Goal: Communication & Community: Answer question/provide support

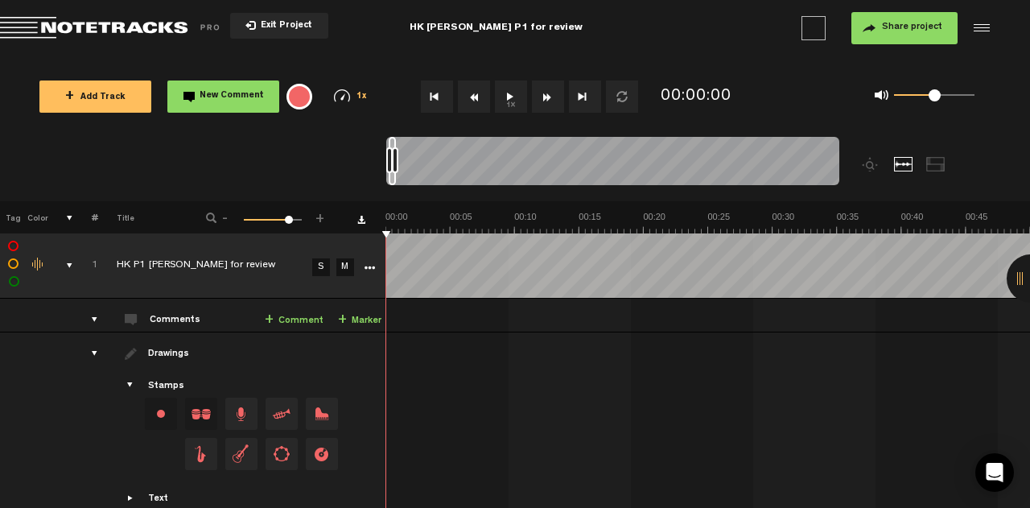
click at [514, 93] on button "1x" at bounding box center [511, 96] width 32 height 32
click at [522, 321] on td "1 HK P1 [PERSON_NAME] for review S M HK P1 [PERSON_NAME] for review by [PERSON_…" at bounding box center [708, 316] width 645 height 34
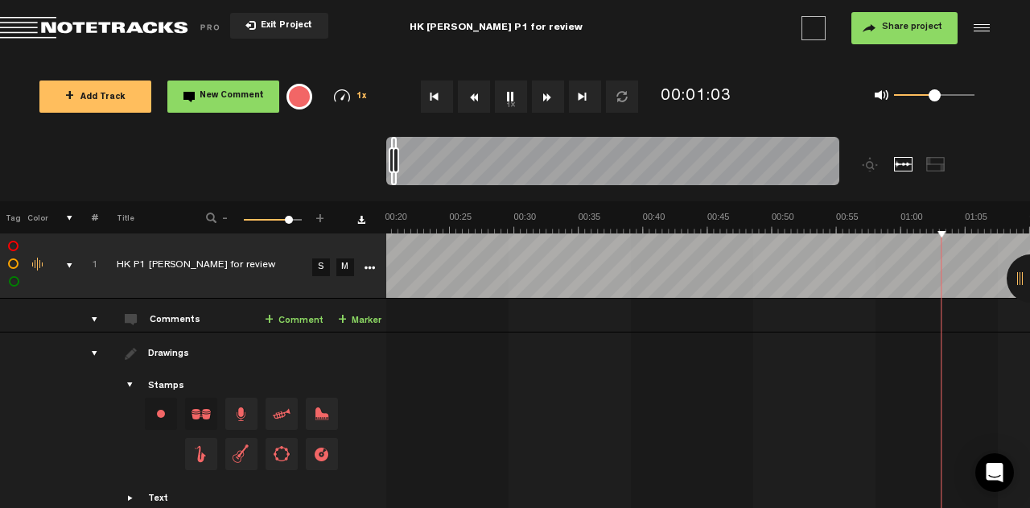
click at [355, 96] on div "1x 0.25x 0.5x 0.75x 1x 1.25x 1.5x 1.75x 2x" at bounding box center [351, 96] width 64 height 14
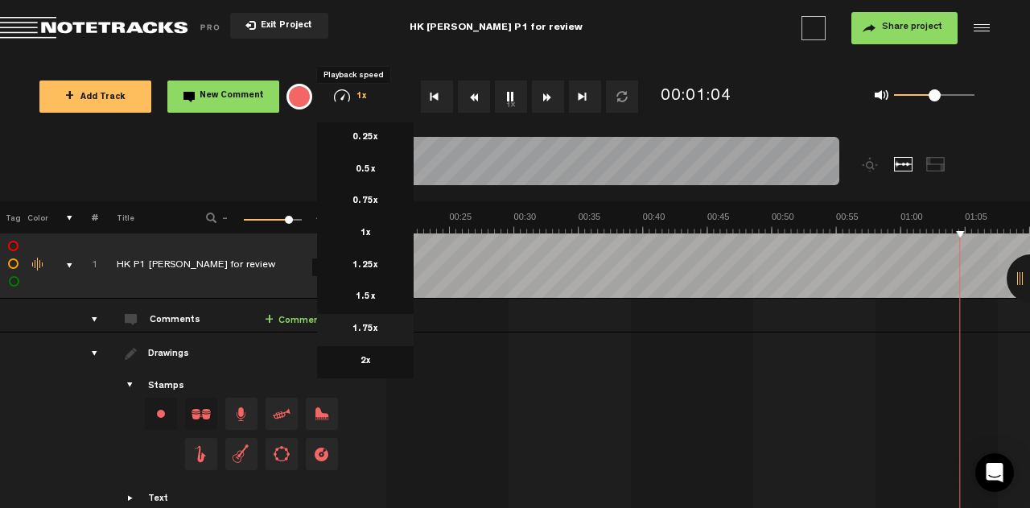
click at [374, 322] on li "1.75x" at bounding box center [365, 330] width 97 height 32
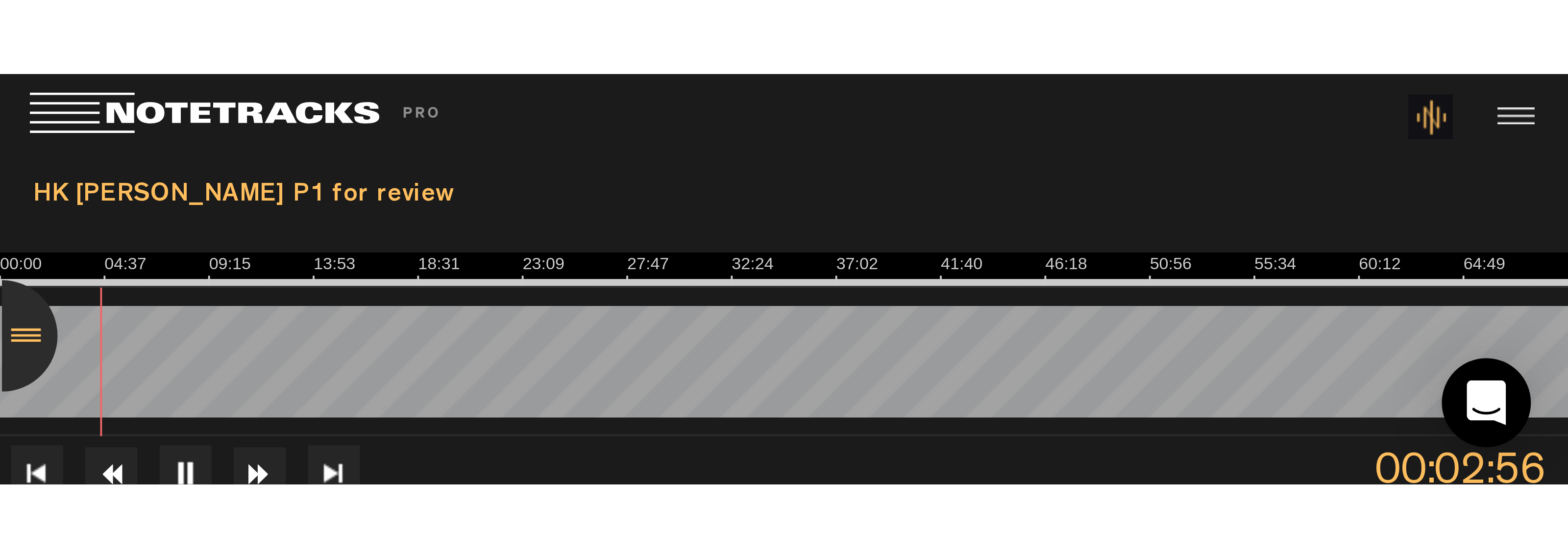
scroll to position [0, 3169]
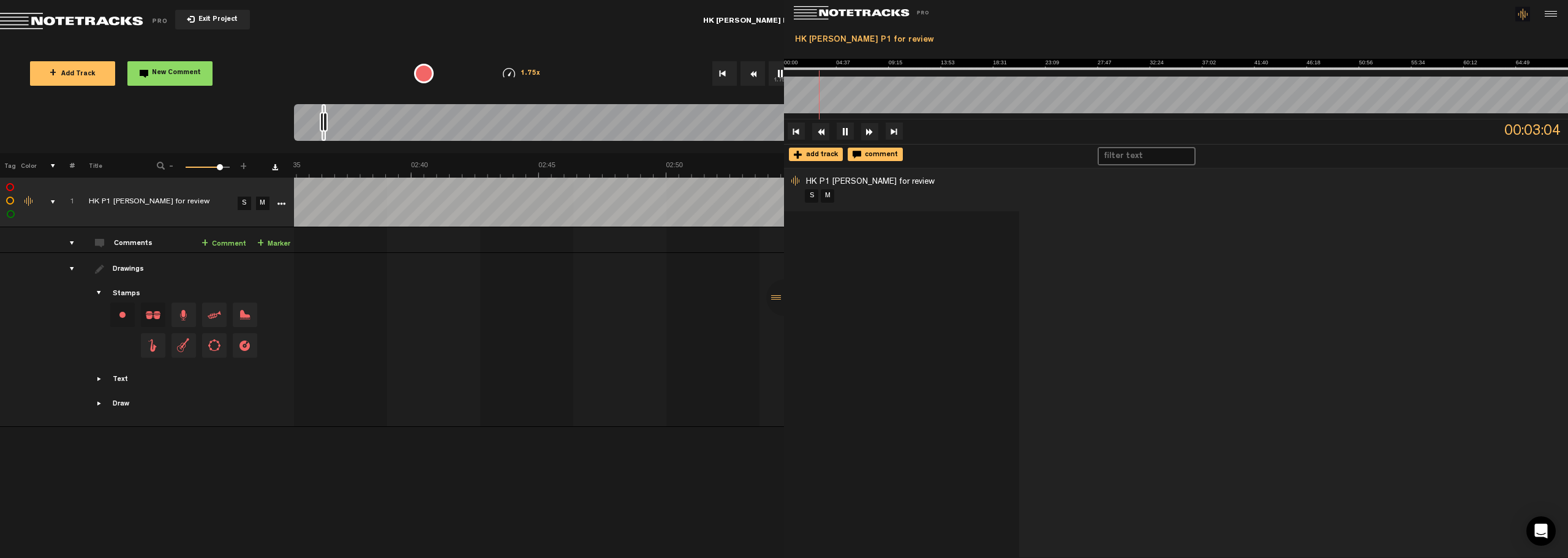
click at [674, 372] on td at bounding box center [930, 340] width 1274 height 174
click at [774, 297] on div at bounding box center [784, 298] width 37 height 37
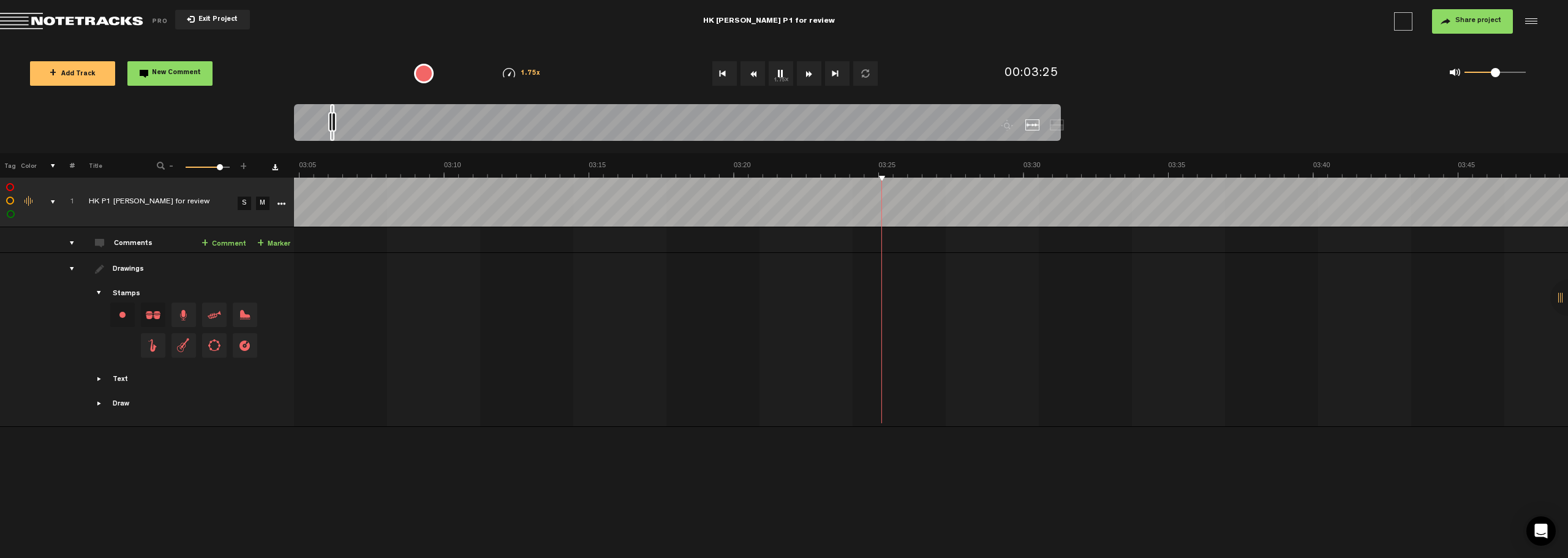
scroll to position [0, 4722]
click at [784, 293] on div at bounding box center [1568, 298] width 37 height 37
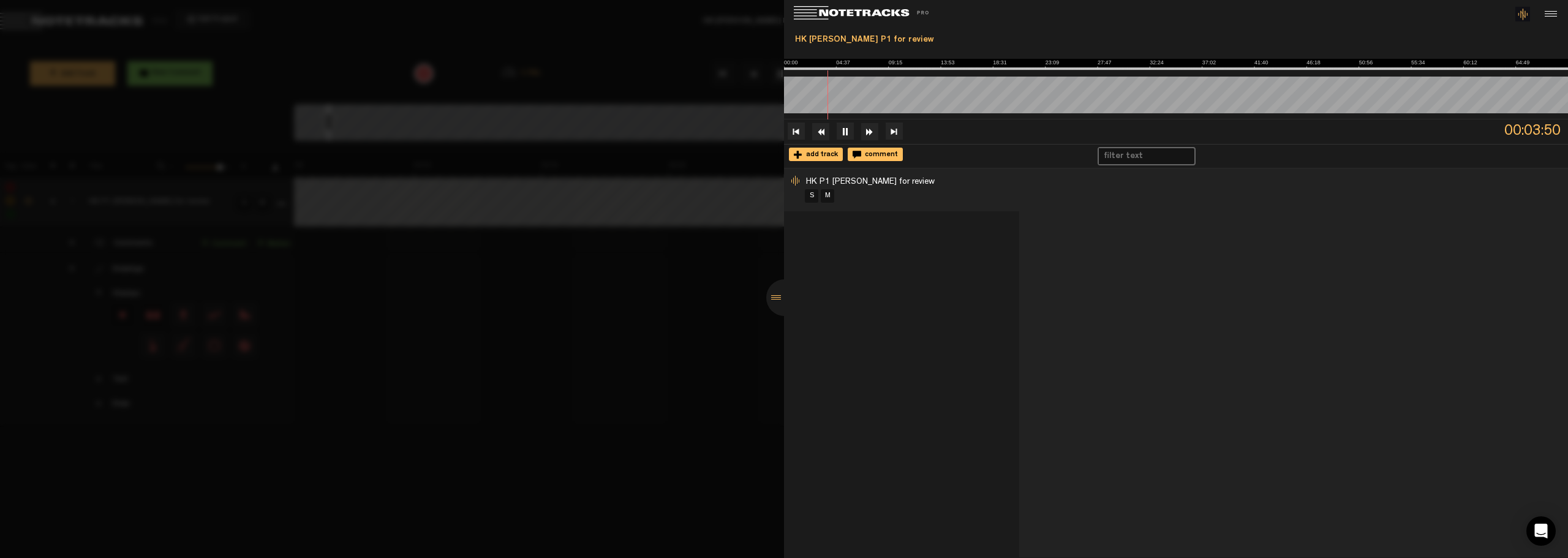
click at [717, 313] on div at bounding box center [784, 279] width 1568 height 558
click at [771, 305] on div at bounding box center [784, 298] width 37 height 37
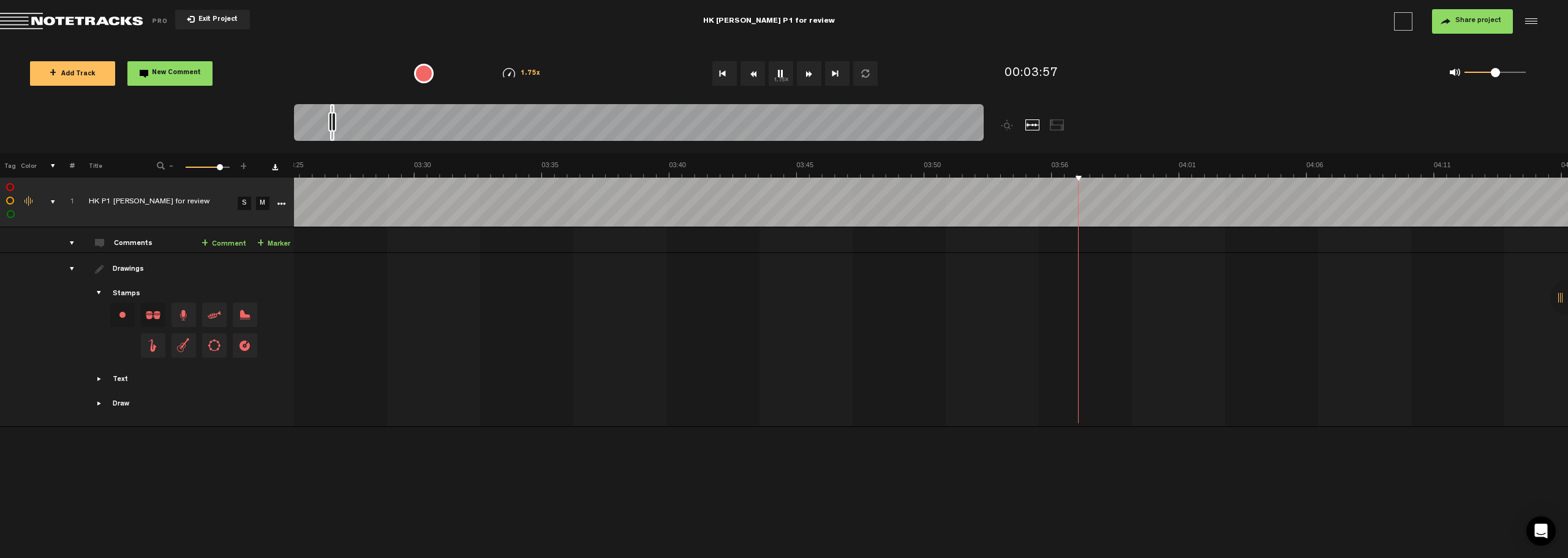
click at [510, 74] on img at bounding box center [509, 72] width 12 height 10
click at [545, 174] on li "1x" at bounding box center [525, 178] width 74 height 24
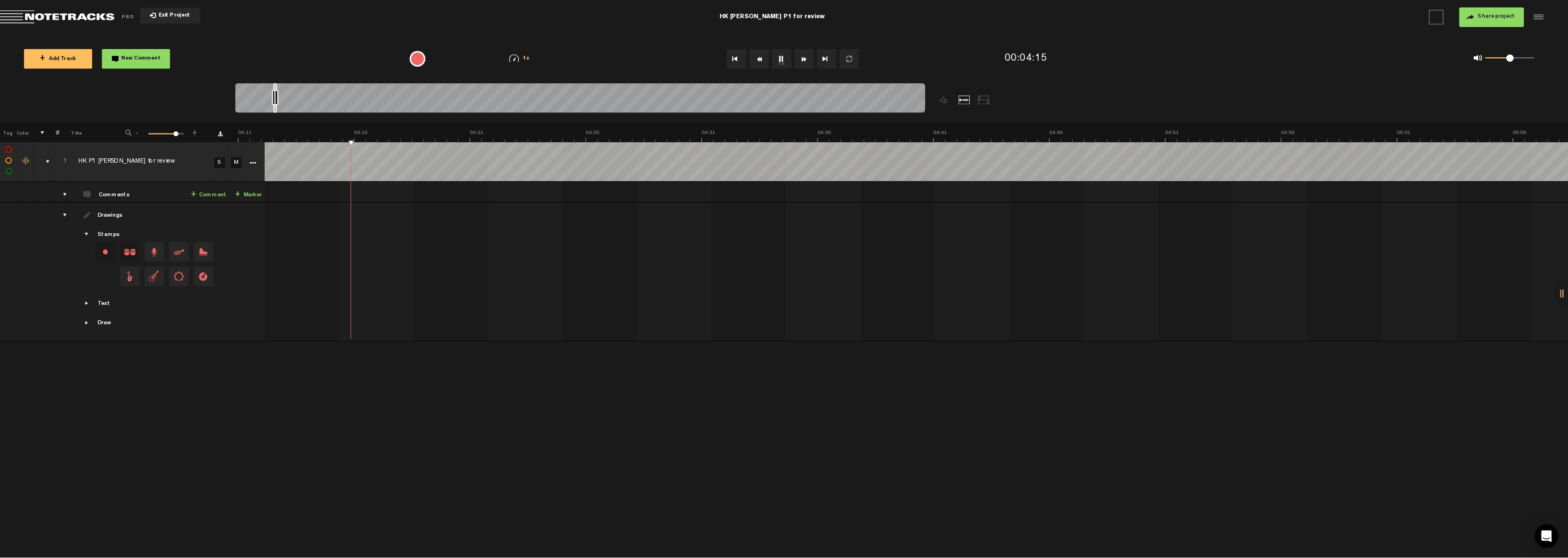
scroll to position [0, 6517]
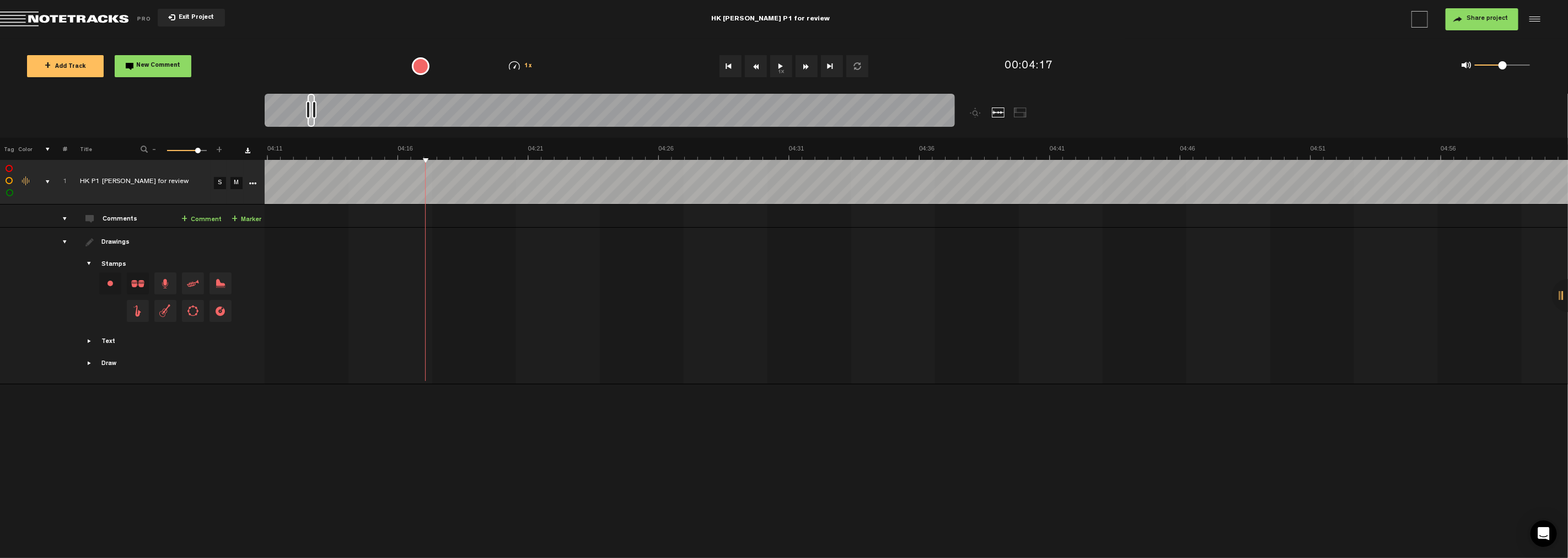
click at [314, 112] on div at bounding box center [314, 110] width 4 height 18
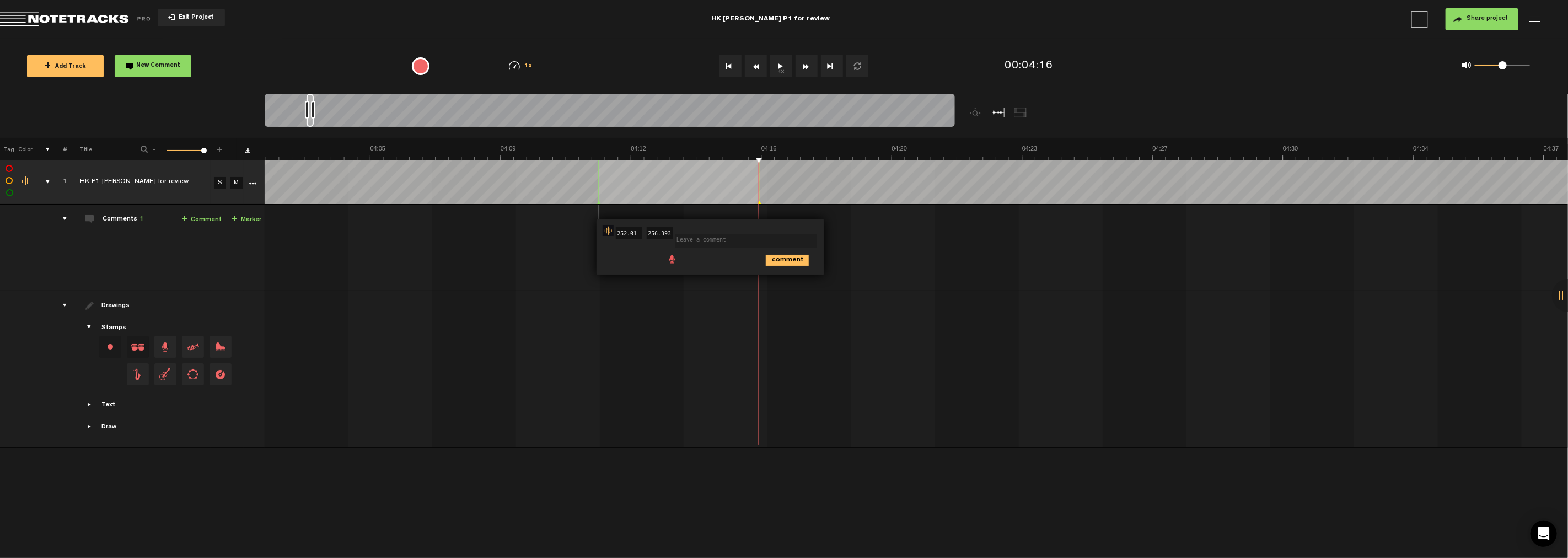
click at [706, 234] on textarea at bounding box center [746, 240] width 142 height 13
type textarea "this can be cut as he starts again"
click at [706, 260] on icon "comment" at bounding box center [787, 260] width 43 height 11
click at [706, 191] on td at bounding box center [917, 181] width 1304 height 45
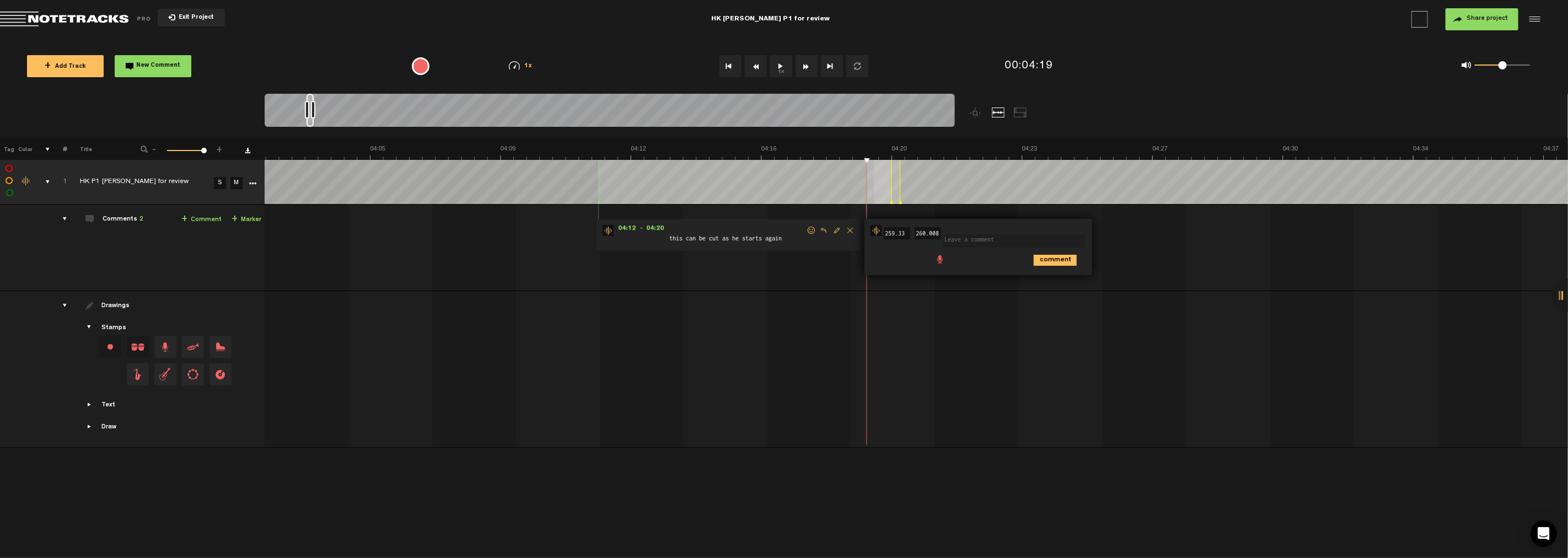
click at [706, 202] on td at bounding box center [917, 181] width 1304 height 45
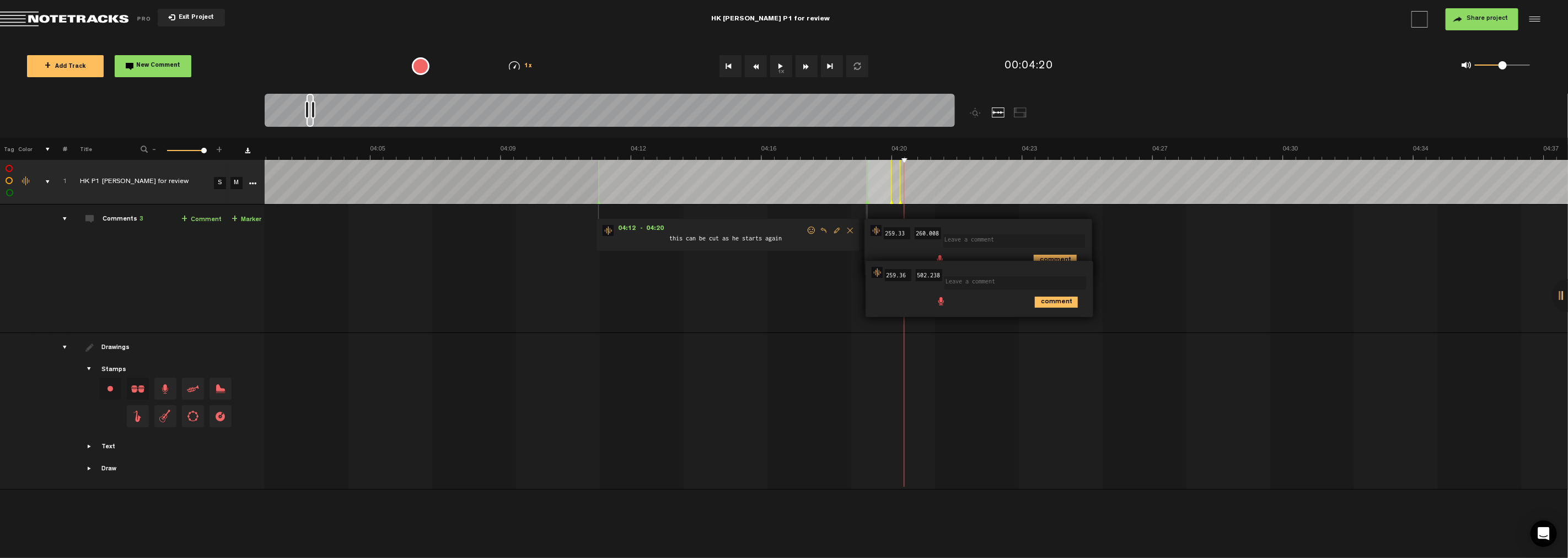
drag, startPoint x: 1235, startPoint y: 286, endPoint x: 1025, endPoint y: 264, distance: 211.1
click at [706, 286] on td "1 HK P1 [PERSON_NAME] for review S M HK P1 [PERSON_NAME] for review by [PERSON_…" at bounding box center [917, 269] width 1304 height 129
click at [706, 239] on textarea at bounding box center [1014, 240] width 142 height 13
click at [706, 287] on textarea at bounding box center [1015, 282] width 142 height 13
click at [706, 230] on span "Delete comment" at bounding box center [1118, 230] width 13 height 8
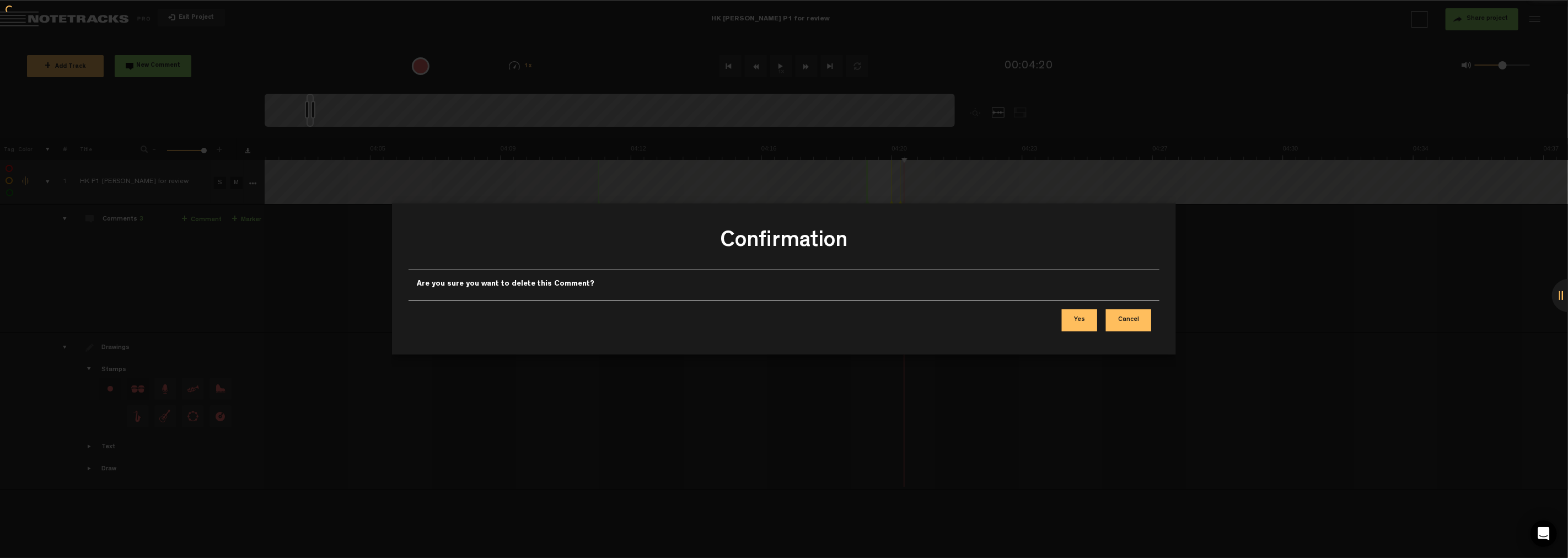
click at [706, 272] on div "Confirmation Are you sure you want to delete this Comment? Yes Cancel" at bounding box center [784, 279] width 784 height 151
click at [706, 318] on button "Yes" at bounding box center [1080, 320] width 36 height 22
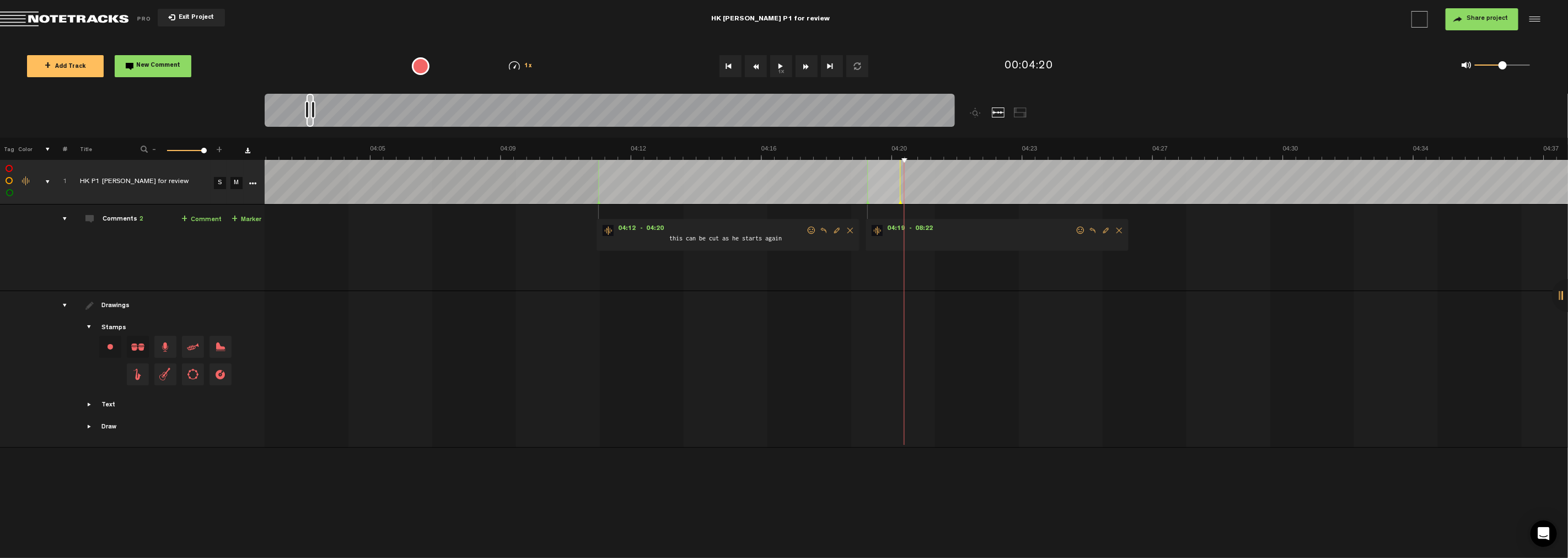
click at [706, 229] on span "Delete comment" at bounding box center [1119, 230] width 13 height 8
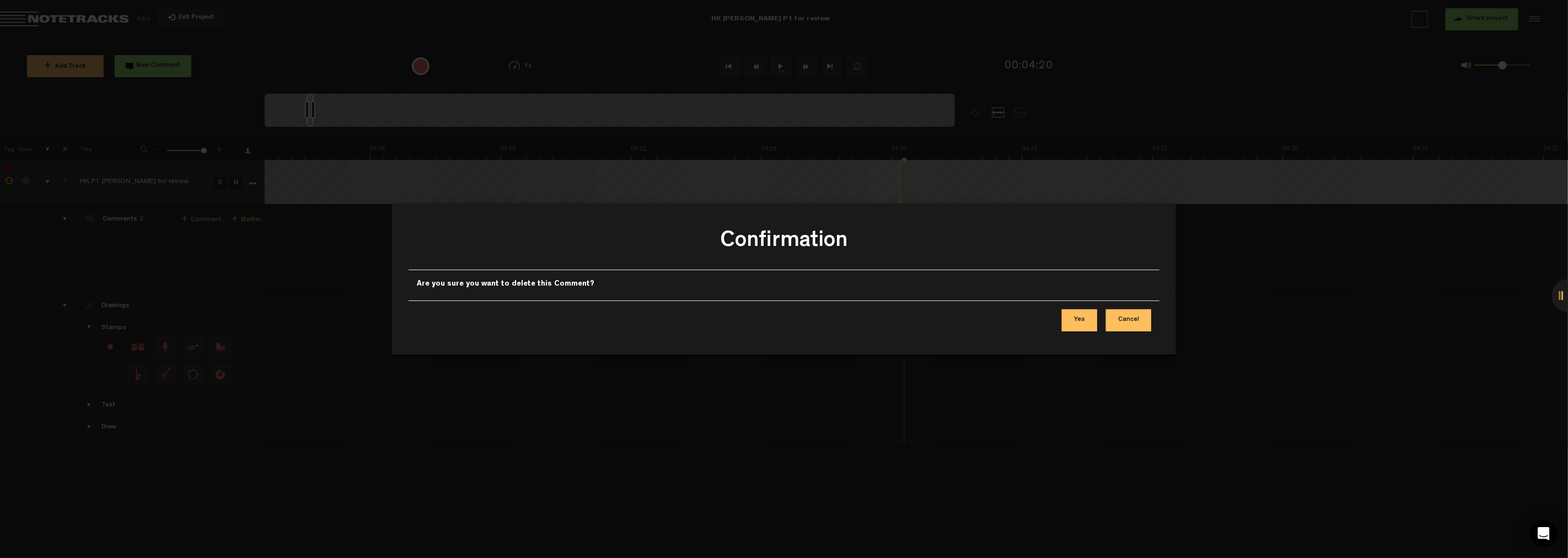
click at [706, 318] on button "Yes" at bounding box center [1080, 320] width 36 height 22
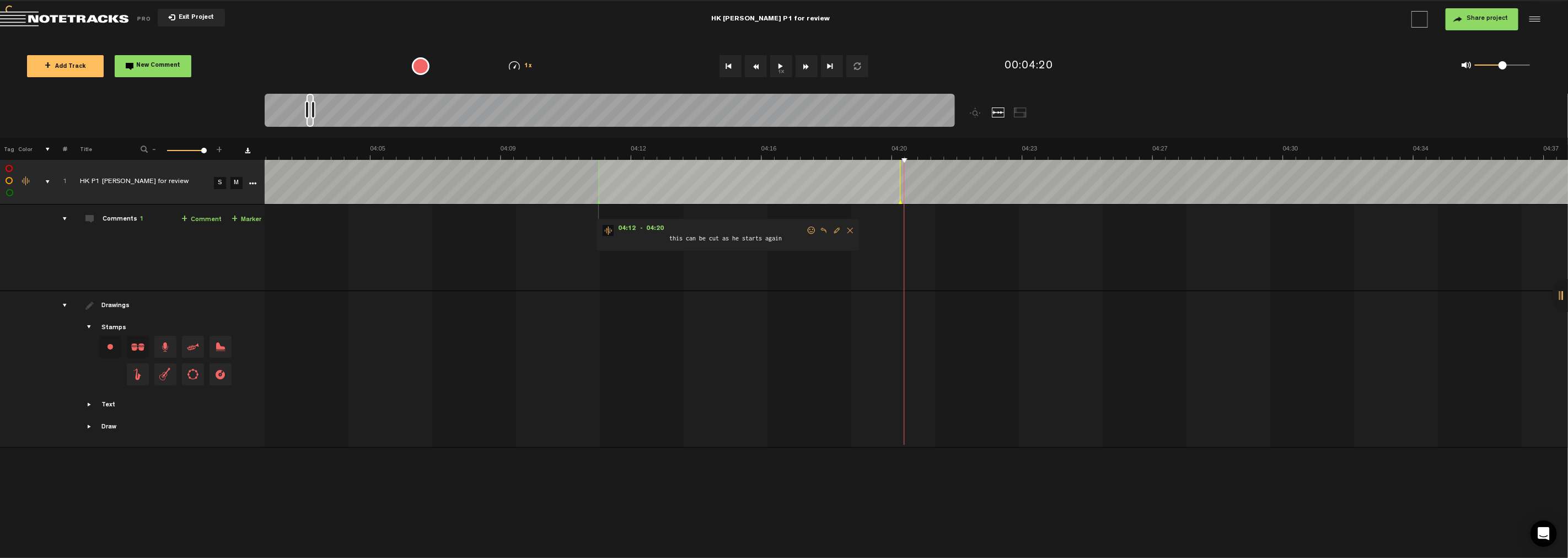
drag, startPoint x: 897, startPoint y: 219, endPoint x: 896, endPoint y: 205, distance: 14.0
click at [706, 218] on td "1 HK P1 [PERSON_NAME] for review S M HK P1 [PERSON_NAME] for review by [PERSON_…" at bounding box center [917, 248] width 1304 height 86
drag, startPoint x: 900, startPoint y: 202, endPoint x: 875, endPoint y: 204, distance: 25.1
click at [706, 204] on tbody "1 HK P1 [PERSON_NAME] for review S M Export to Headliner Update Download Downlo…" at bounding box center [784, 303] width 1569 height 288
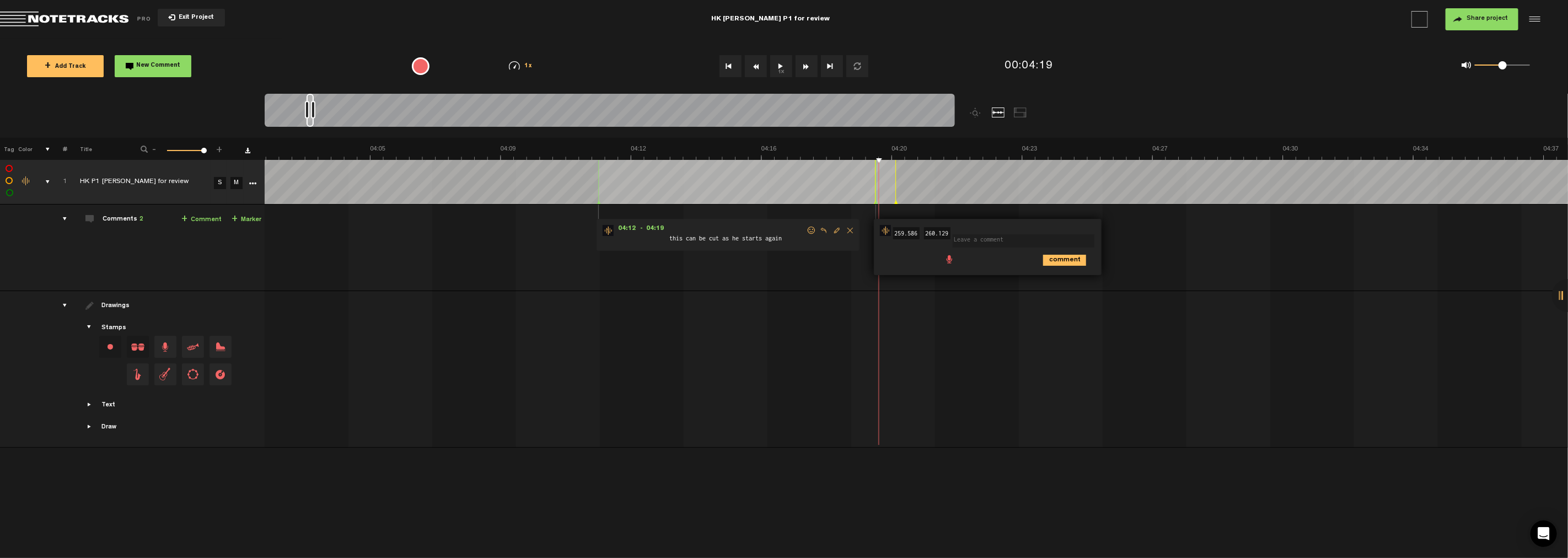
click at [706, 250] on div "comment" at bounding box center [990, 259] width 219 height 21
drag, startPoint x: 1051, startPoint y: 257, endPoint x: 1039, endPoint y: 255, distance: 12.2
click at [706, 257] on icon "comment" at bounding box center [1065, 260] width 43 height 11
click at [706, 228] on span "Delete comment" at bounding box center [1128, 230] width 13 height 8
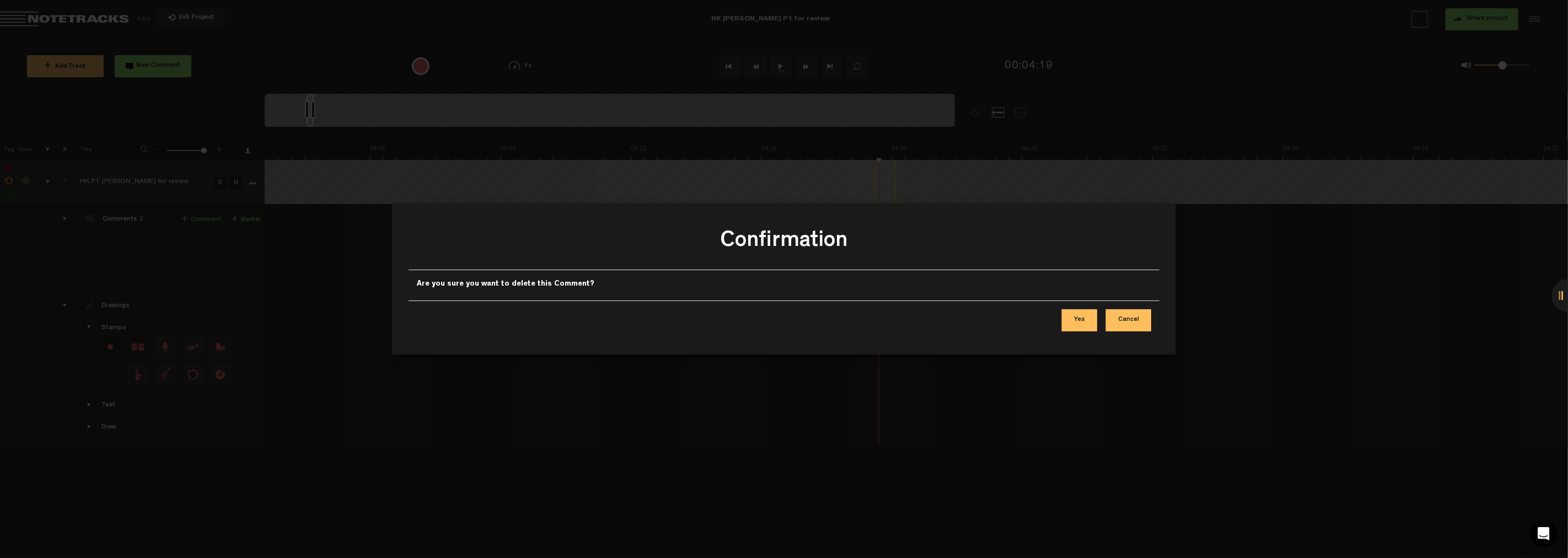
click at [706, 318] on button "Yes" at bounding box center [1080, 320] width 36 height 22
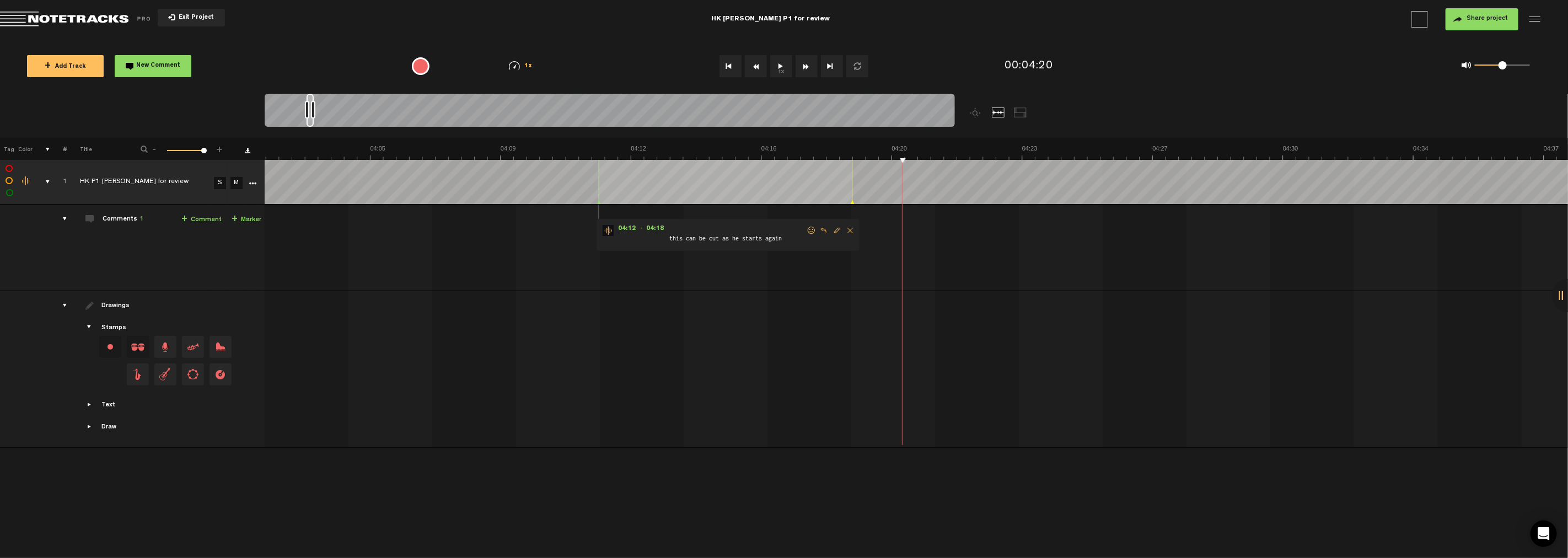
drag, startPoint x: 875, startPoint y: 202, endPoint x: 852, endPoint y: 203, distance: 23.0
click at [706, 203] on polygon at bounding box center [852, 203] width 3 height 4
drag, startPoint x: 904, startPoint y: 157, endPoint x: 860, endPoint y: 159, distance: 44.0
drag, startPoint x: 851, startPoint y: 203, endPoint x: 839, endPoint y: 202, distance: 12.0
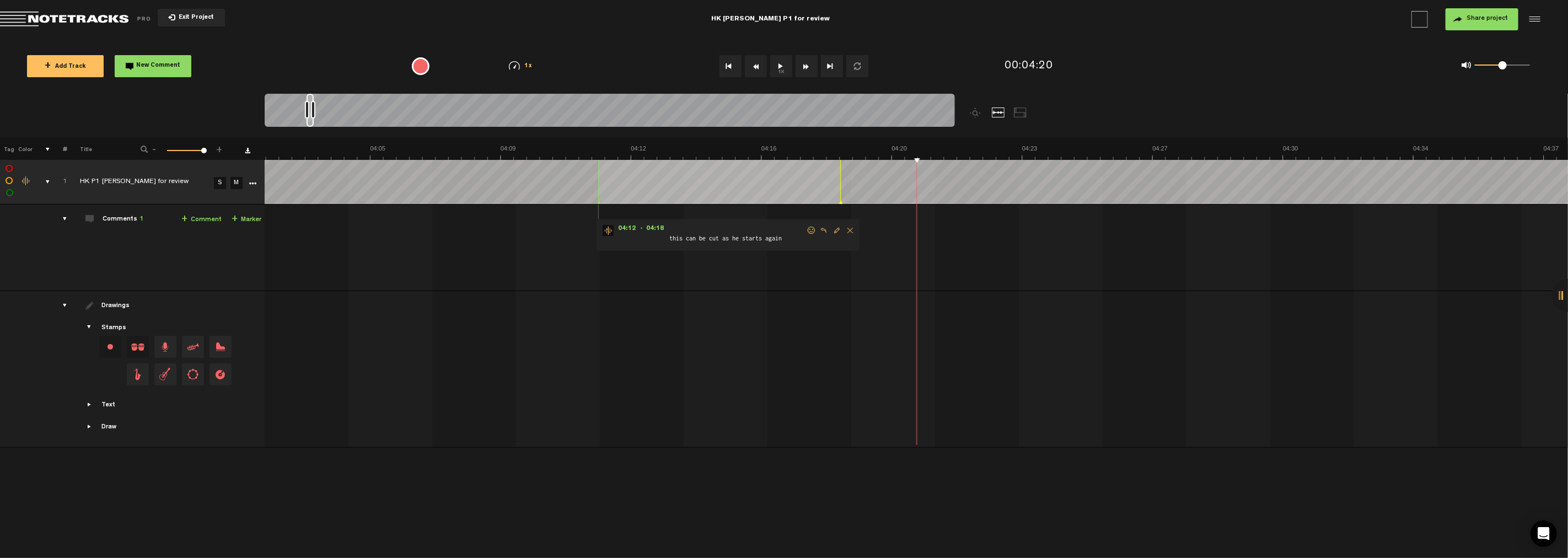
click at [706, 202] on icon at bounding box center [841, 203] width 4 height 5
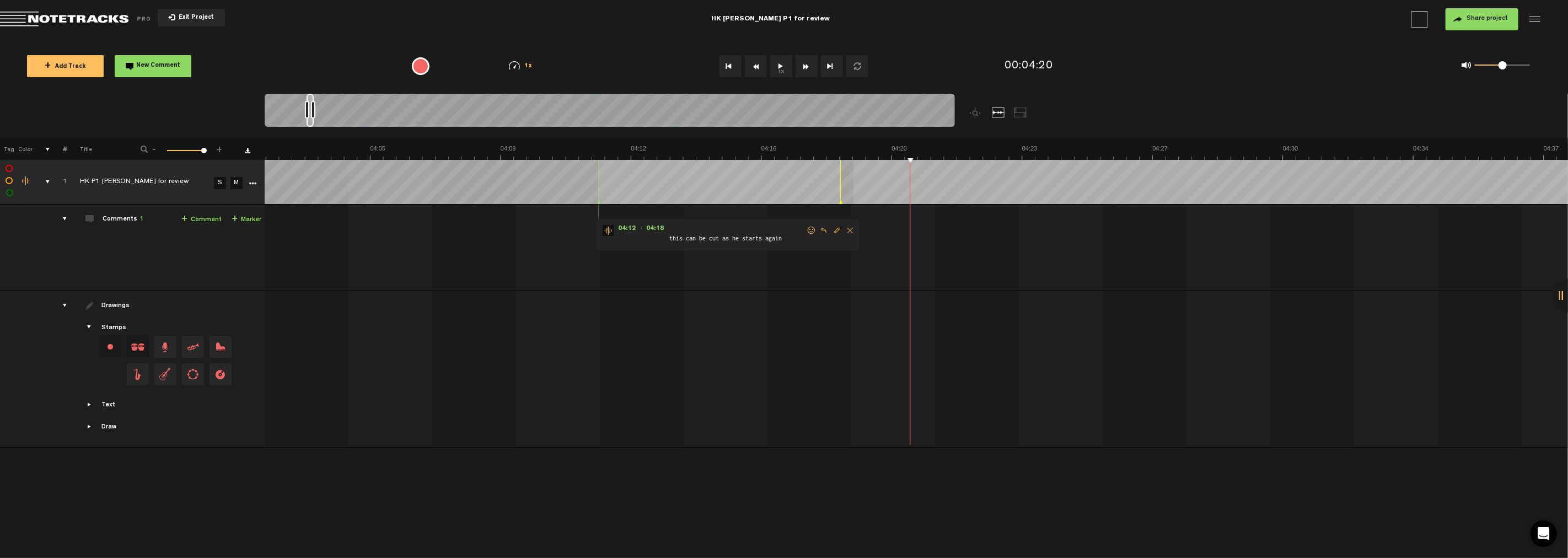
click at [706, 162] on div "+ New drawing Tag Color # Title - 1 100 117 + 1 HK P1 [PERSON_NAME] for review …" at bounding box center [784, 281] width 1568 height 288
click at [706, 256] on icon "comment" at bounding box center [1036, 260] width 43 height 11
click at [706, 230] on span "Delete comment" at bounding box center [1099, 230] width 13 height 8
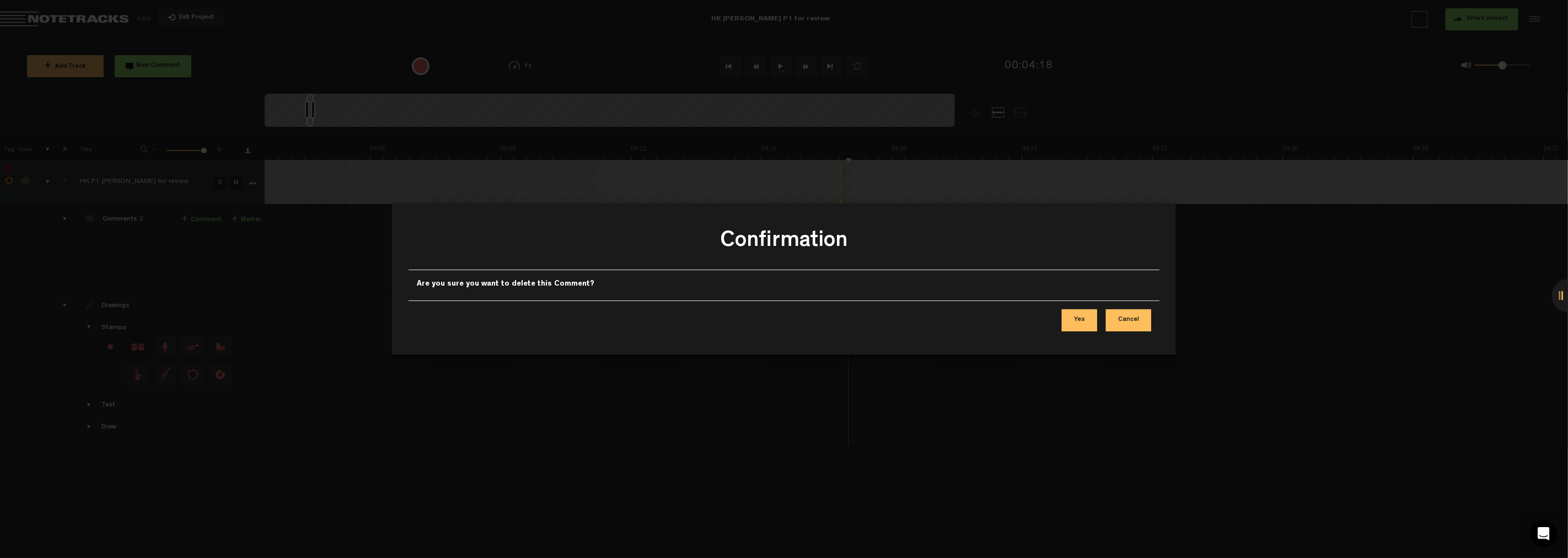
drag, startPoint x: 1093, startPoint y: 318, endPoint x: 1078, endPoint y: 312, distance: 16.2
click at [706, 318] on button "Yes" at bounding box center [1080, 320] width 36 height 22
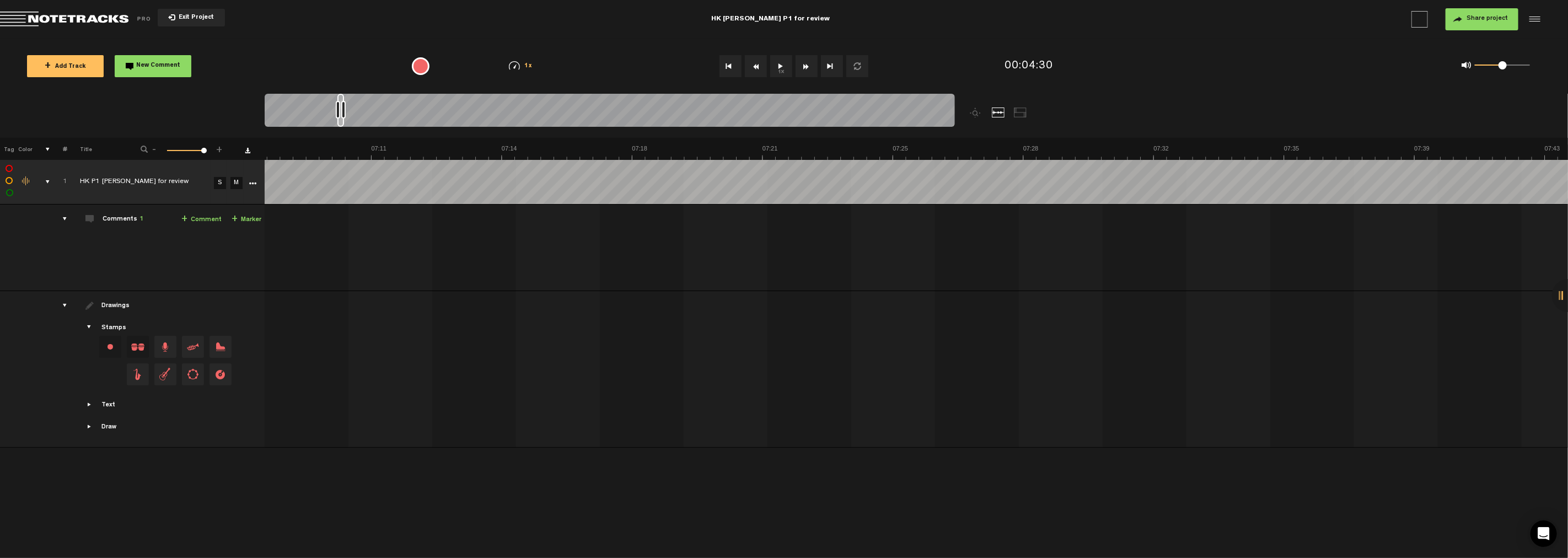
scroll to position [0, 15746]
click at [706, 246] on td "1 HK P1 [PERSON_NAME] for review S M HK P1 [PERSON_NAME] for review by [PERSON_…" at bounding box center [917, 248] width 1304 height 86
click at [706, 143] on th at bounding box center [917, 149] width 1304 height 22
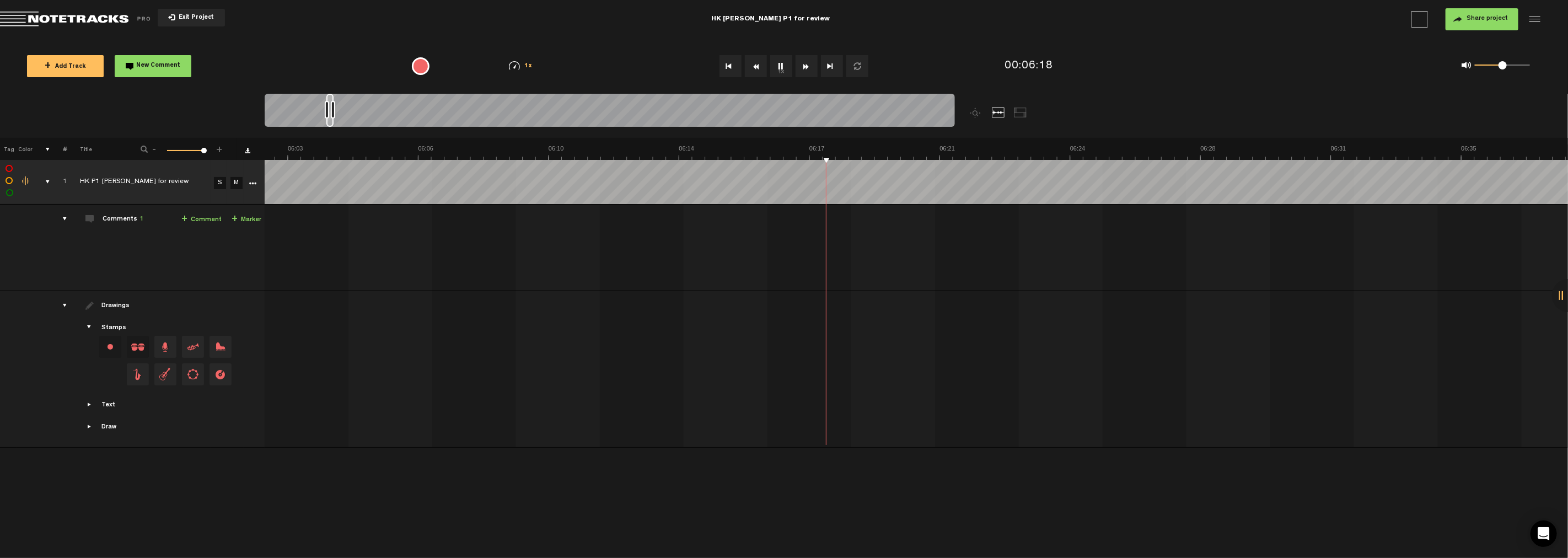
scroll to position [0, 13206]
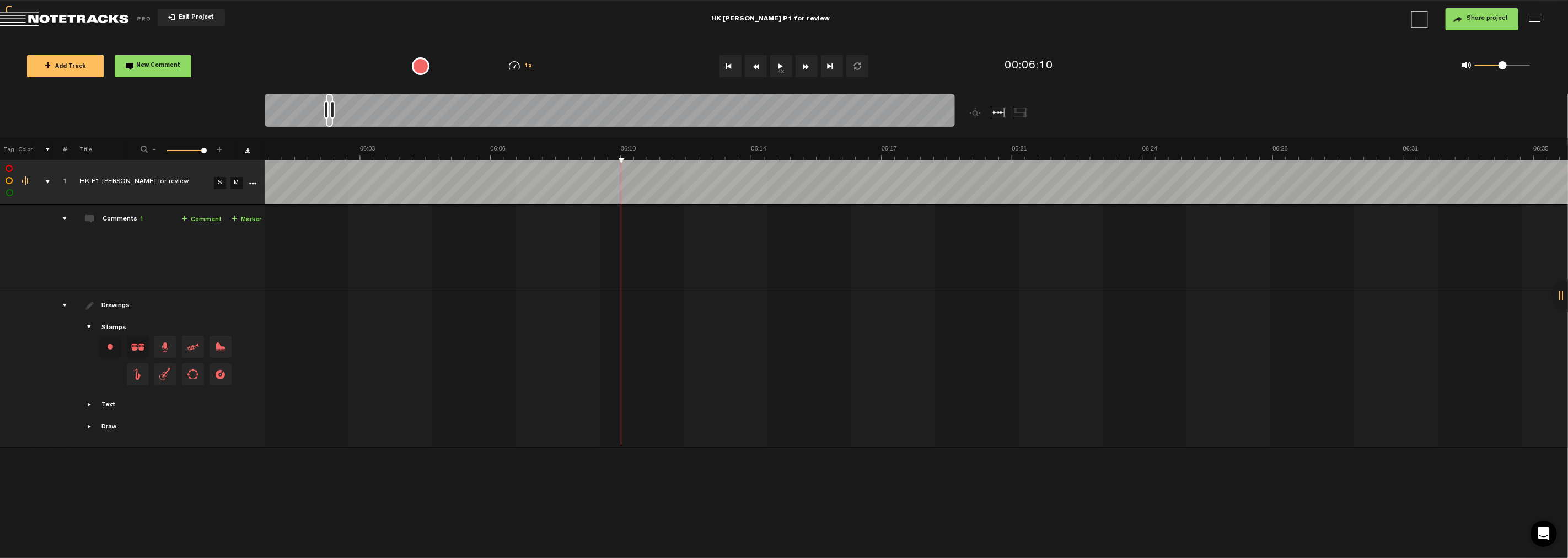
click at [607, 159] on div "+ New drawing Tag Color # Title - 1 100 117 + 1 HK P1 [PERSON_NAME] for review …" at bounding box center [784, 281] width 1568 height 288
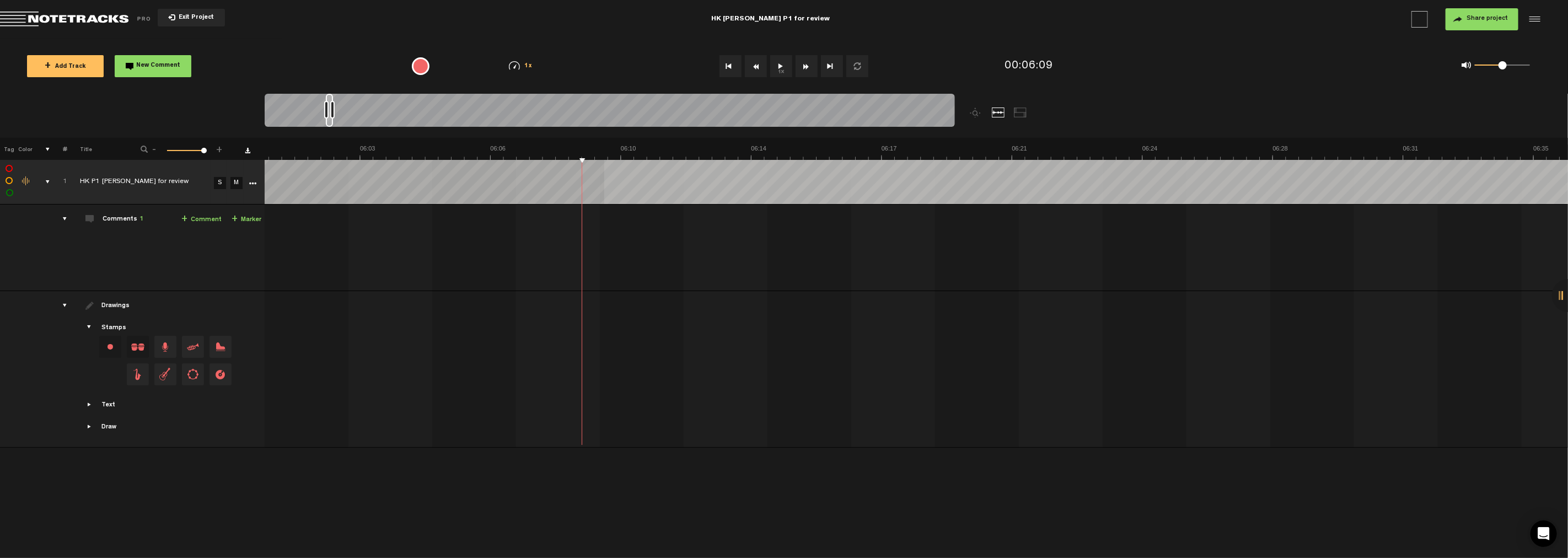
click at [603, 161] on div "+ New drawing Tag Color # Title - 1 100 117 + 1 HK P1 [PERSON_NAME] for review …" at bounding box center [784, 281] width 1568 height 288
click at [553, 222] on td "1 HK P1 [PERSON_NAME] for review S M HK P1 [PERSON_NAME] for review by [PERSON_…" at bounding box center [917, 248] width 1304 height 86
click at [706, 262] on icon "comment" at bounding box center [786, 260] width 43 height 11
click at [706, 231] on span "Delete comment" at bounding box center [849, 230] width 13 height 8
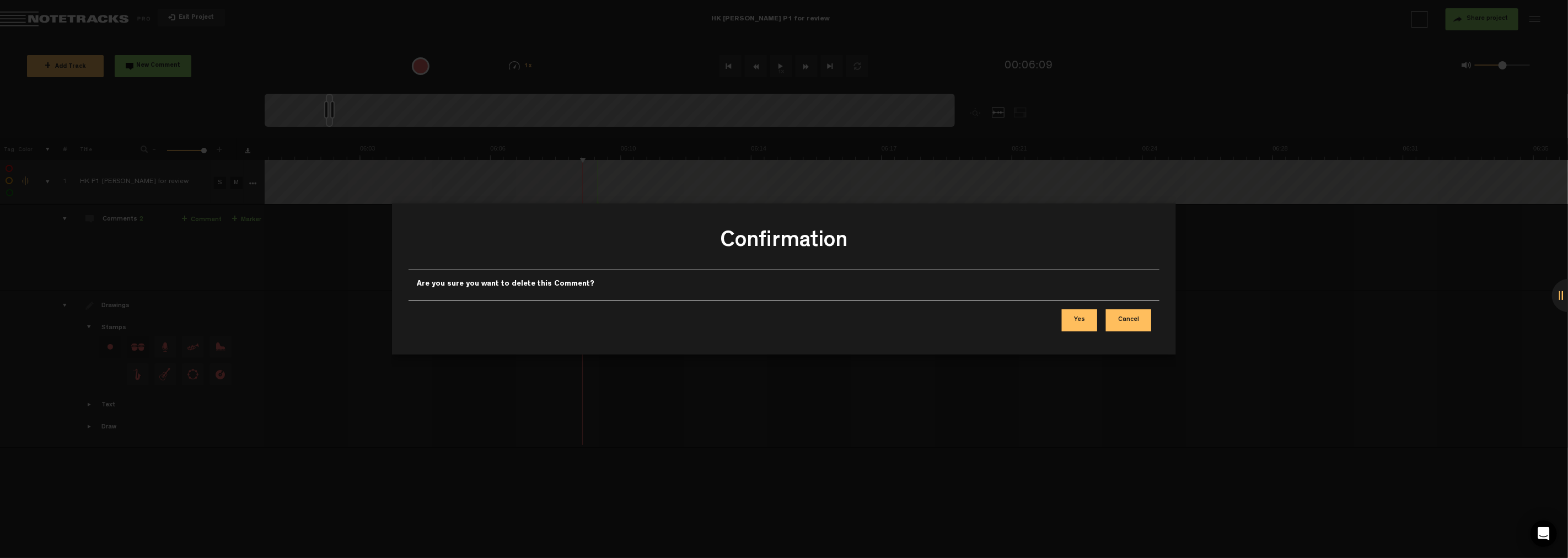
click at [706, 320] on button "Yes" at bounding box center [1080, 320] width 36 height 22
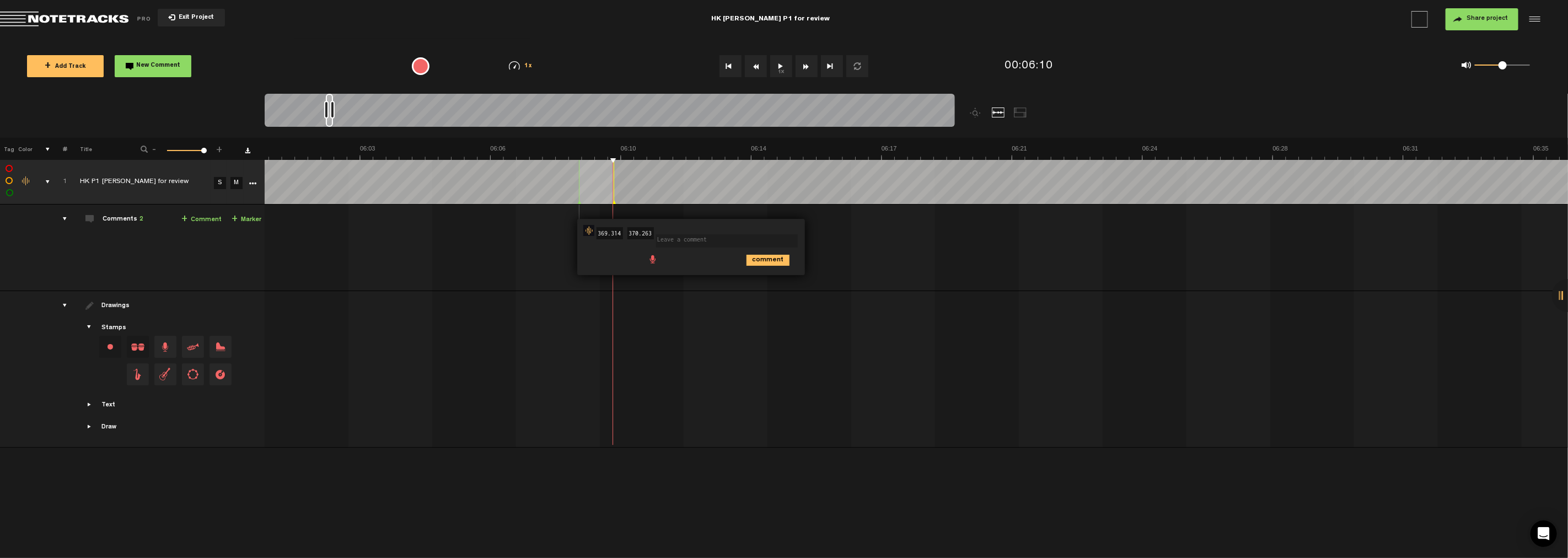
click at [681, 237] on textarea at bounding box center [727, 240] width 142 height 13
type textarea "Marking for myself - cold hard facts line"
click at [706, 256] on icon "comment" at bounding box center [768, 260] width 43 height 11
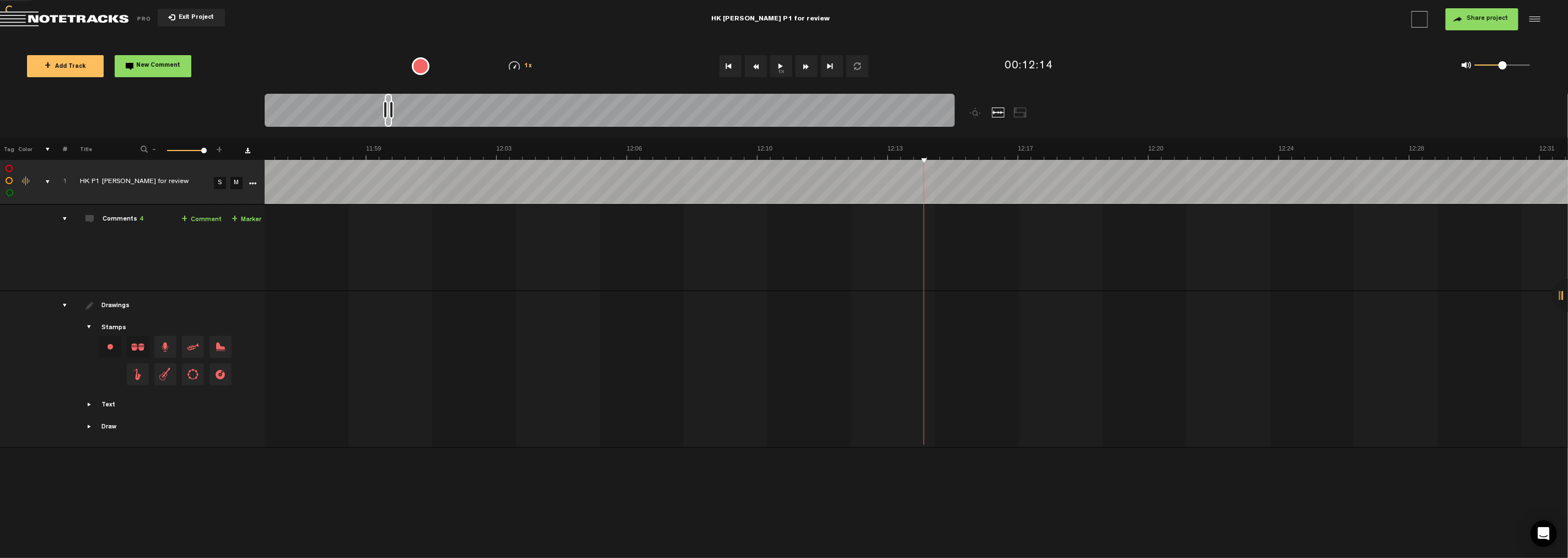
click at [706, 64] on button "1x" at bounding box center [782, 66] width 22 height 22
click at [706, 208] on td "1 HK P1 [PERSON_NAME] for review S M HK P1 [PERSON_NAME] for review by [PERSON_…" at bounding box center [917, 248] width 1304 height 86
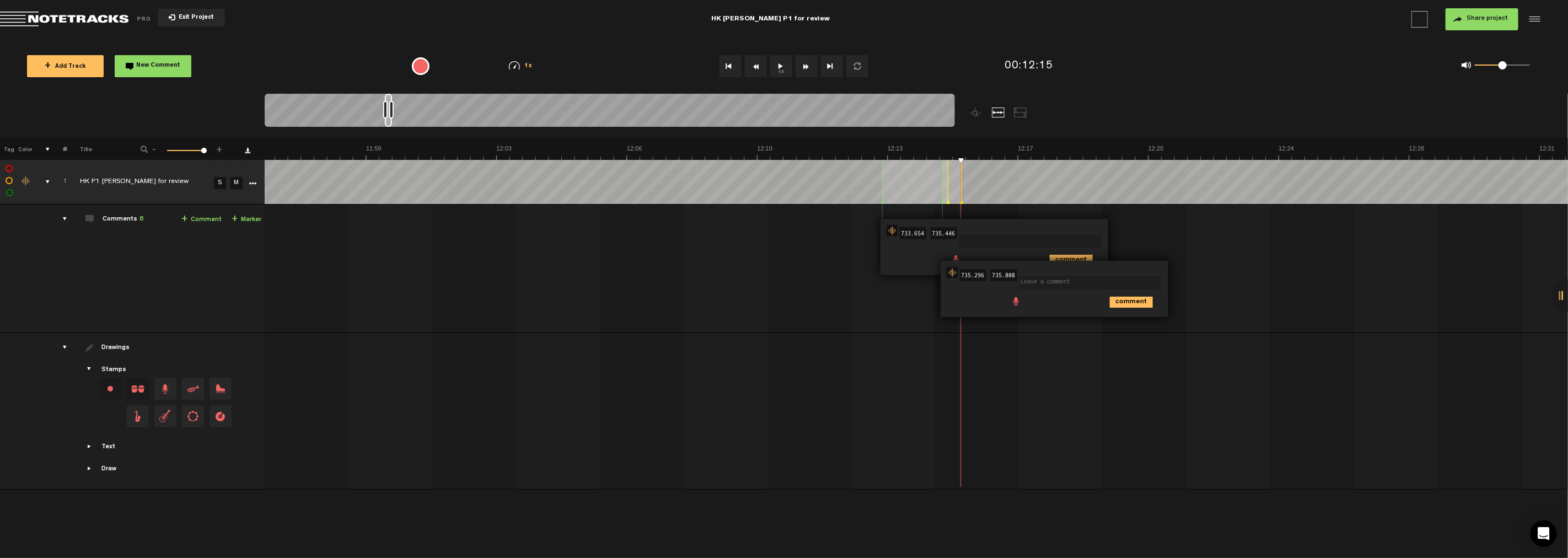
click at [706, 258] on td "1 HK P1 [PERSON_NAME] for review S M HK P1 [PERSON_NAME] for review by [PERSON_…" at bounding box center [917, 269] width 1304 height 129
click at [706, 298] on icon "comment" at bounding box center [1131, 302] width 43 height 11
click at [706, 271] on span "Delete comment" at bounding box center [1194, 272] width 13 height 8
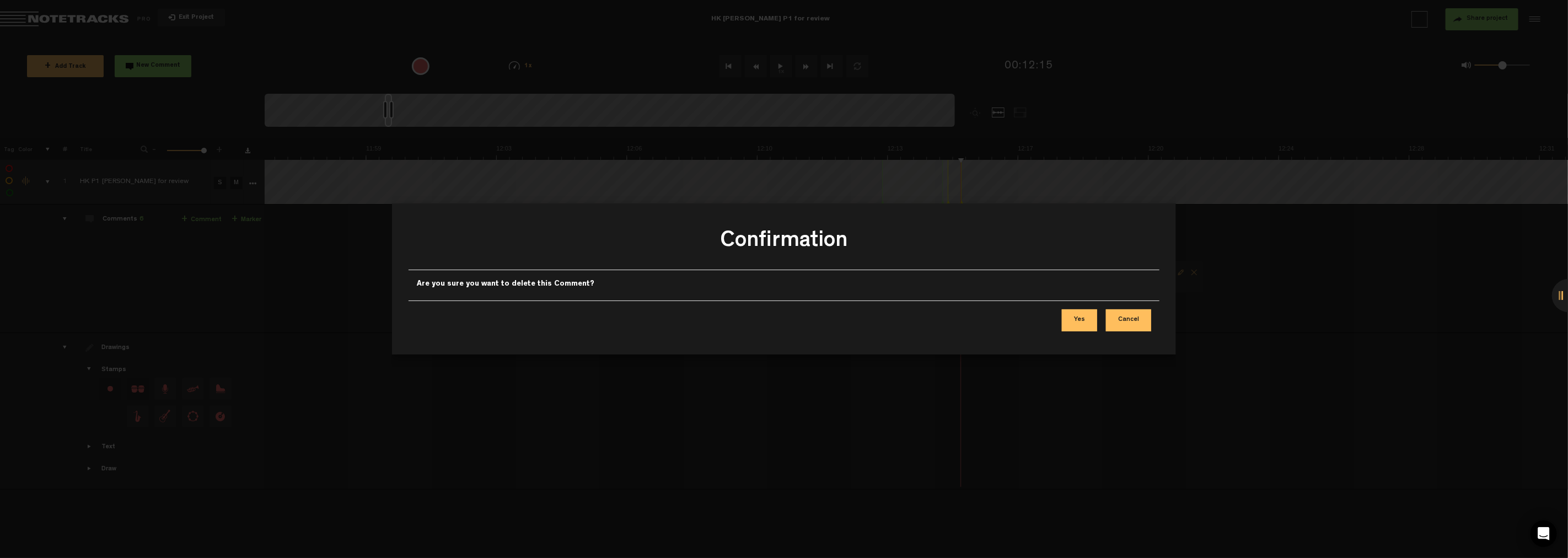
click at [706, 318] on button "Yes" at bounding box center [1080, 320] width 36 height 22
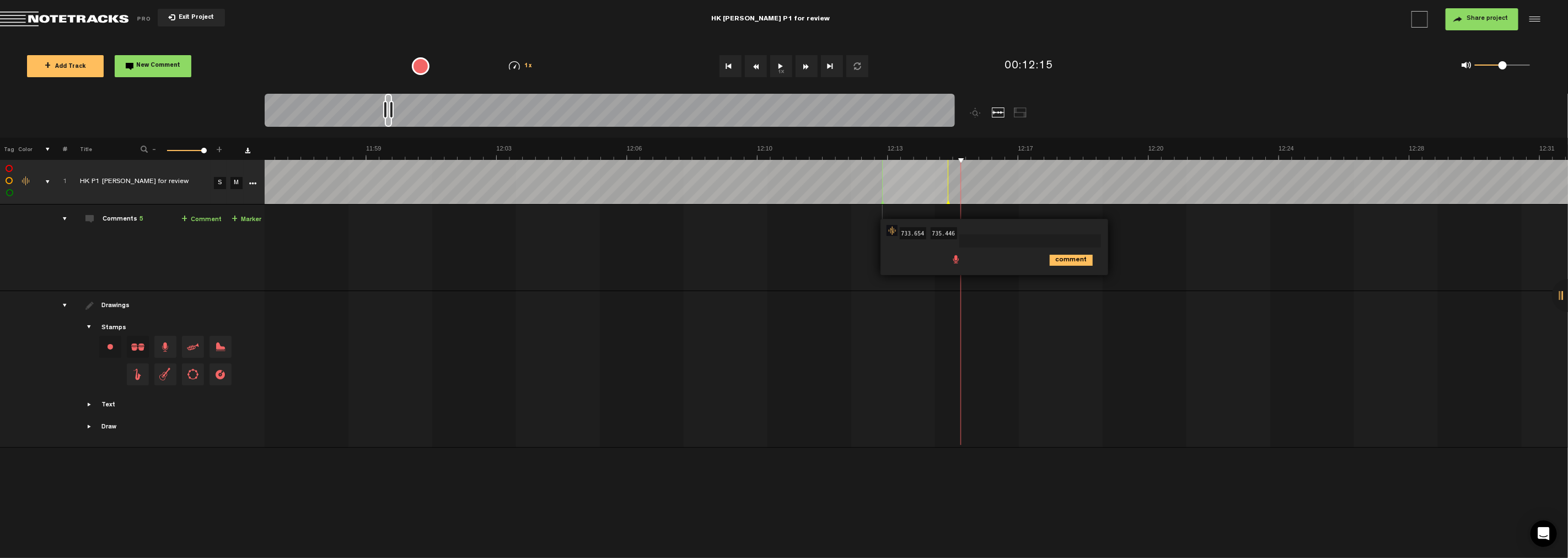
click at [706, 233] on span at bounding box center [1032, 233] width 146 height 8
click at [706, 240] on textarea at bounding box center [1030, 240] width 142 height 13
type textarea "Can we cut him recalling "[PERSON_NAME]""
drag, startPoint x: 1080, startPoint y: 254, endPoint x: 1065, endPoint y: 256, distance: 15.1
click at [706, 255] on icon "comment" at bounding box center [1071, 260] width 43 height 11
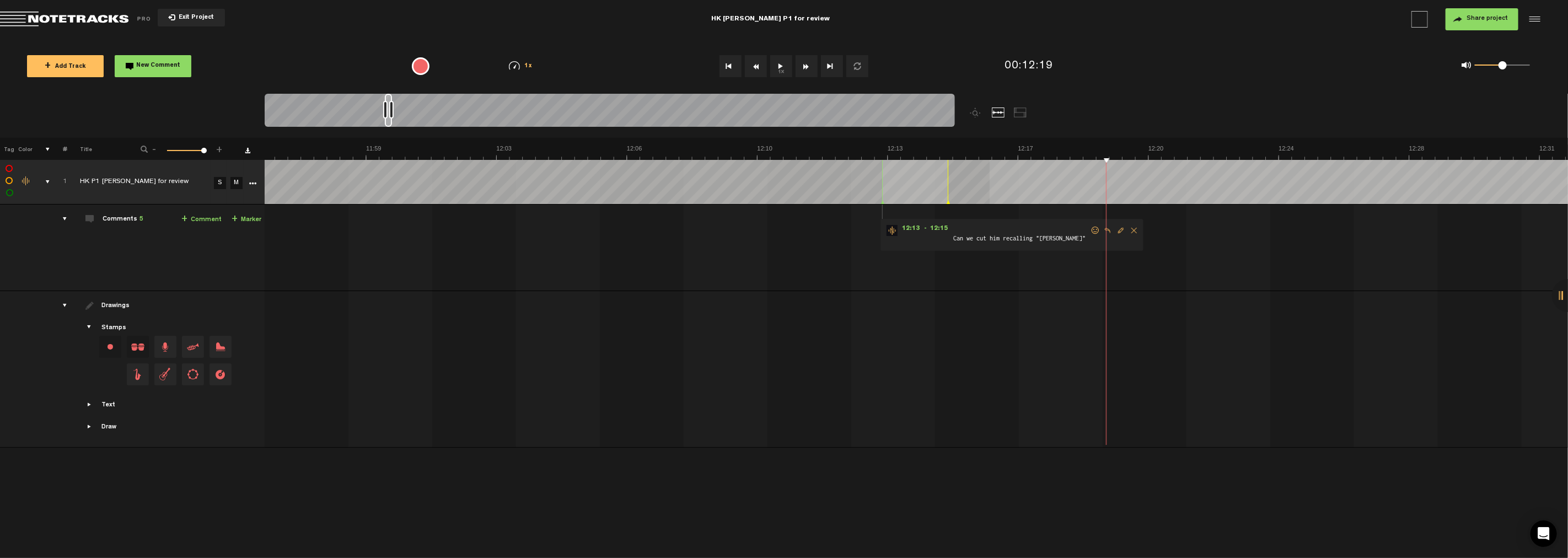
click at [706, 190] on td at bounding box center [917, 181] width 1304 height 45
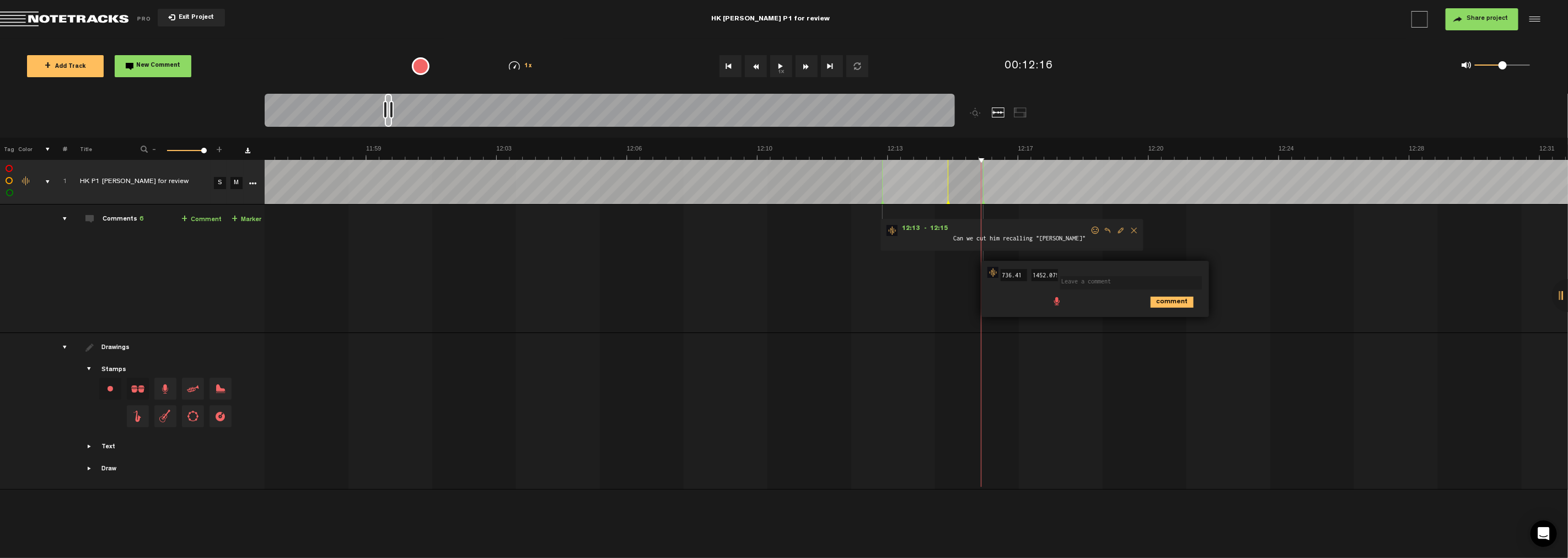
click at [706, 309] on div "comment" at bounding box center [1097, 301] width 219 height 21
click at [706, 302] on icon "comment" at bounding box center [1172, 302] width 43 height 11
click at [706, 272] on span "Delete comment" at bounding box center [1235, 272] width 13 height 8
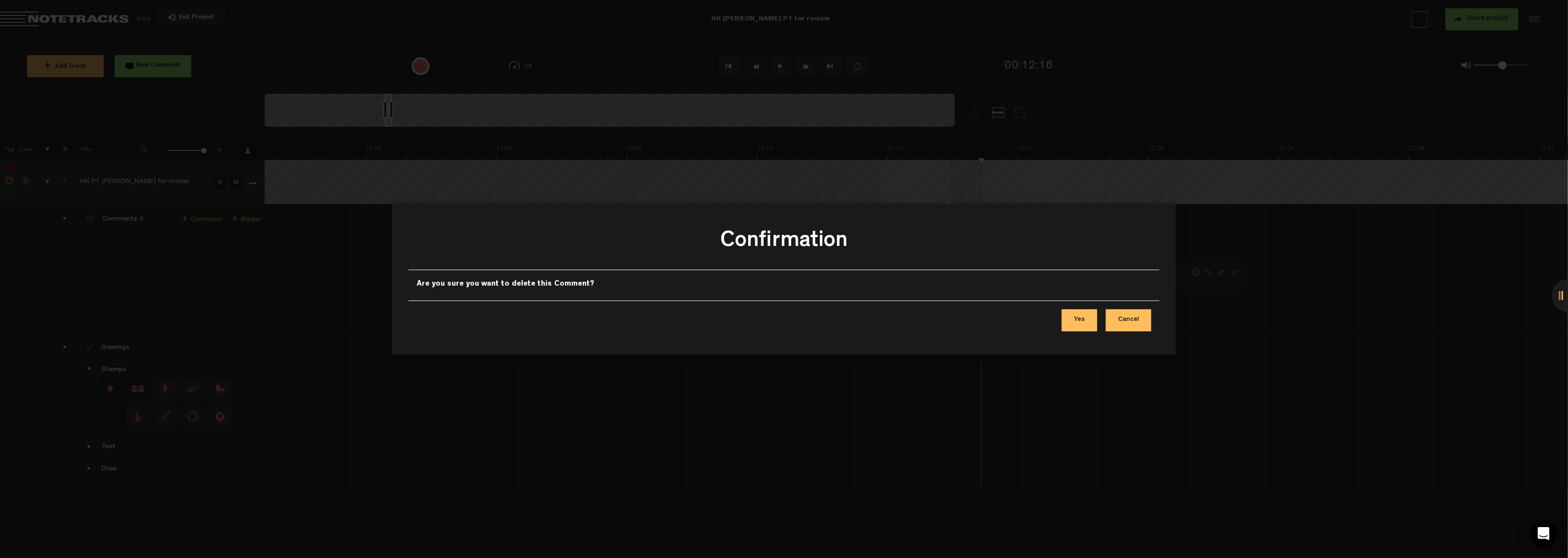
click at [706, 316] on button "Yes" at bounding box center [1080, 320] width 36 height 22
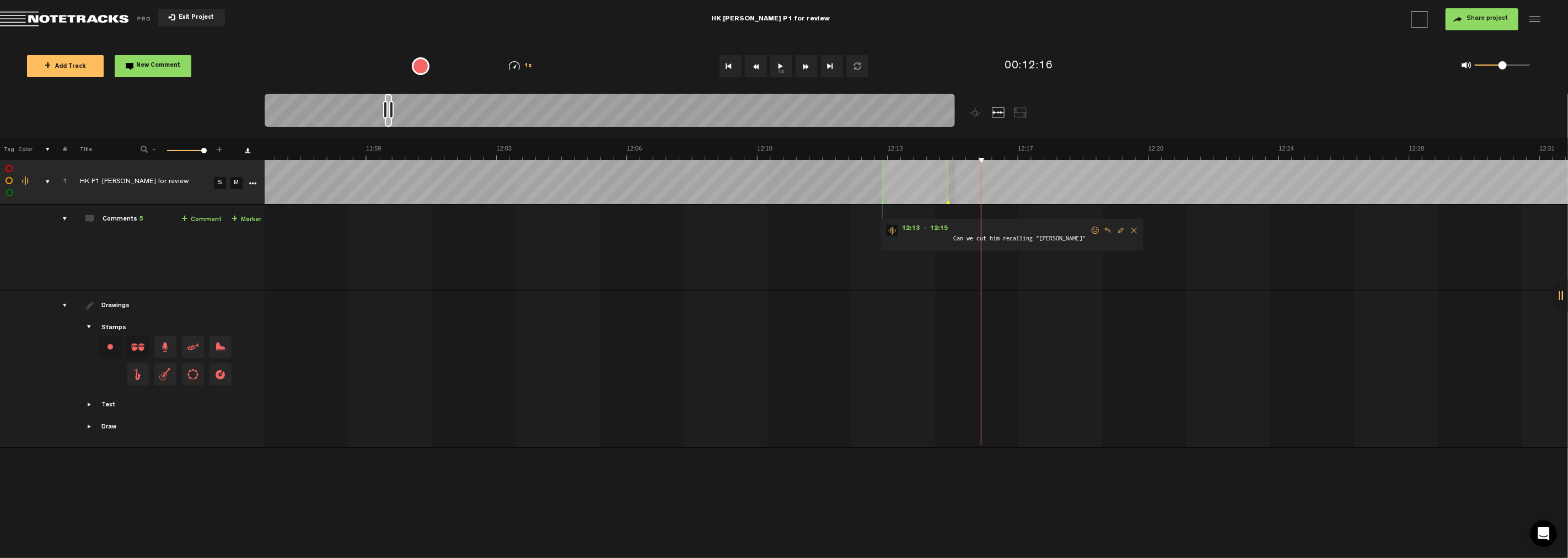
drag, startPoint x: 946, startPoint y: 202, endPoint x: 1002, endPoint y: 210, distance: 56.6
click at [706, 210] on tbody "1 HK P1 [PERSON_NAME] for review S M Export to Headliner Update Download Downlo…" at bounding box center [784, 303] width 1569 height 288
click at [706, 288] on td "1 HK P1 [PERSON_NAME] for review S M HK P1 [PERSON_NAME] for review by [PERSON_…" at bounding box center [917, 248] width 1304 height 86
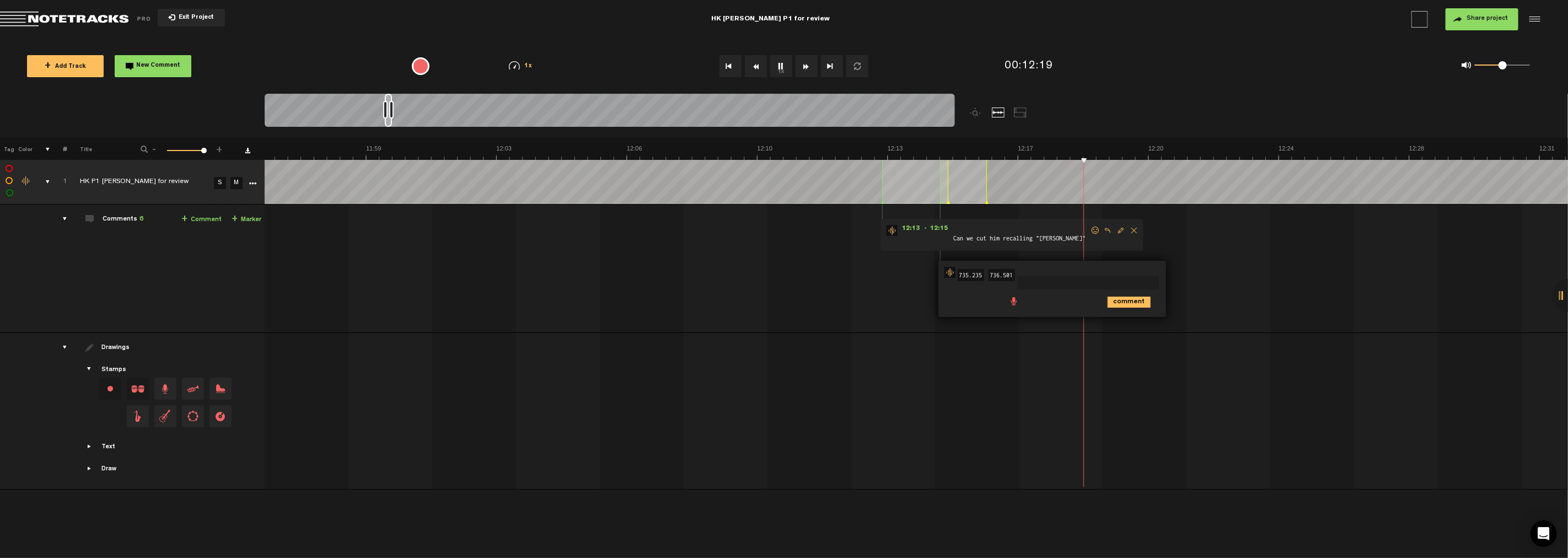
click at [706, 293] on div "comment" at bounding box center [1054, 301] width 219 height 21
click at [706, 295] on td "1 HK P1 [PERSON_NAME] for review S M HK P1 [PERSON_NAME] for review by [PERSON_…" at bounding box center [917, 269] width 1304 height 129
click at [706, 300] on icon "comment" at bounding box center [1129, 302] width 43 height 11
click at [706, 272] on span "Delete comment" at bounding box center [1192, 272] width 13 height 8
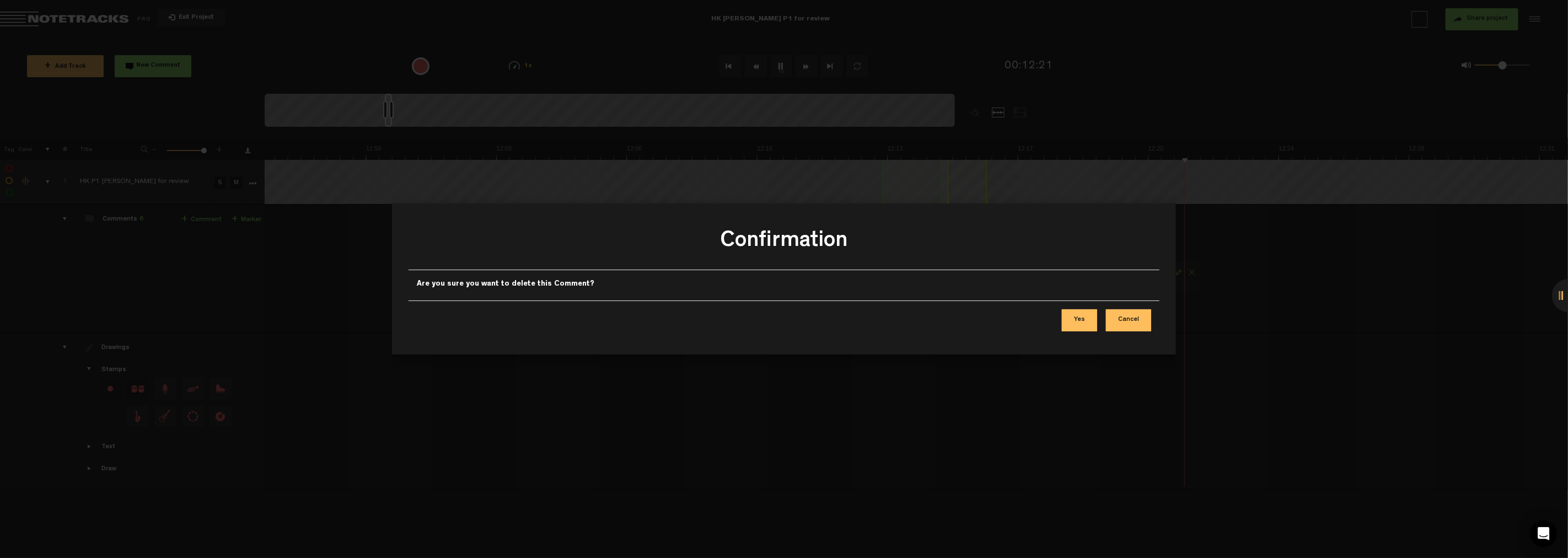
drag, startPoint x: 1090, startPoint y: 316, endPoint x: 1165, endPoint y: 310, distance: 75.2
click at [706, 316] on button "Yes" at bounding box center [1080, 320] width 36 height 22
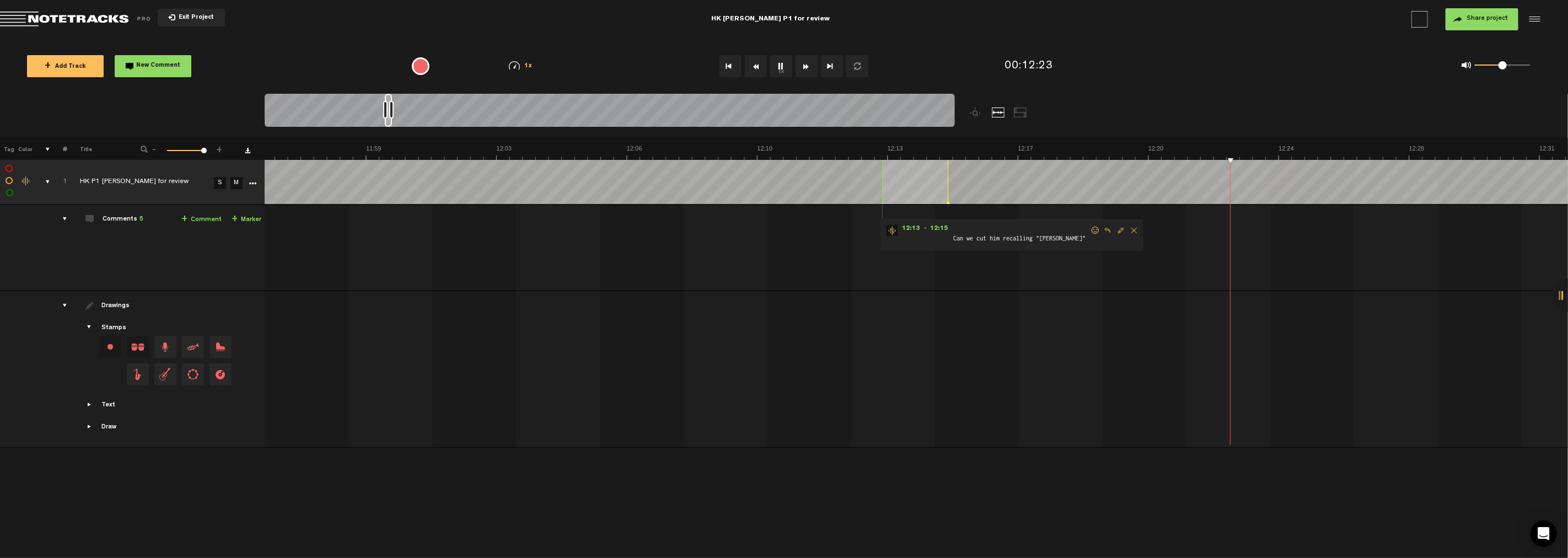
click at [706, 295] on div at bounding box center [1569, 295] width 33 height 33
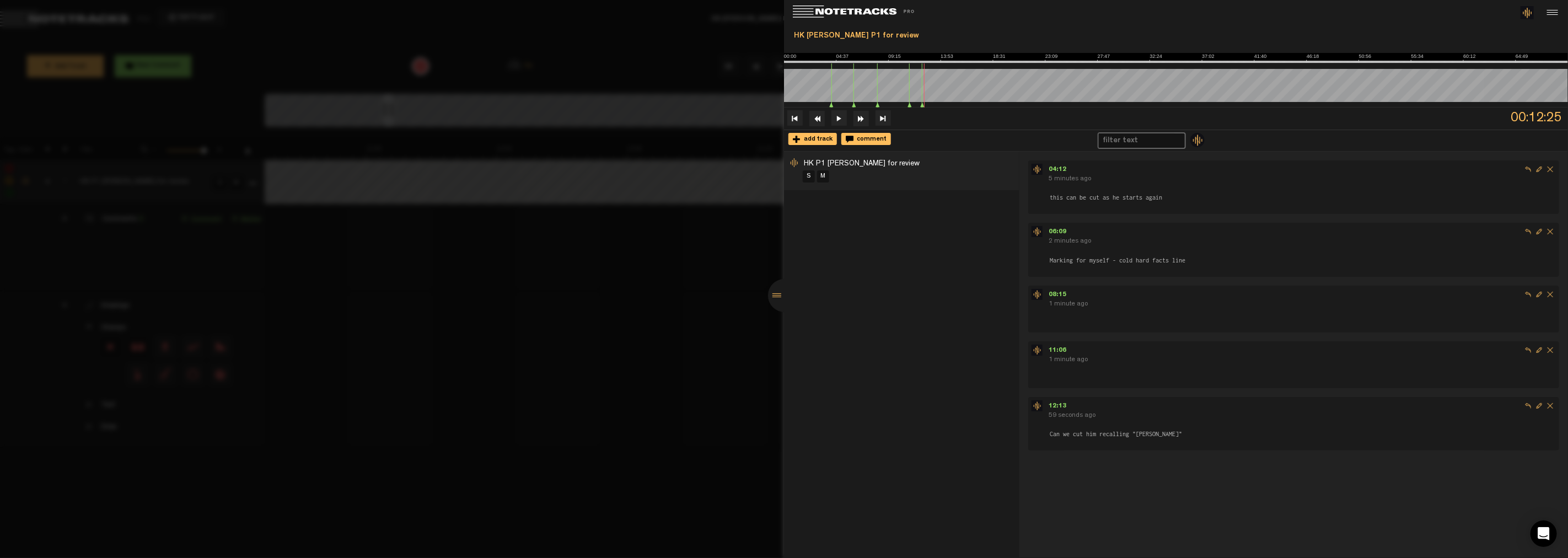
click at [706, 347] on span "Delete comment" at bounding box center [1551, 350] width 11 height 11
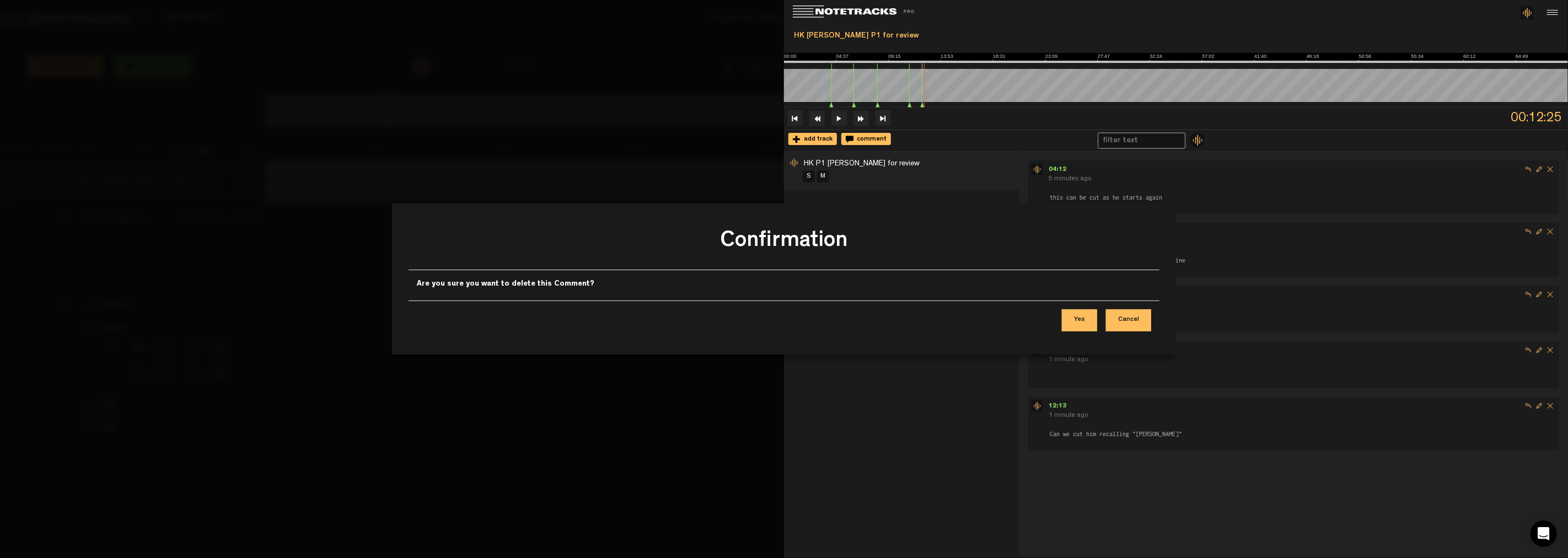
click at [706, 320] on button "Yes" at bounding box center [1080, 320] width 36 height 22
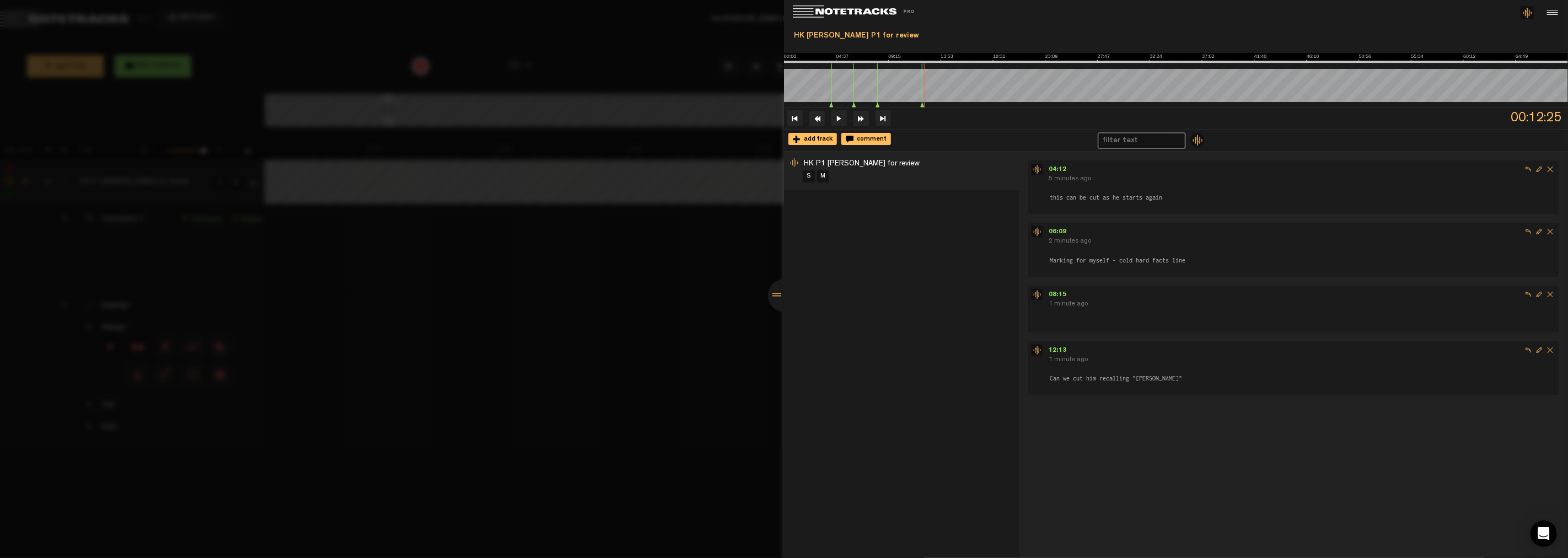
click at [706, 293] on span "Delete comment" at bounding box center [1551, 294] width 11 height 11
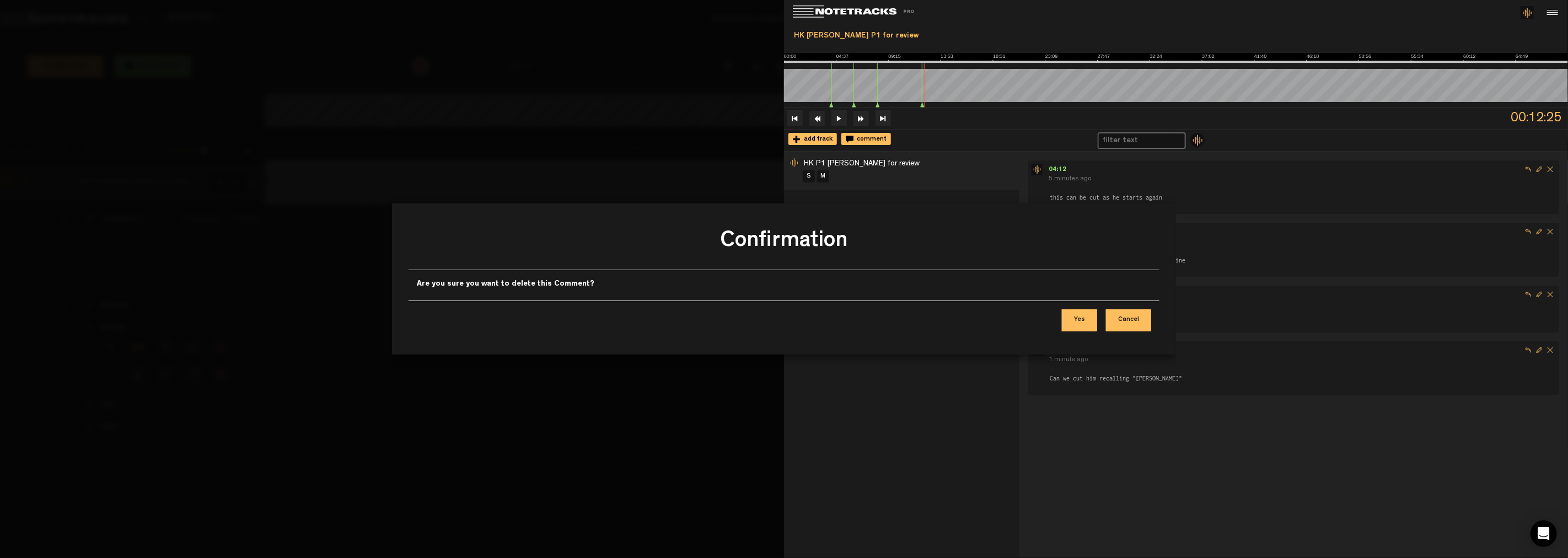
click at [706, 329] on button "Yes" at bounding box center [1080, 320] width 36 height 22
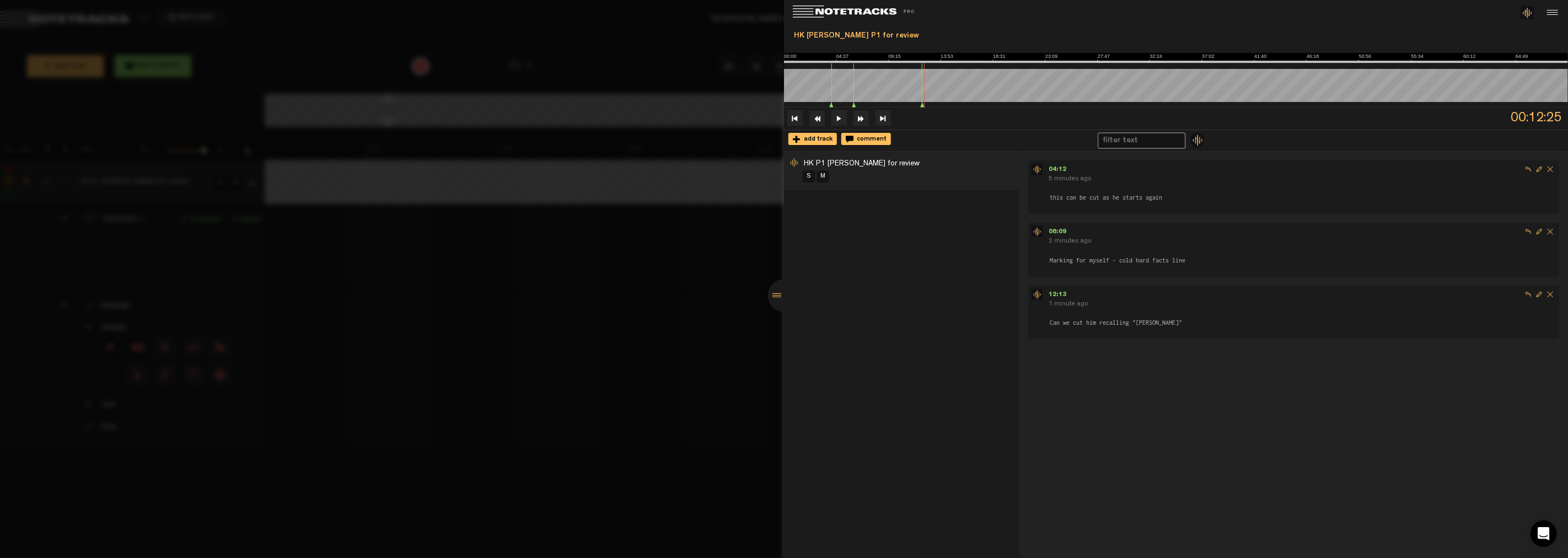
click at [706, 296] on div at bounding box center [784, 295] width 33 height 33
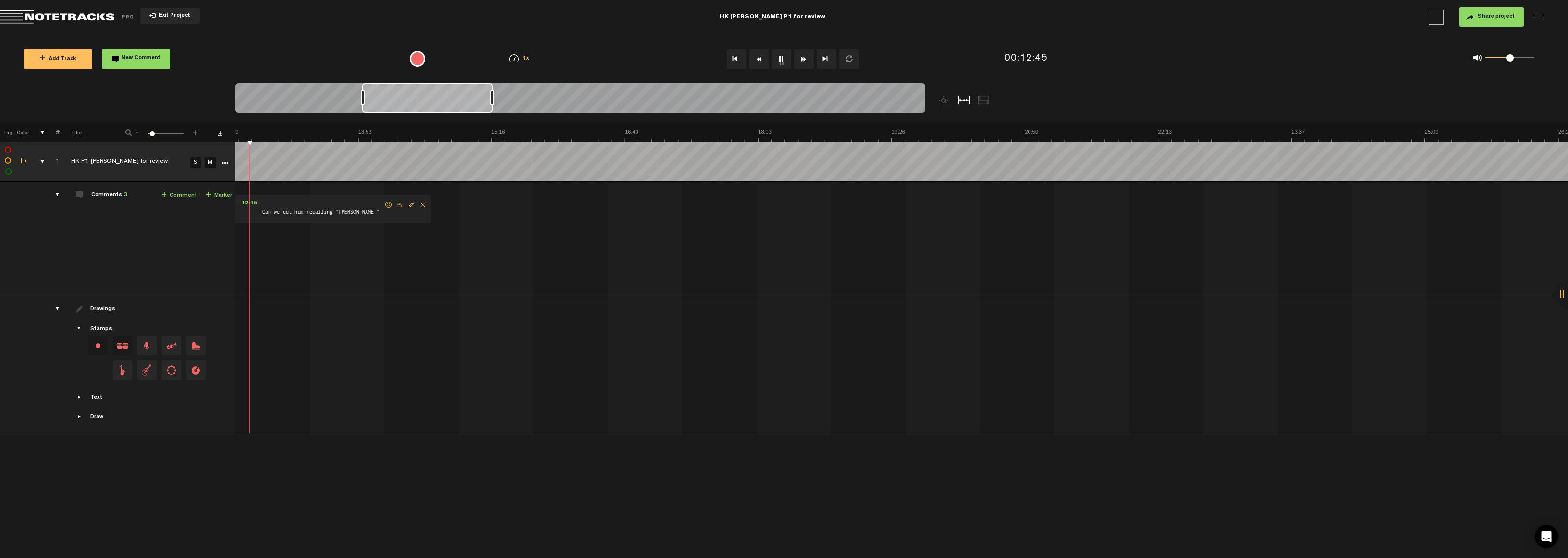
scroll to position [0, 968]
click at [557, 103] on div at bounding box center [579, 100] width 690 height 33
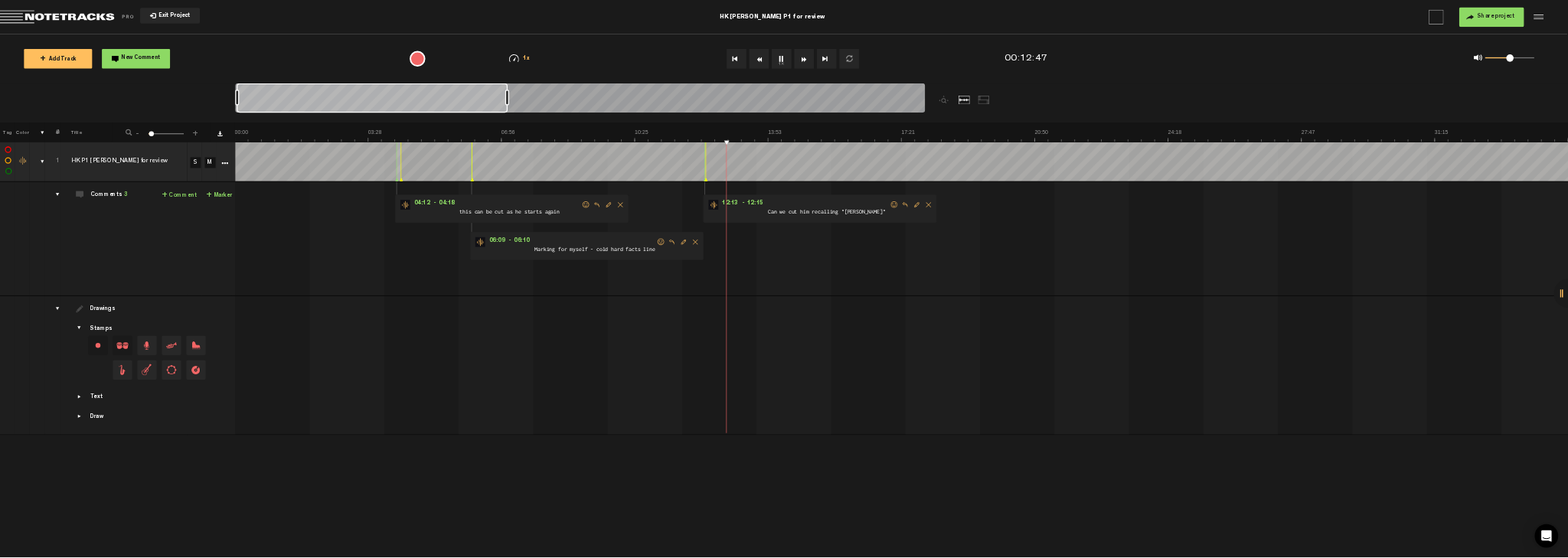
scroll to position [0, 0]
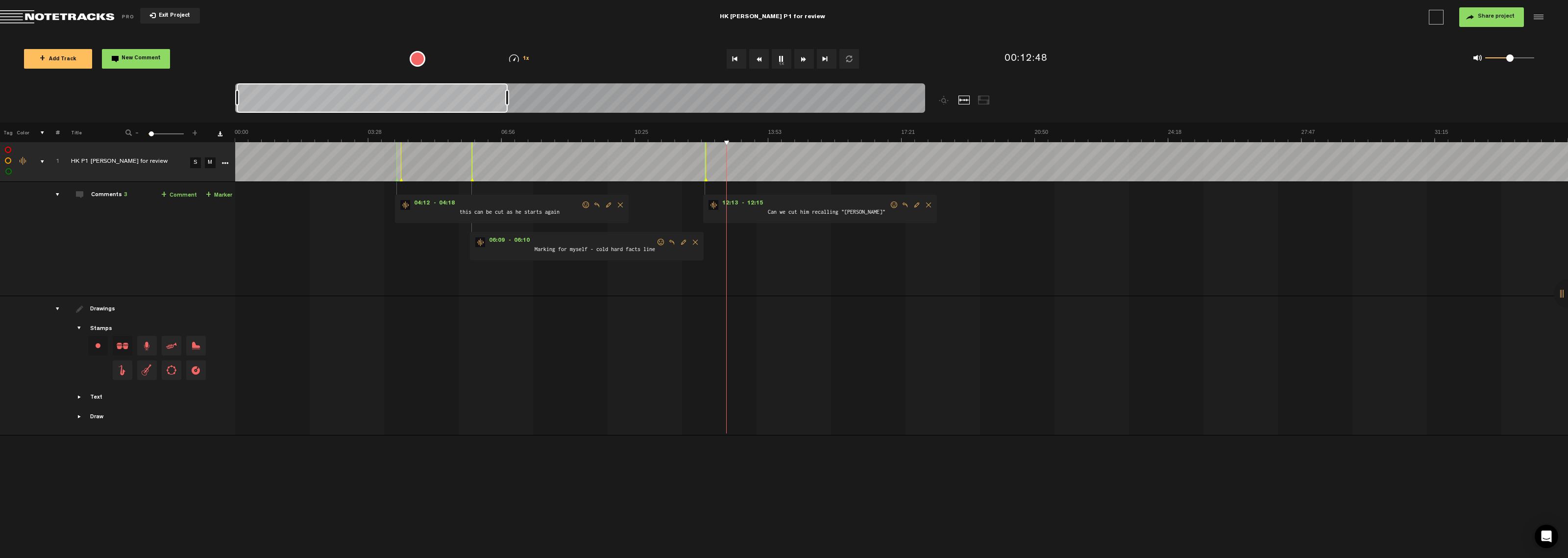
drag, startPoint x: 362, startPoint y: 99, endPoint x: 234, endPoint y: 94, distance: 128.1
click at [224, 93] on nt-zoom-navigation-bar at bounding box center [784, 103] width 1568 height 39
click at [627, 250] on div "04:12 - 04:18 • : "this can be cut as he starts again" this can be cut as he st…" at bounding box center [903, 243] width 1332 height 106
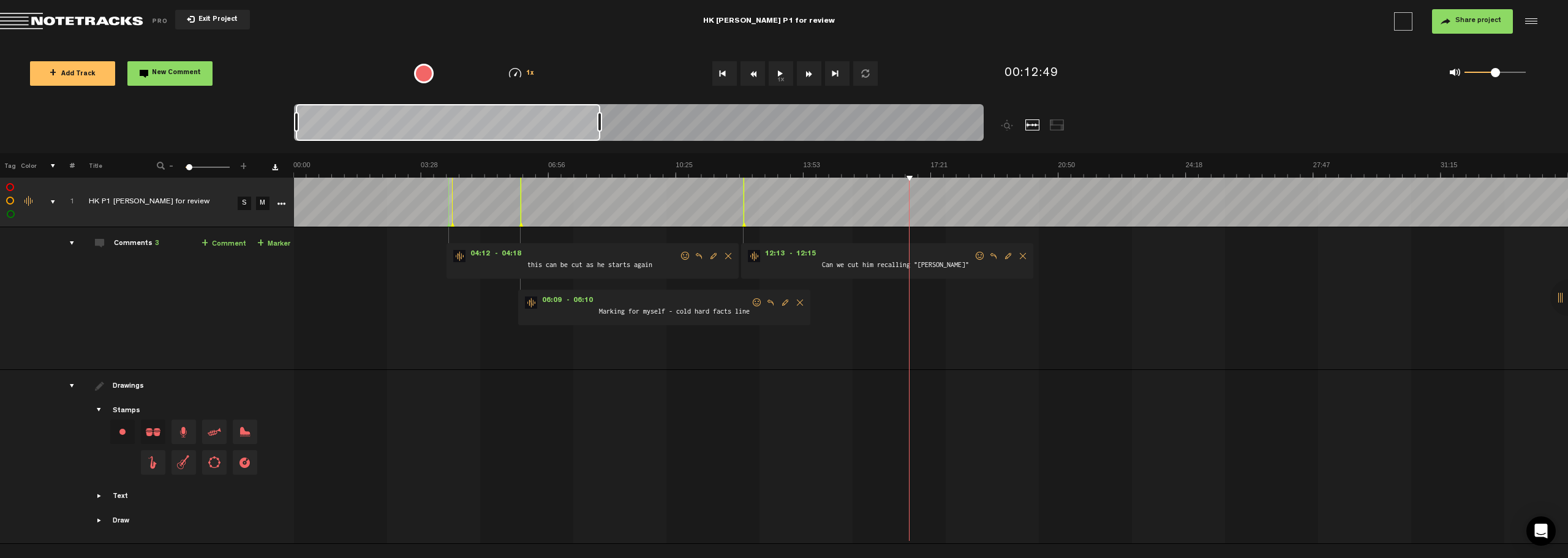
click at [744, 223] on icon at bounding box center [744, 225] width 5 height 6
click at [520, 74] on img at bounding box center [515, 72] width 12 height 10
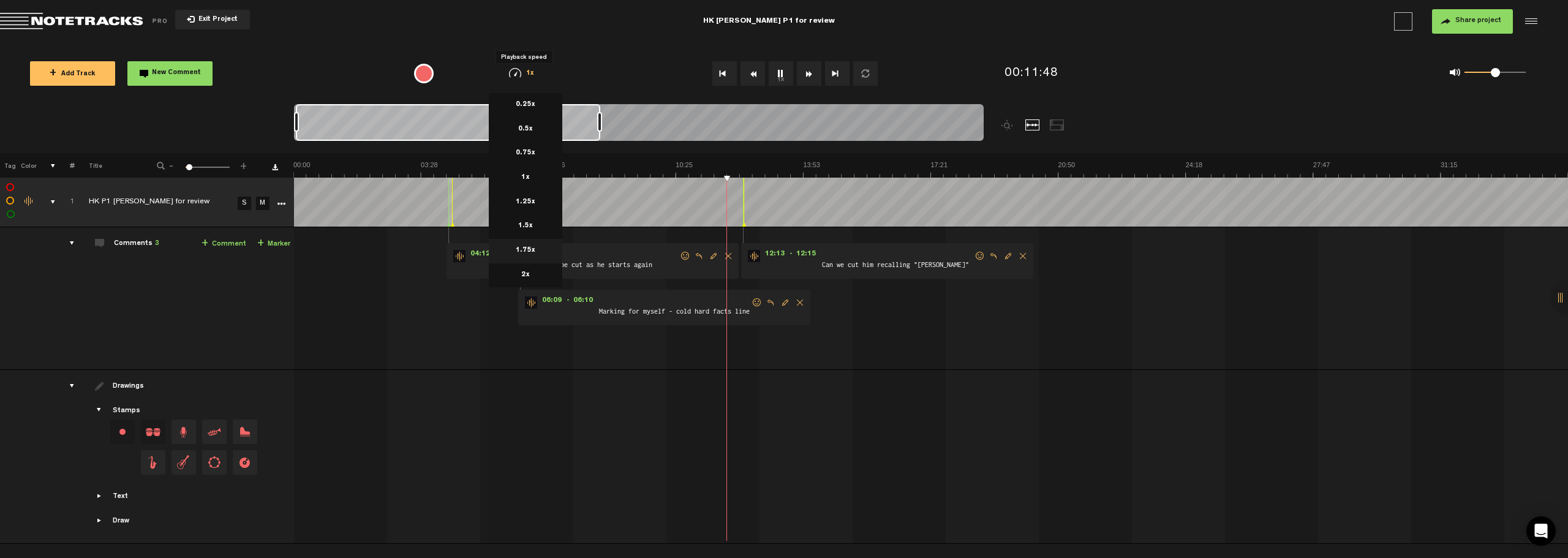
click at [536, 248] on li "1.75x" at bounding box center [525, 251] width 74 height 24
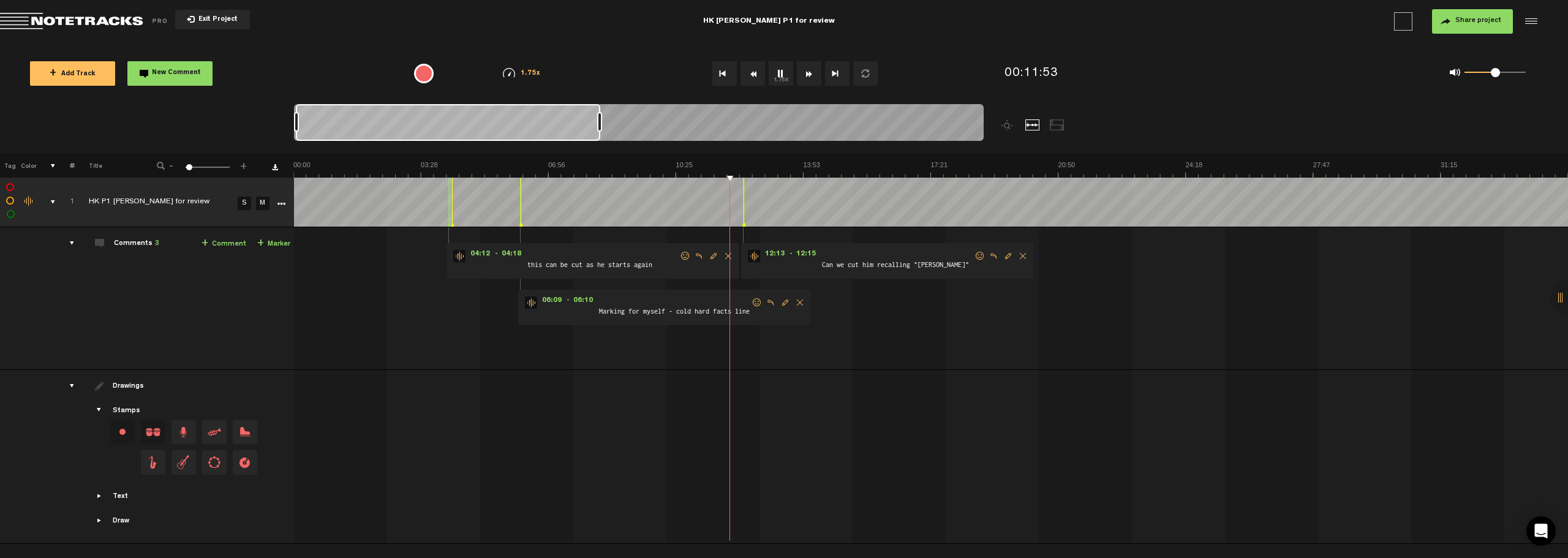
click at [738, 168] on img at bounding box center [1568, 169] width 2549 height 18
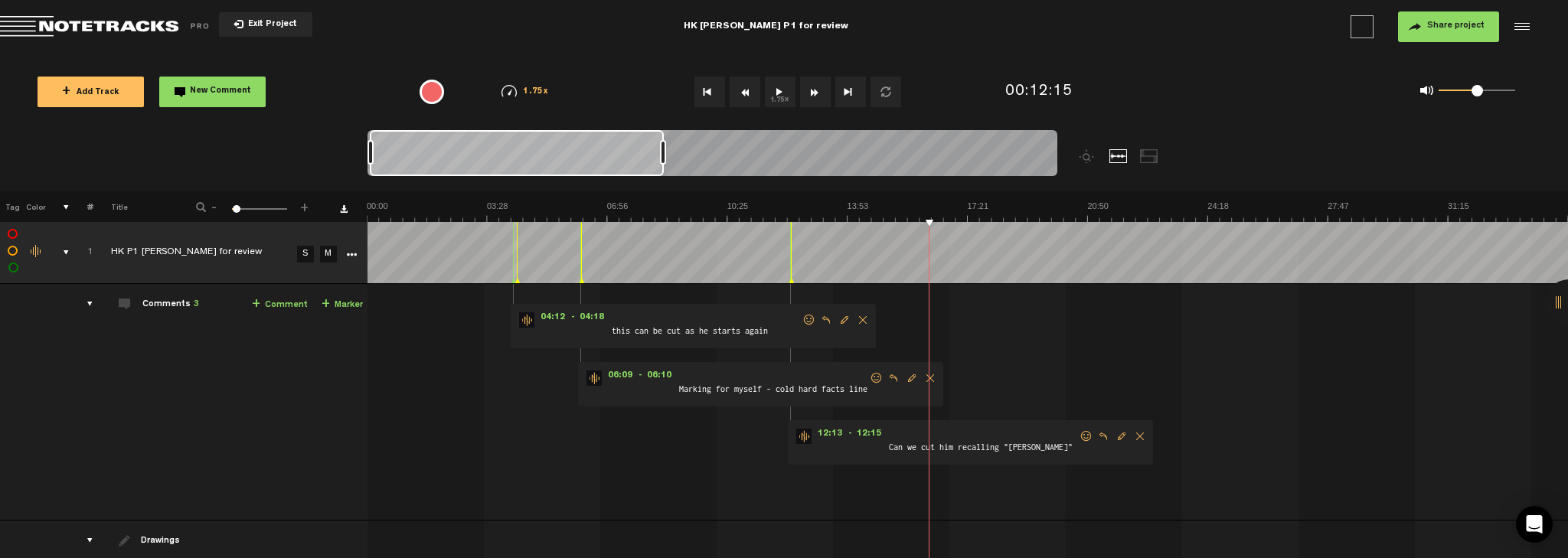
click at [979, 432] on span "Delete comment" at bounding box center [1139, 435] width 18 height 10
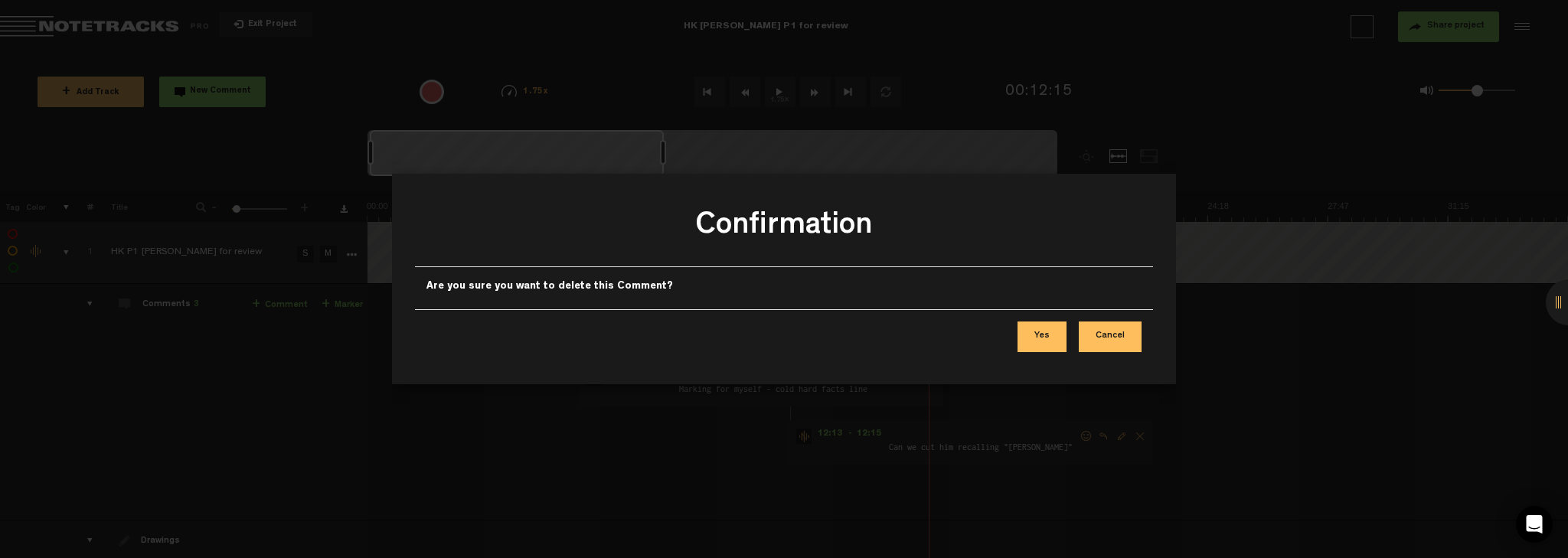
click at [979, 342] on button "Yes" at bounding box center [1042, 337] width 49 height 30
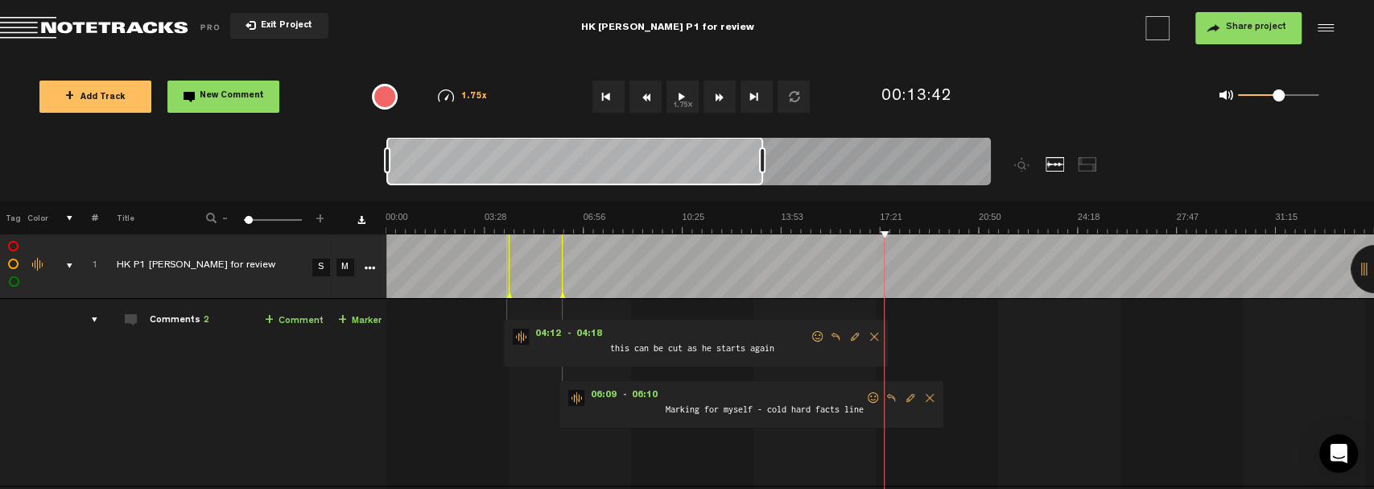
drag, startPoint x: 760, startPoint y: 163, endPoint x: 713, endPoint y: 167, distance: 46.9
click at [713, 167] on div at bounding box center [574, 161] width 377 height 48
drag, startPoint x: 761, startPoint y: 167, endPoint x: 699, endPoint y: 169, distance: 62.0
click at [703, 168] on div at bounding box center [706, 160] width 6 height 26
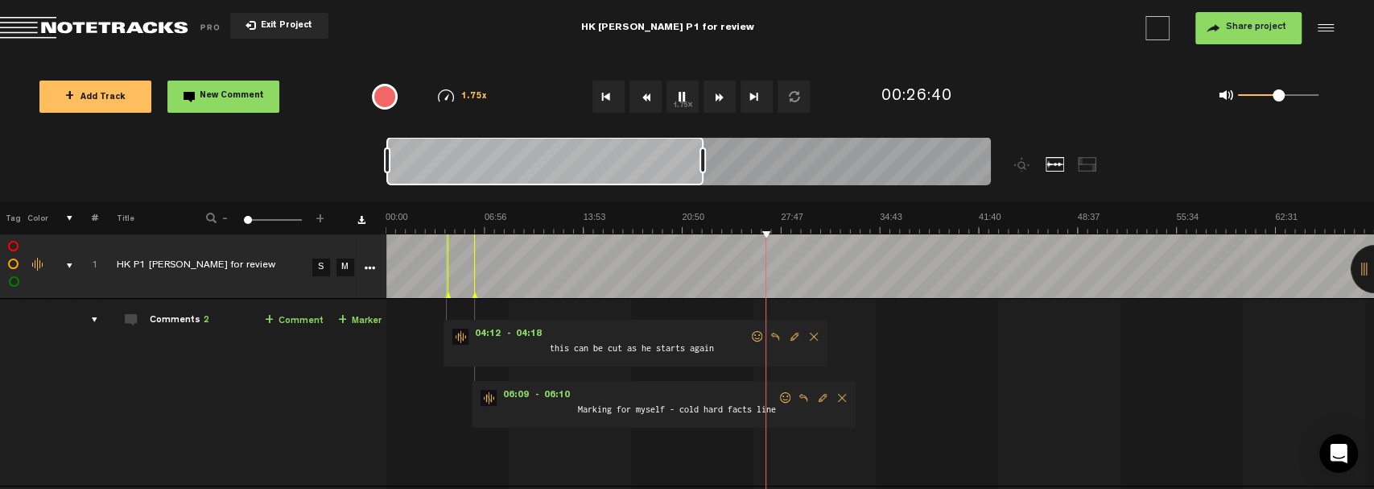
click at [440, 92] on img at bounding box center [446, 95] width 16 height 13
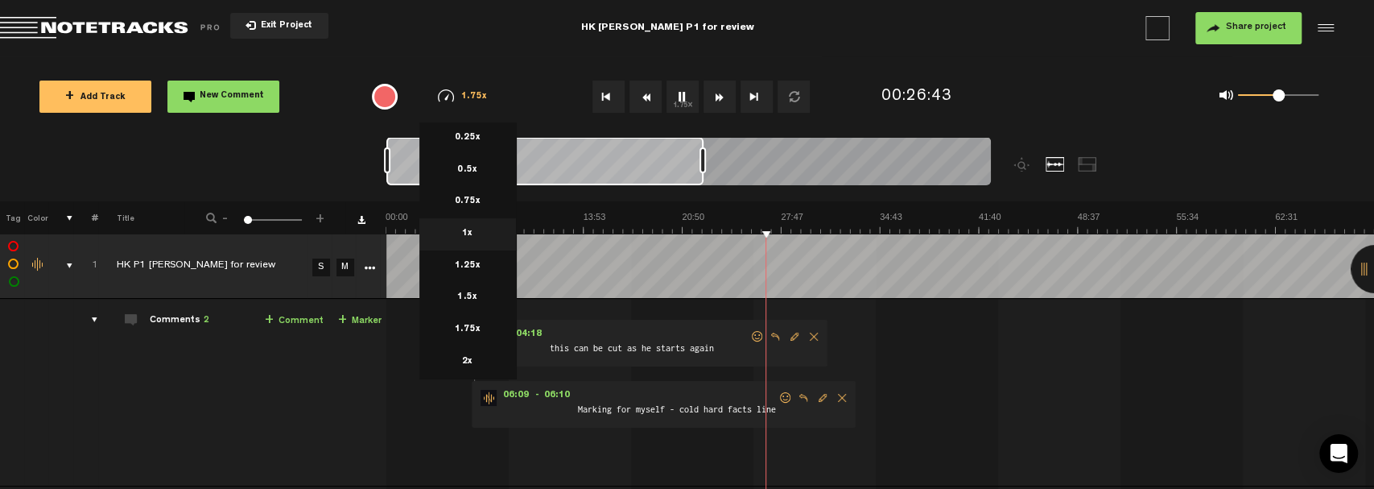
click at [481, 234] on li "1x" at bounding box center [467, 234] width 97 height 32
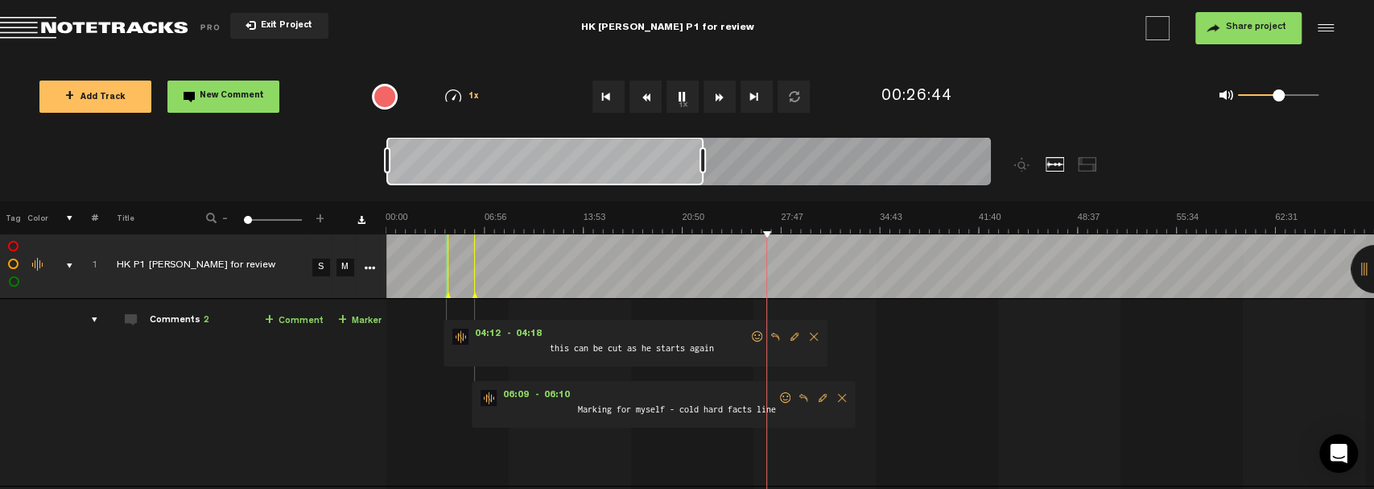
click at [733, 229] on img at bounding box center [880, 222] width 989 height 23
click at [782, 225] on img at bounding box center [880, 222] width 989 height 23
click at [806, 229] on img at bounding box center [880, 222] width 989 height 23
click at [706, 228] on img at bounding box center [880, 222] width 989 height 23
click at [673, 225] on img at bounding box center [880, 222] width 989 height 23
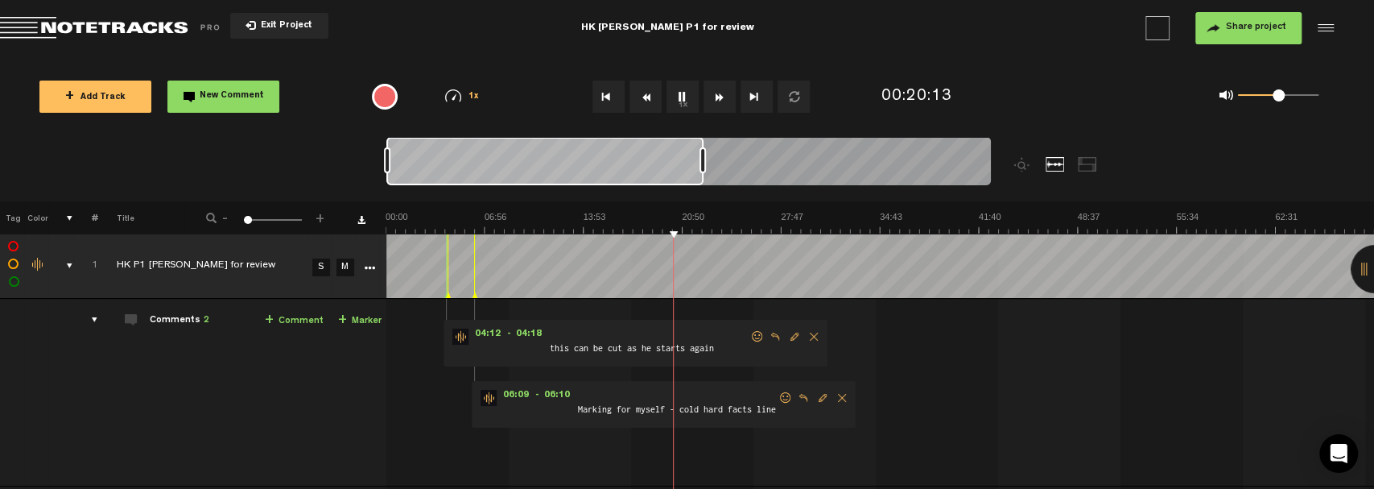
click at [638, 225] on img at bounding box center [880, 222] width 989 height 23
click at [766, 229] on img at bounding box center [880, 222] width 989 height 23
click at [794, 230] on img at bounding box center [880, 222] width 989 height 23
click at [815, 227] on img at bounding box center [880, 222] width 989 height 23
click at [763, 227] on img at bounding box center [880, 222] width 989 height 23
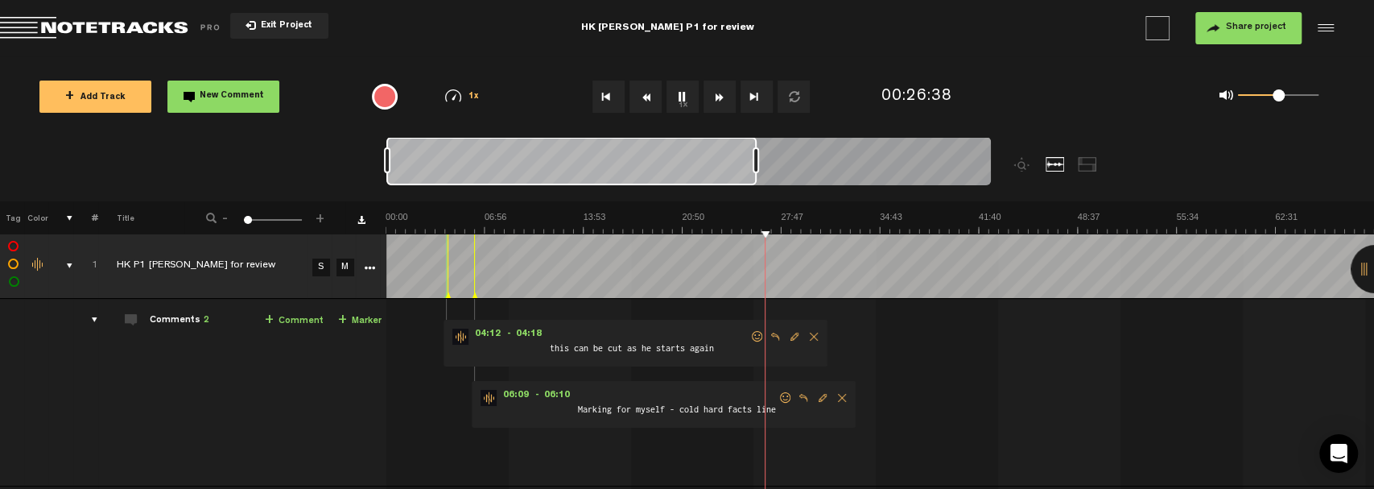
click at [779, 232] on img at bounding box center [880, 222] width 989 height 23
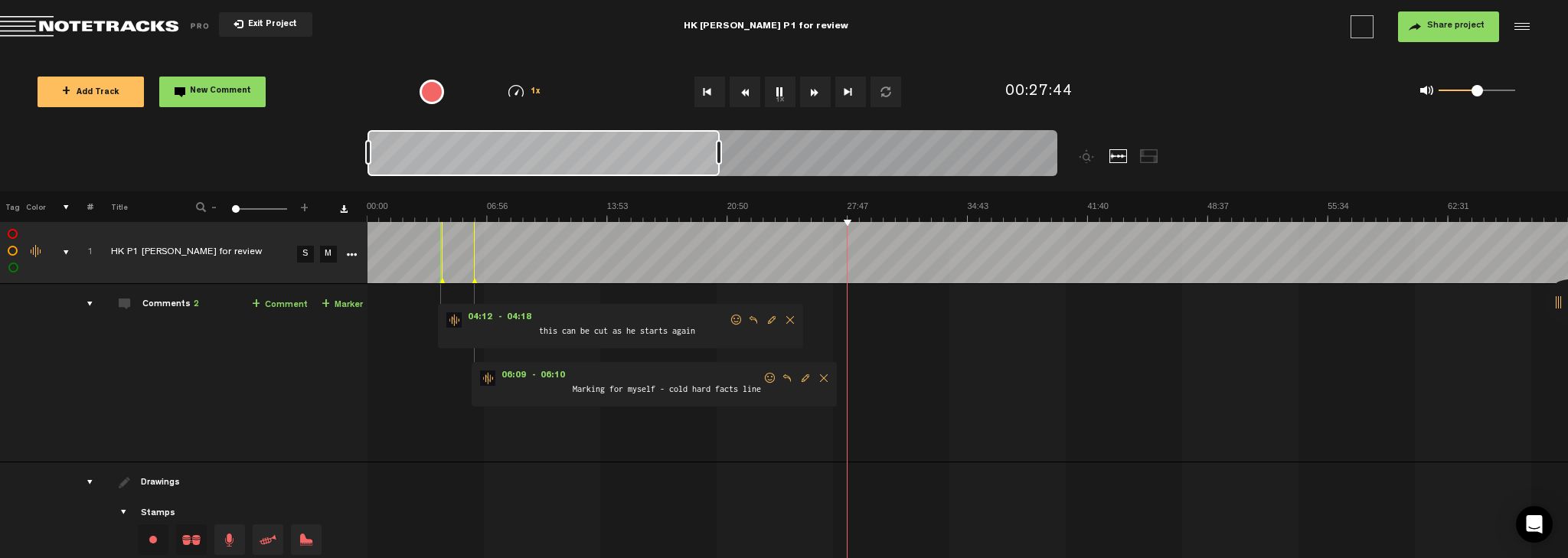
click at [607, 215] on img at bounding box center [967, 211] width 1201 height 22
click at [592, 214] on img at bounding box center [967, 211] width 1201 height 22
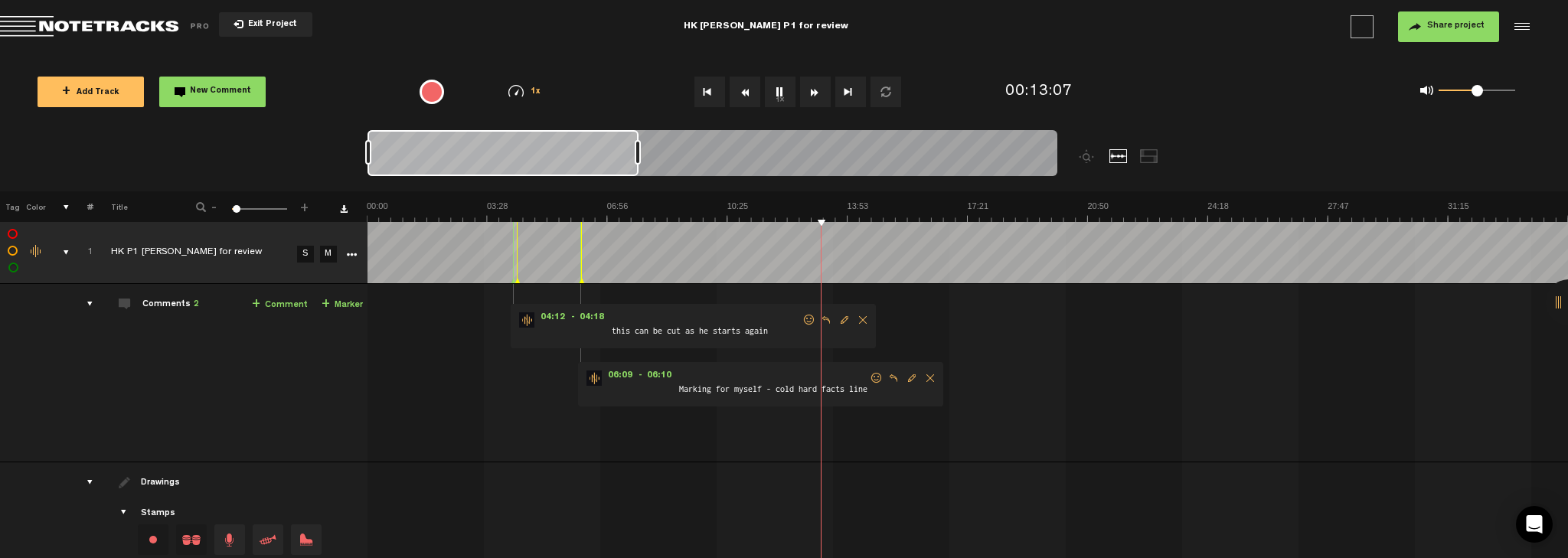
drag, startPoint x: 718, startPoint y: 162, endPoint x: 638, endPoint y: 166, distance: 80.1
click at [638, 166] on div at bounding box center [711, 156] width 689 height 51
click at [784, 221] on img at bounding box center [1568, 211] width 2402 height 22
drag, startPoint x: 638, startPoint y: 153, endPoint x: 607, endPoint y: 159, distance: 31.6
click at [610, 159] on div at bounding box center [613, 152] width 6 height 25
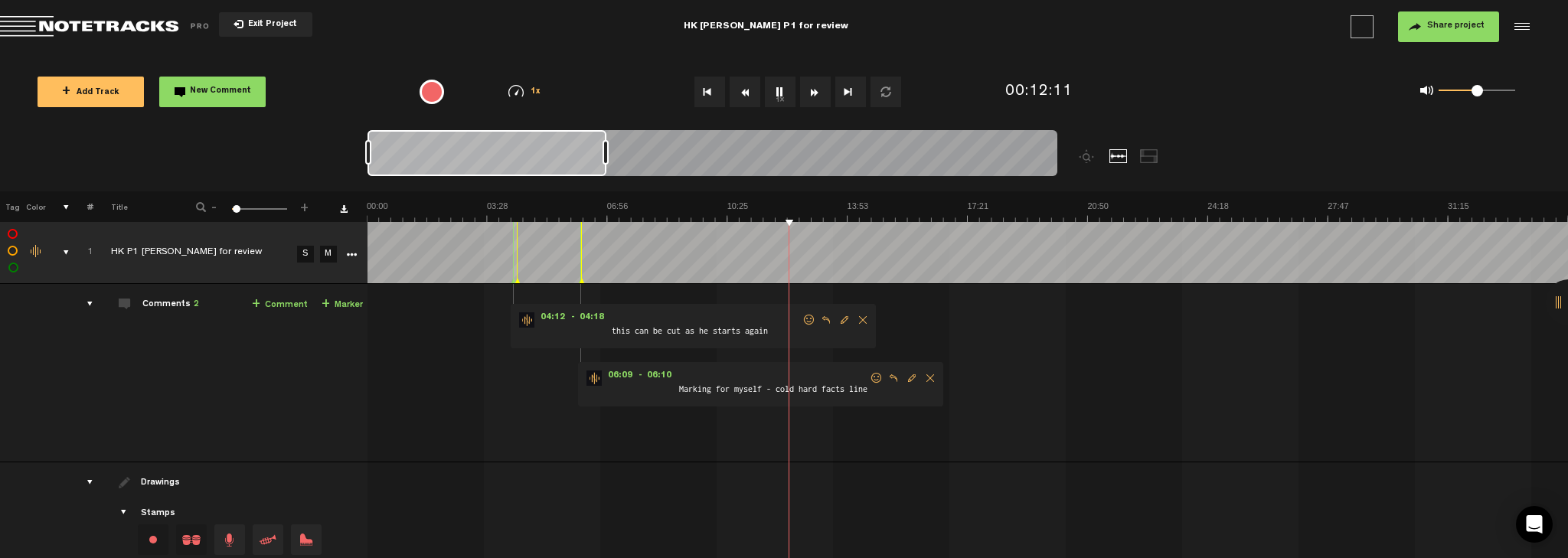
click at [567, 156] on div at bounding box center [711, 156] width 689 height 51
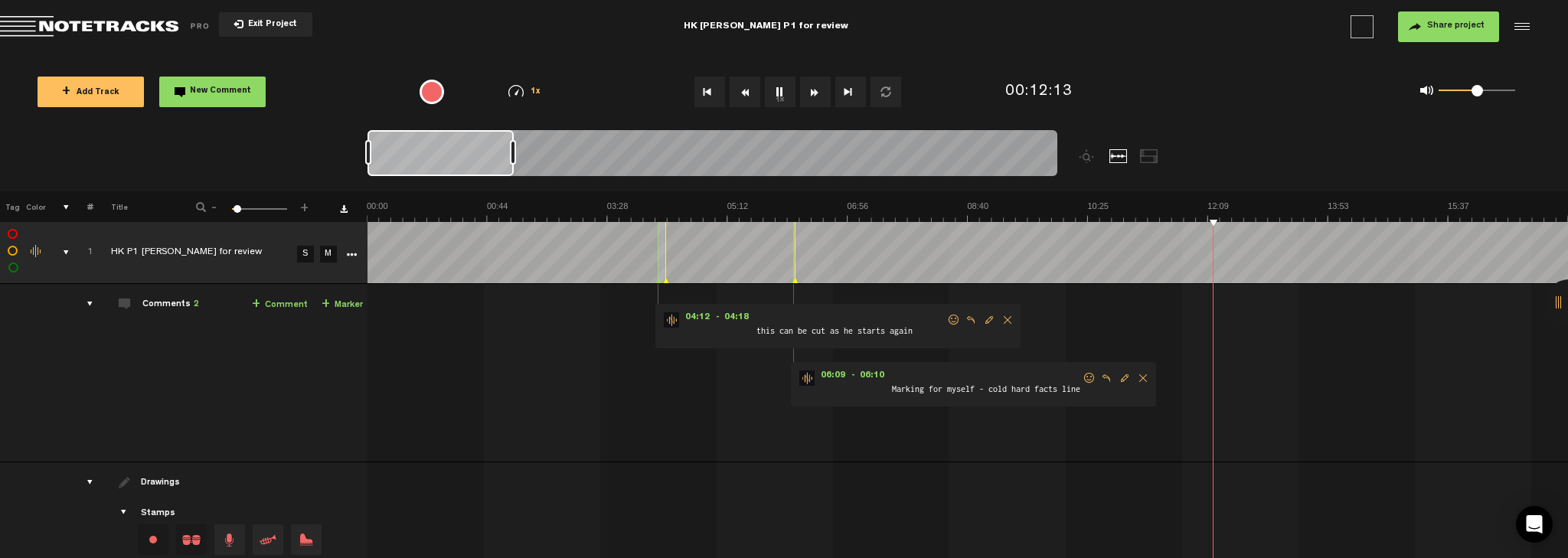
drag, startPoint x: 607, startPoint y: 153, endPoint x: 513, endPoint y: 159, distance: 94.2
click at [513, 159] on div at bounding box center [513, 152] width 6 height 25
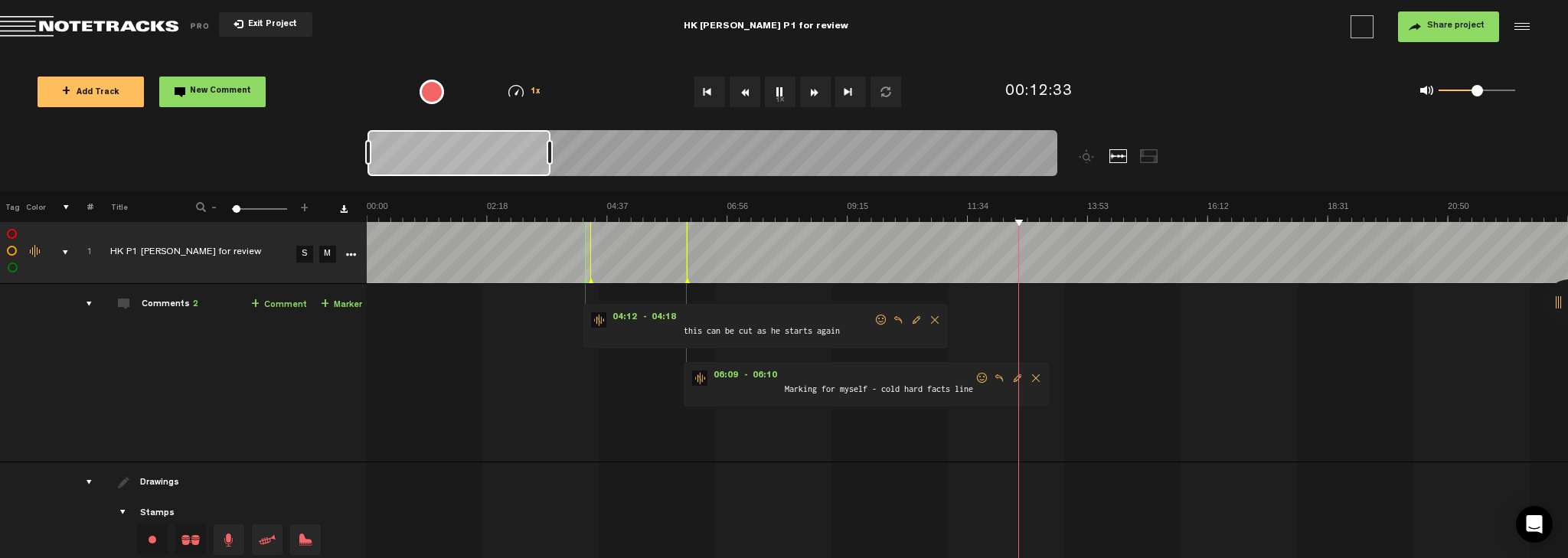
drag, startPoint x: 512, startPoint y: 156, endPoint x: 548, endPoint y: 166, distance: 37.4
click at [569, 166] on div at bounding box center [711, 156] width 689 height 51
drag, startPoint x: 568, startPoint y: 155, endPoint x: 594, endPoint y: 158, distance: 26.2
click at [594, 158] on div at bounding box center [597, 152] width 6 height 25
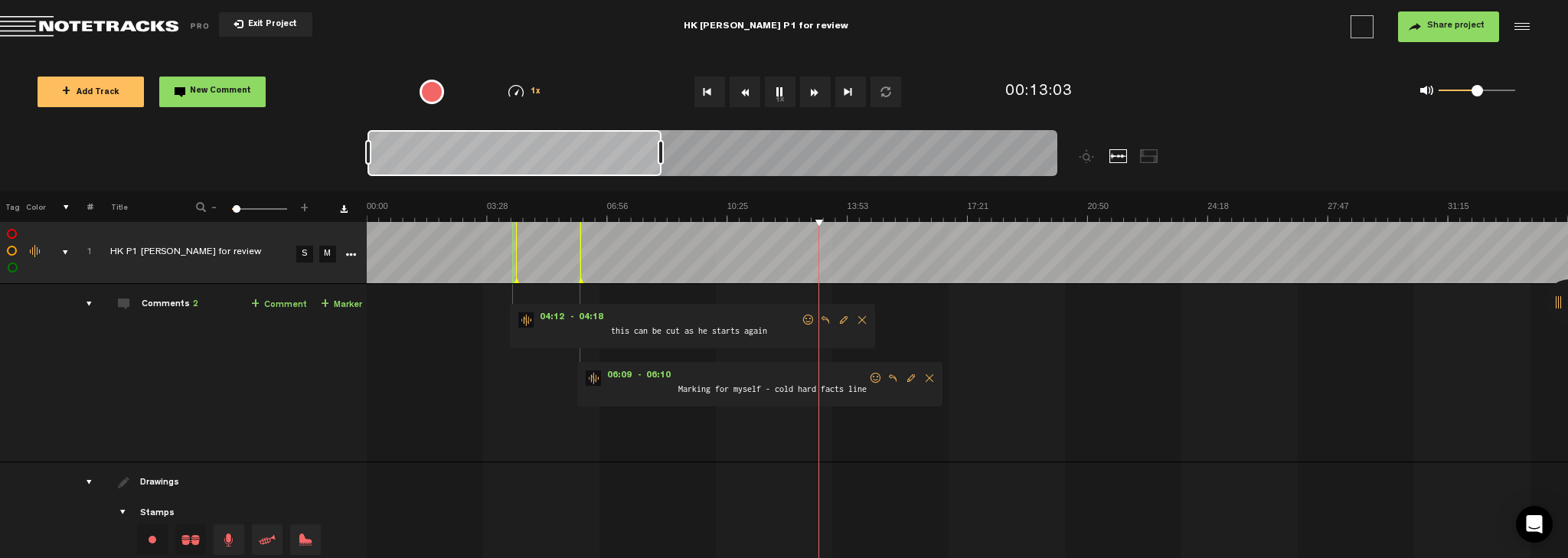
drag, startPoint x: 596, startPoint y: 157, endPoint x: 660, endPoint y: 165, distance: 64.5
click at [660, 165] on div at bounding box center [711, 156] width 689 height 51
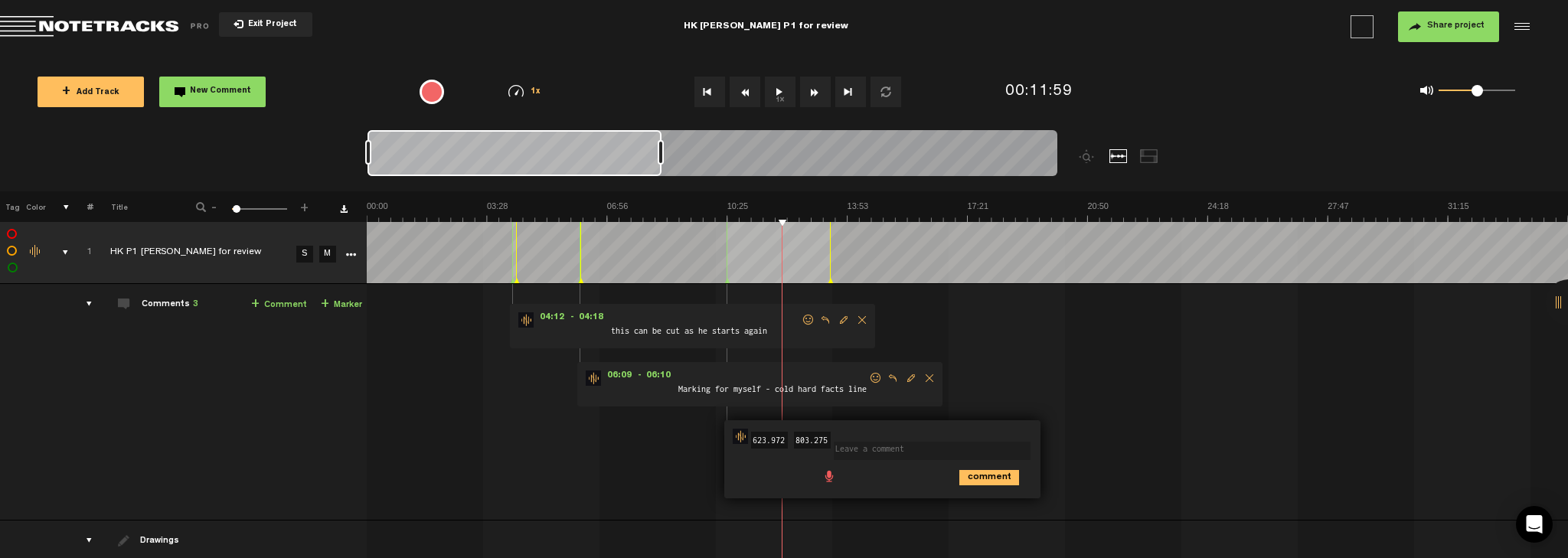
click at [830, 261] on div at bounding box center [830, 252] width 1 height 61
click at [714, 219] on img at bounding box center [1568, 211] width 2402 height 22
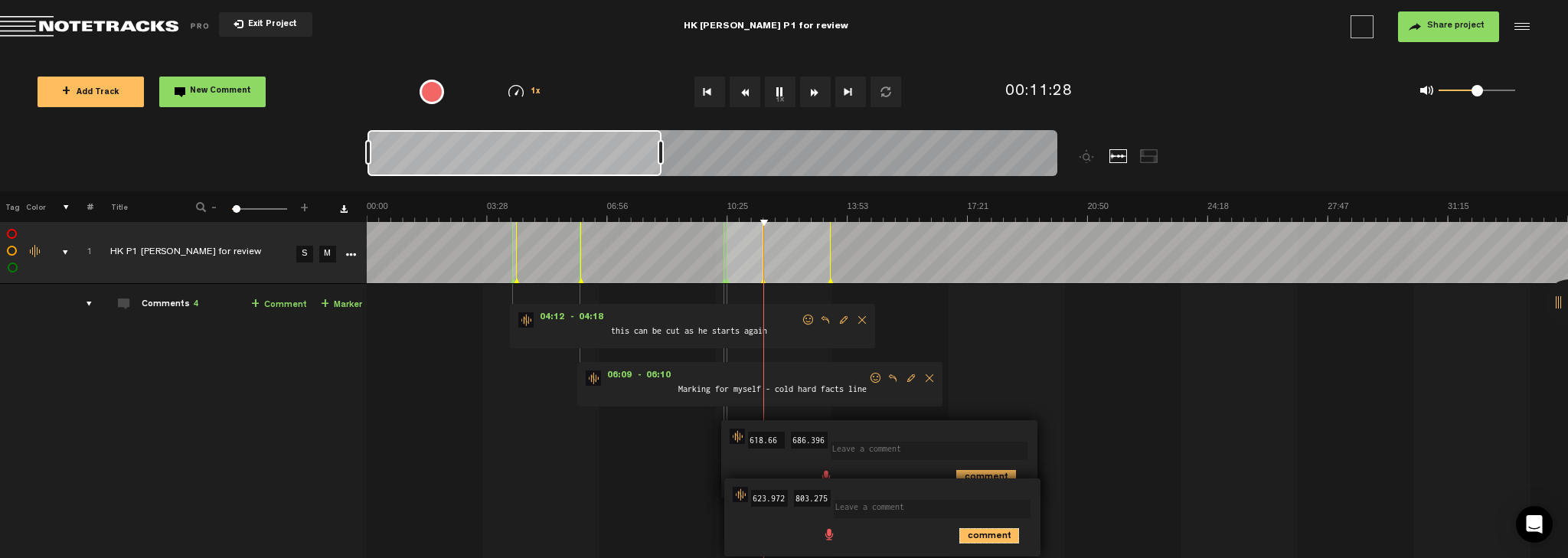
click at [979, 482] on icon "comment" at bounding box center [989, 535] width 60 height 15
click at [979, 482] on span "Delete comment" at bounding box center [1075, 493] width 18 height 10
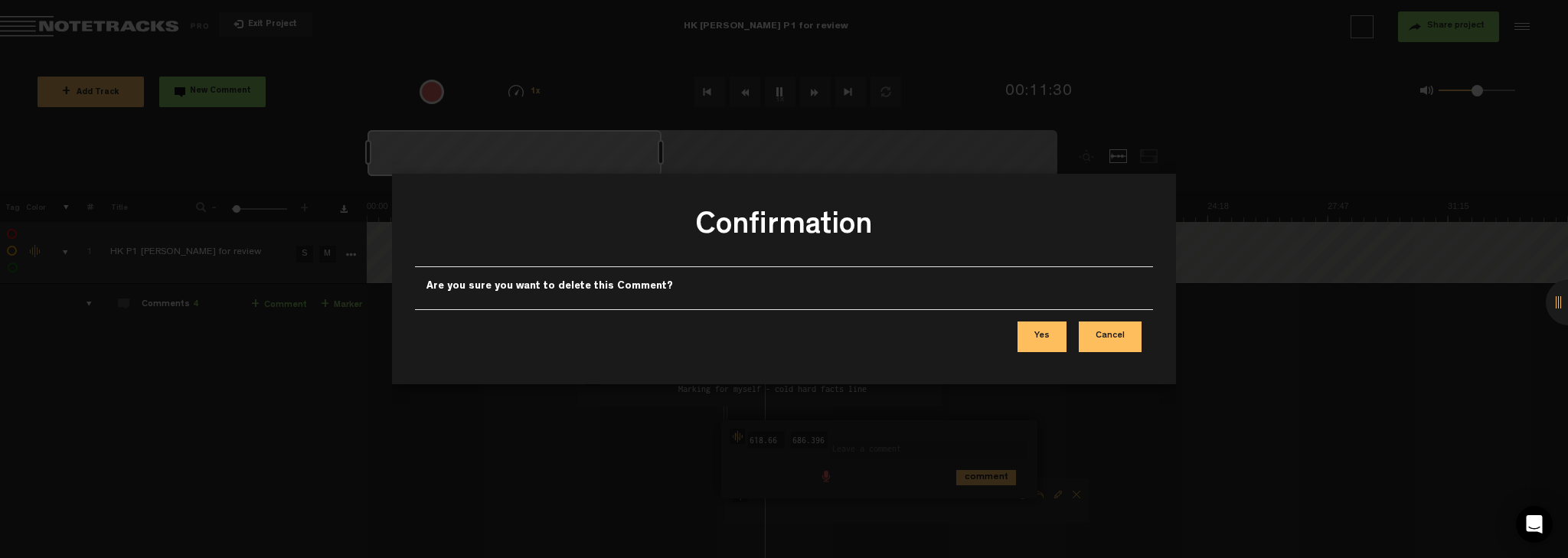
click at [979, 351] on button "Yes" at bounding box center [1042, 337] width 49 height 30
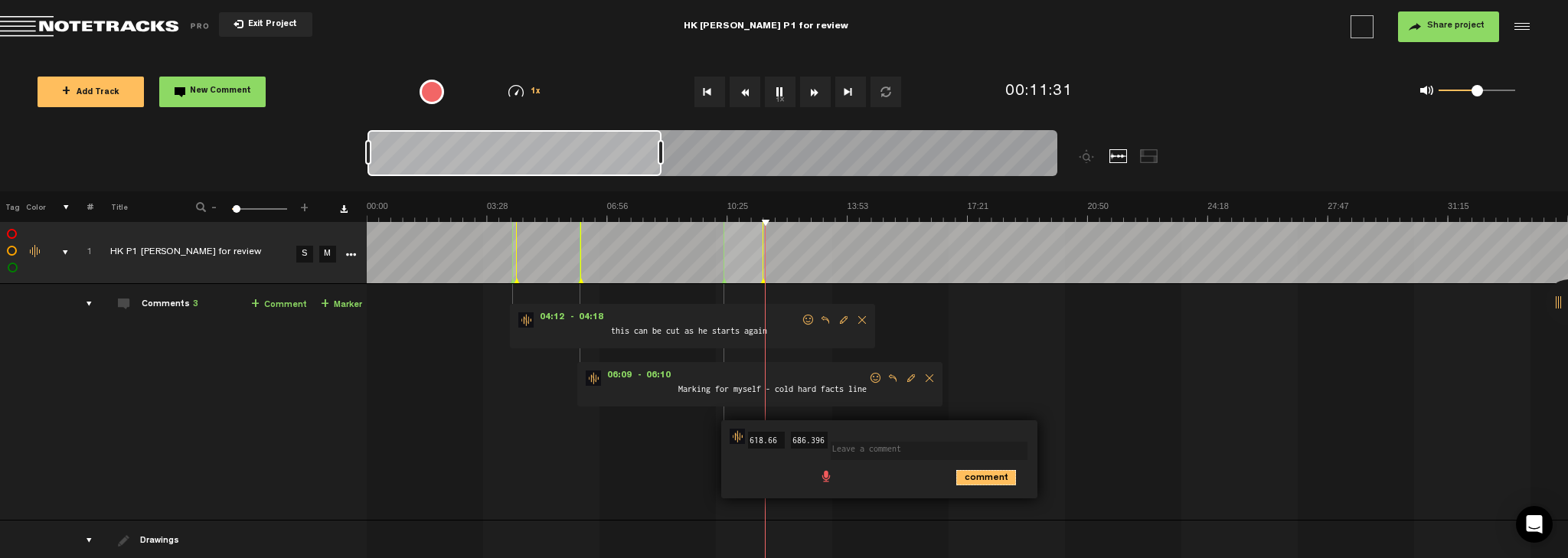
click at [979, 481] on icon "comment" at bounding box center [985, 477] width 60 height 15
click at [979, 433] on span "Delete comment" at bounding box center [1073, 435] width 18 height 10
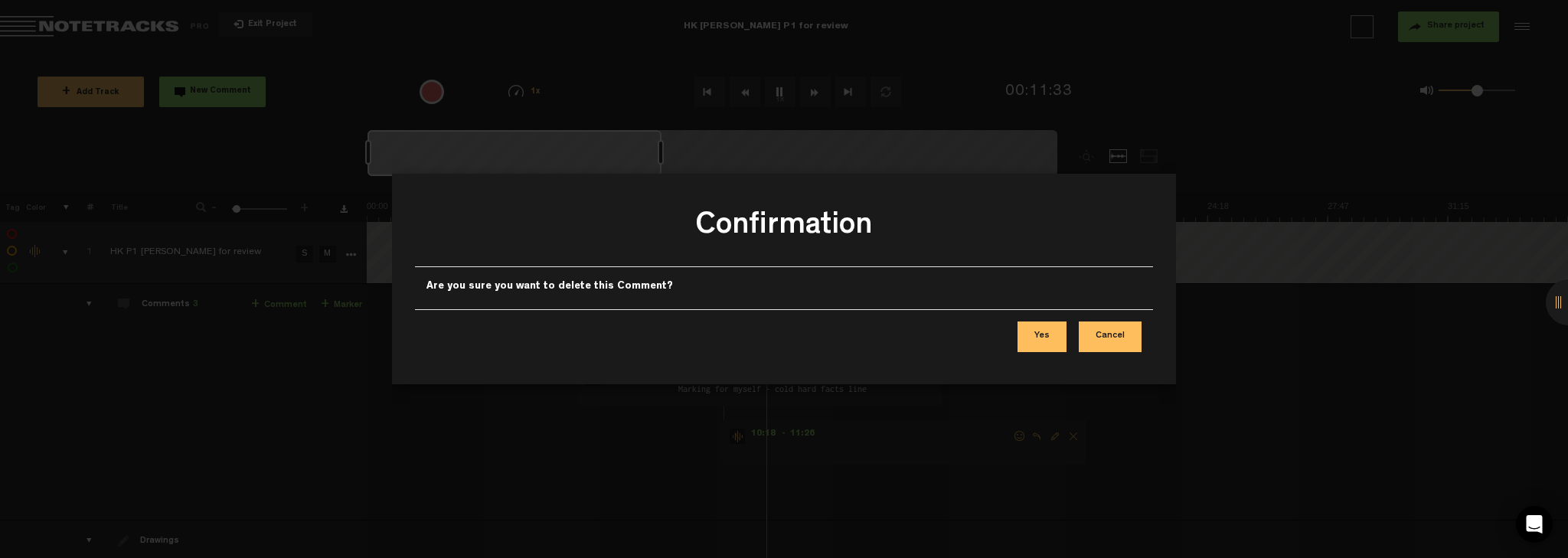
click at [979, 338] on button "Yes" at bounding box center [1042, 337] width 49 height 30
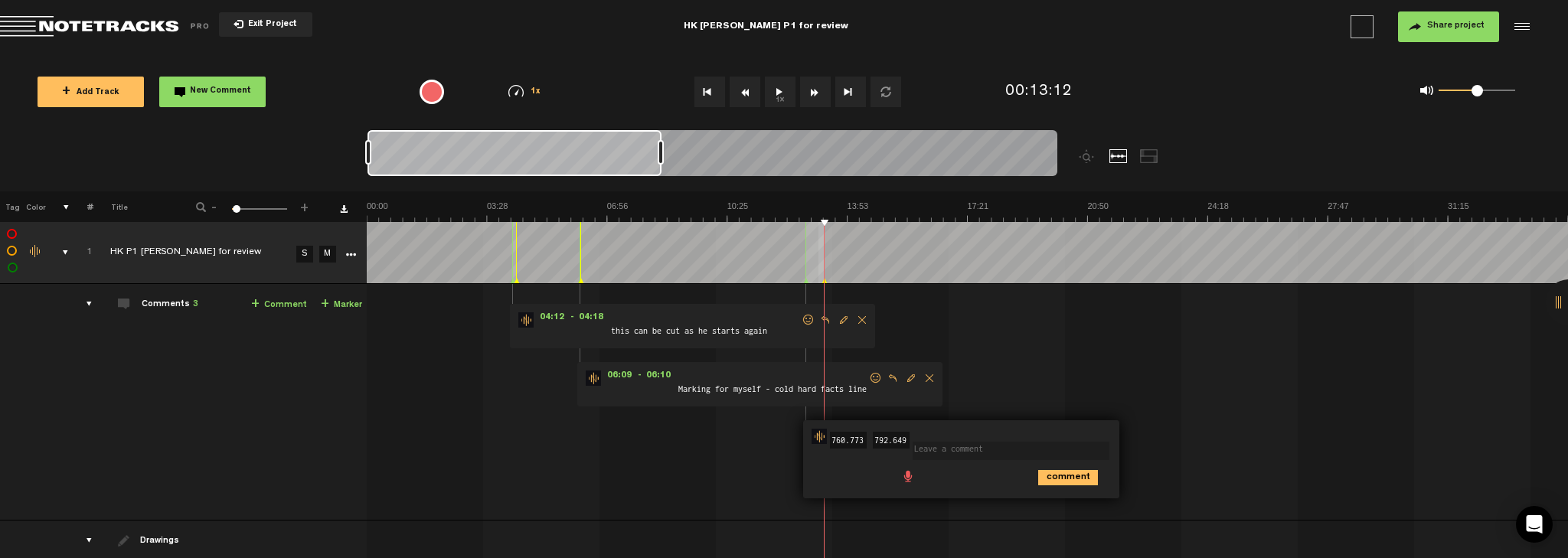
click at [820, 276] on td at bounding box center [967, 252] width 1201 height 62
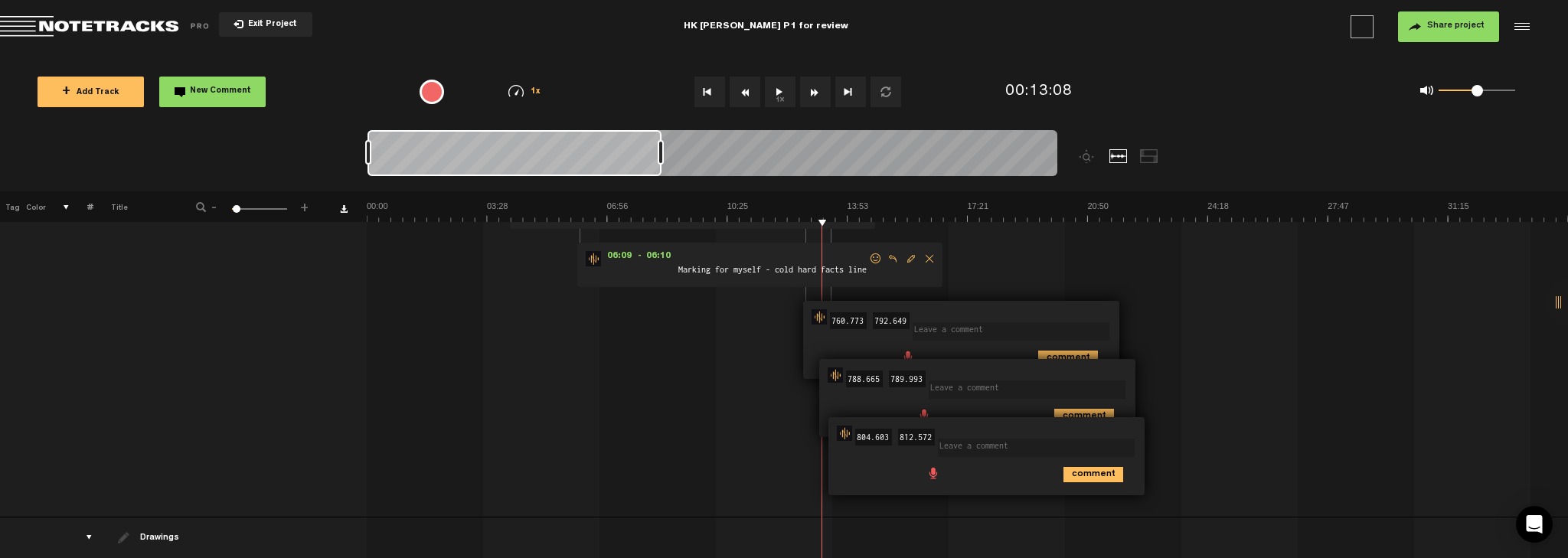
scroll to position [123, 11]
drag, startPoint x: 1081, startPoint y: 466, endPoint x: 1090, endPoint y: 452, distance: 16.6
click at [979, 465] on icon "comment" at bounding box center [1093, 471] width 60 height 15
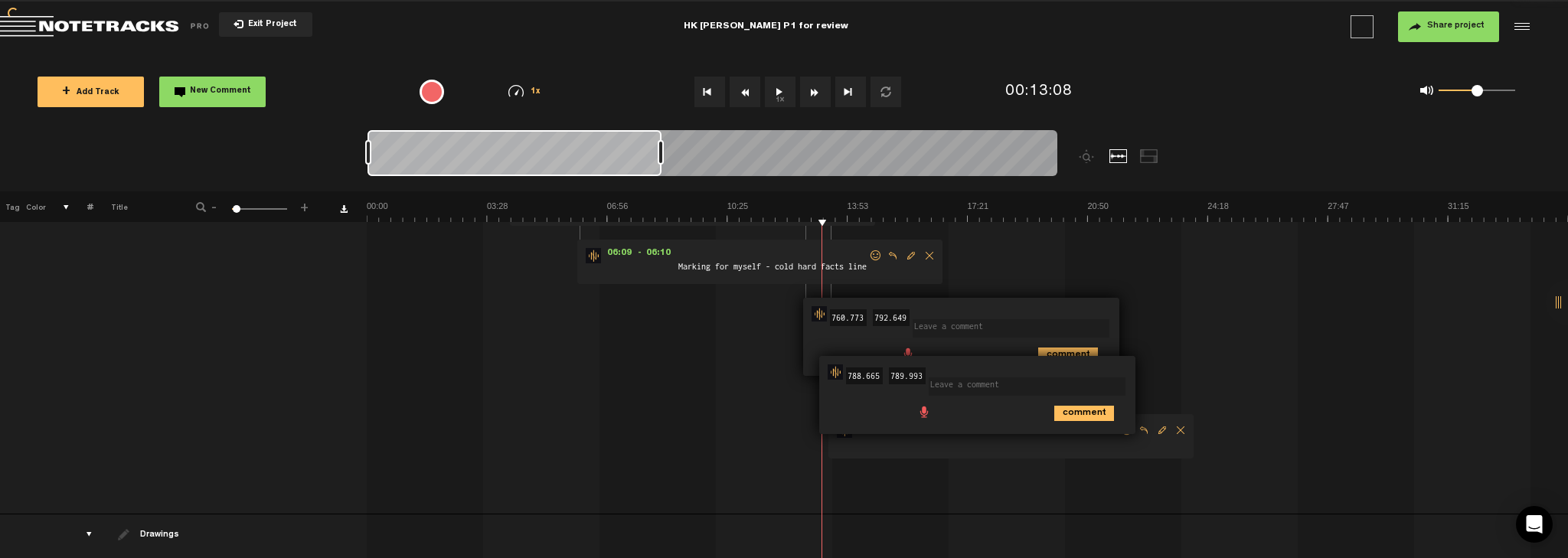
click at [979, 431] on span "Delete comment" at bounding box center [1180, 430] width 18 height 10
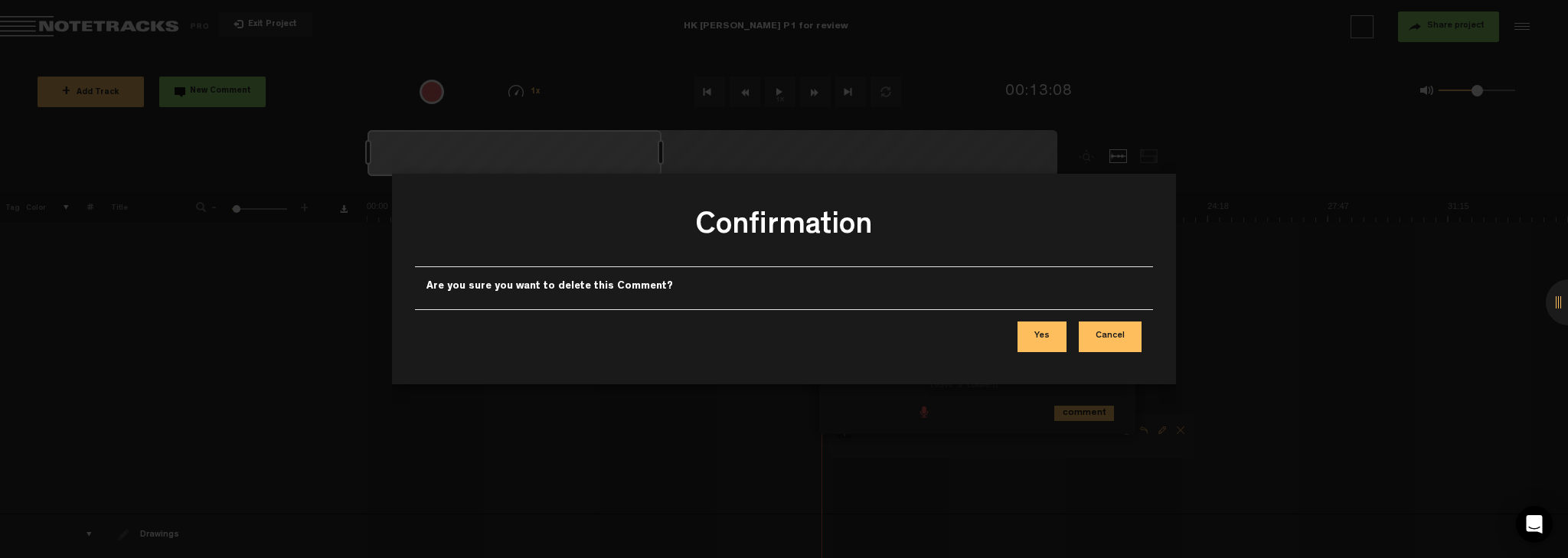
click at [979, 346] on button "Cancel" at bounding box center [1110, 337] width 63 height 30
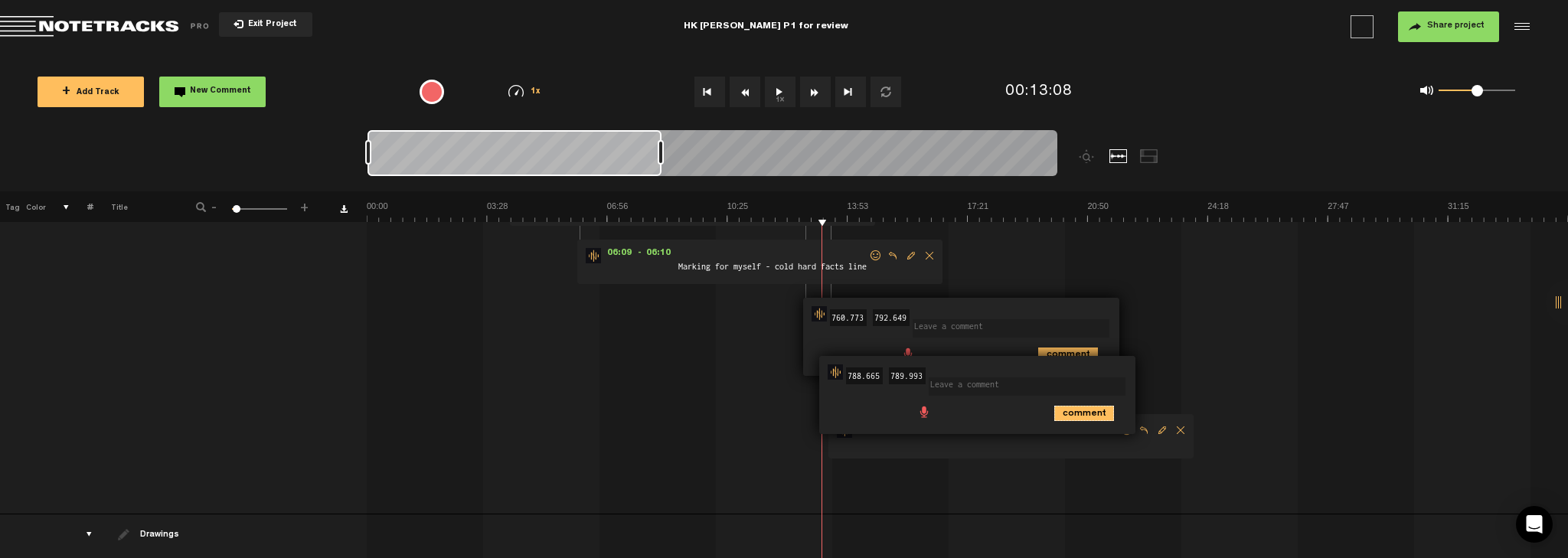
click at [979, 410] on icon "comment" at bounding box center [1083, 414] width 60 height 15
click at [979, 356] on icon "comment" at bounding box center [1068, 355] width 60 height 15
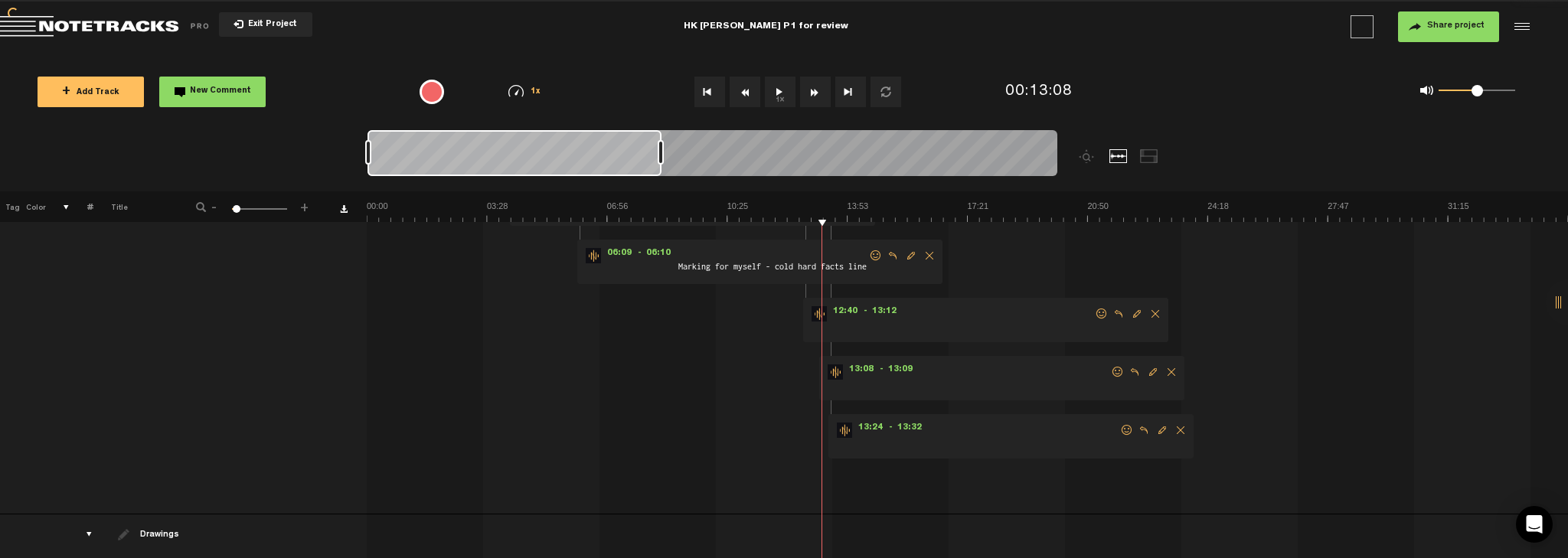
click at [979, 315] on span "Delete comment" at bounding box center [1154, 313] width 18 height 10
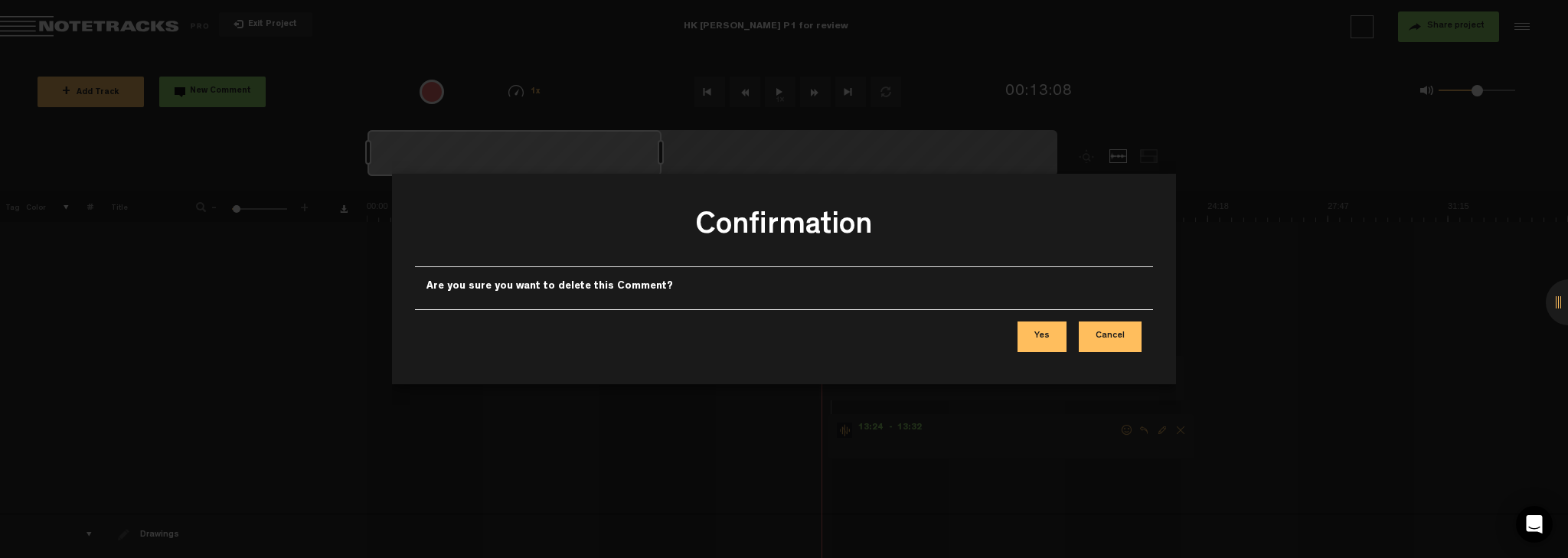
click at [979, 329] on button "Yes" at bounding box center [1042, 337] width 49 height 30
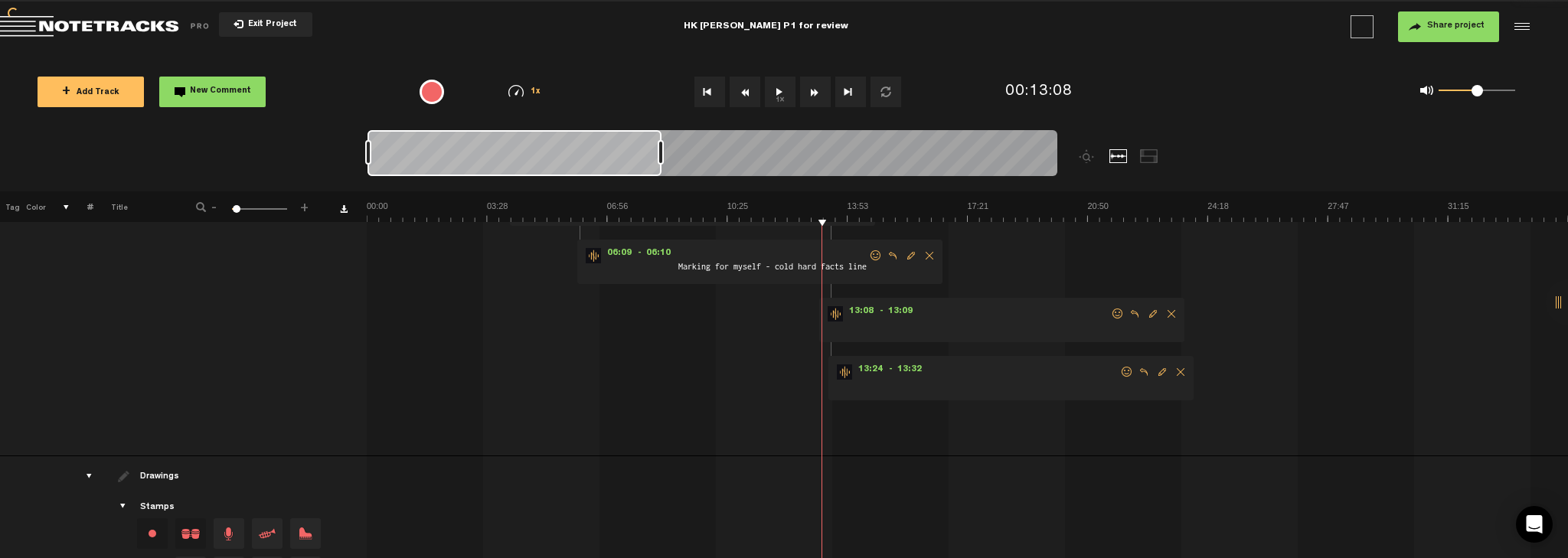
click at [979, 314] on span "Delete comment" at bounding box center [1171, 313] width 18 height 10
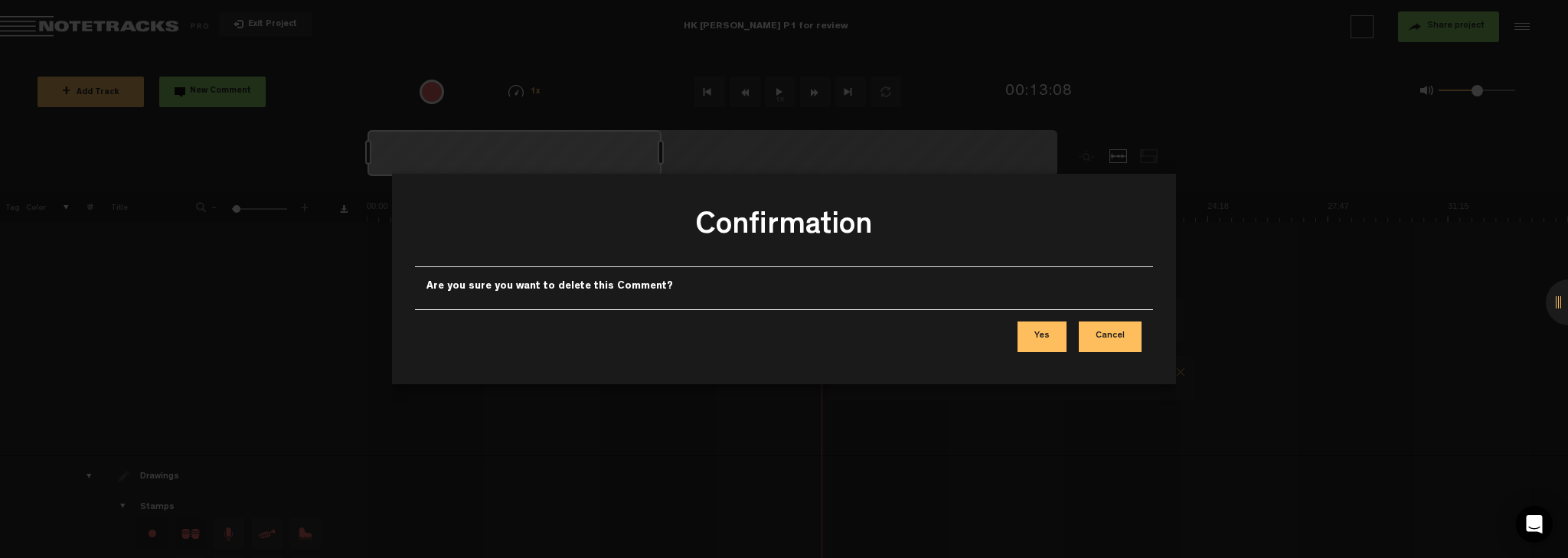
click at [979, 337] on button "Yes" at bounding box center [1042, 337] width 49 height 30
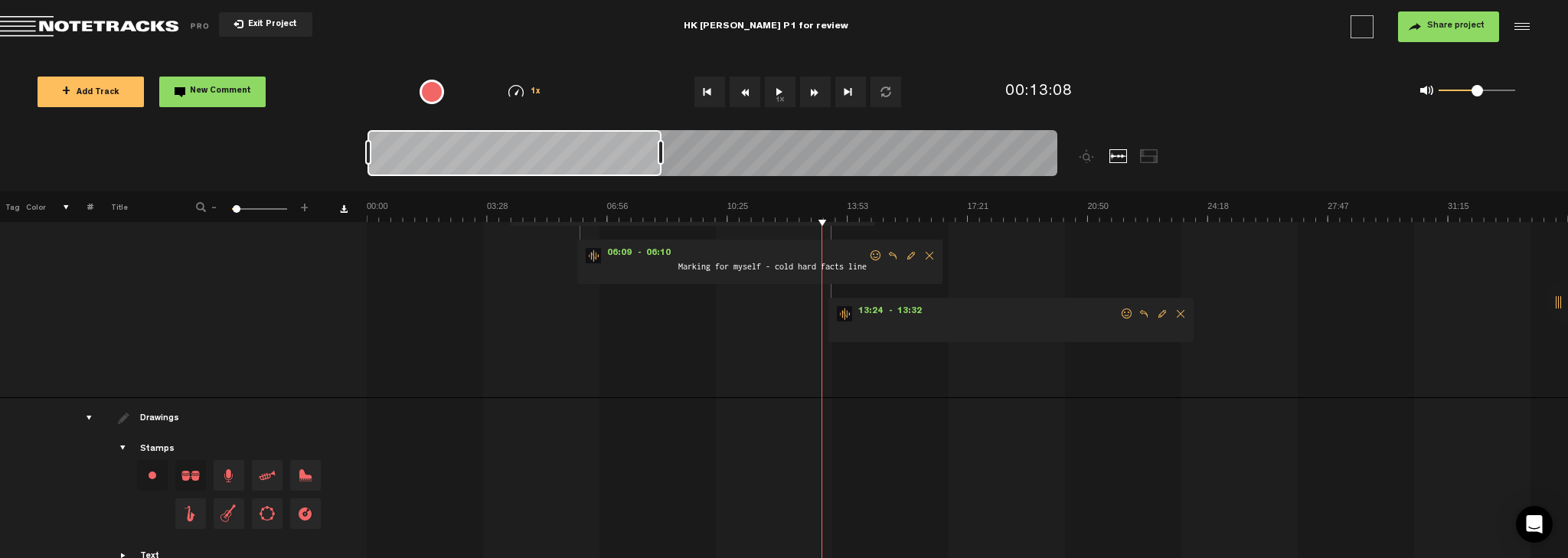
click at [928, 313] on form at bounding box center [1023, 320] width 191 height 29
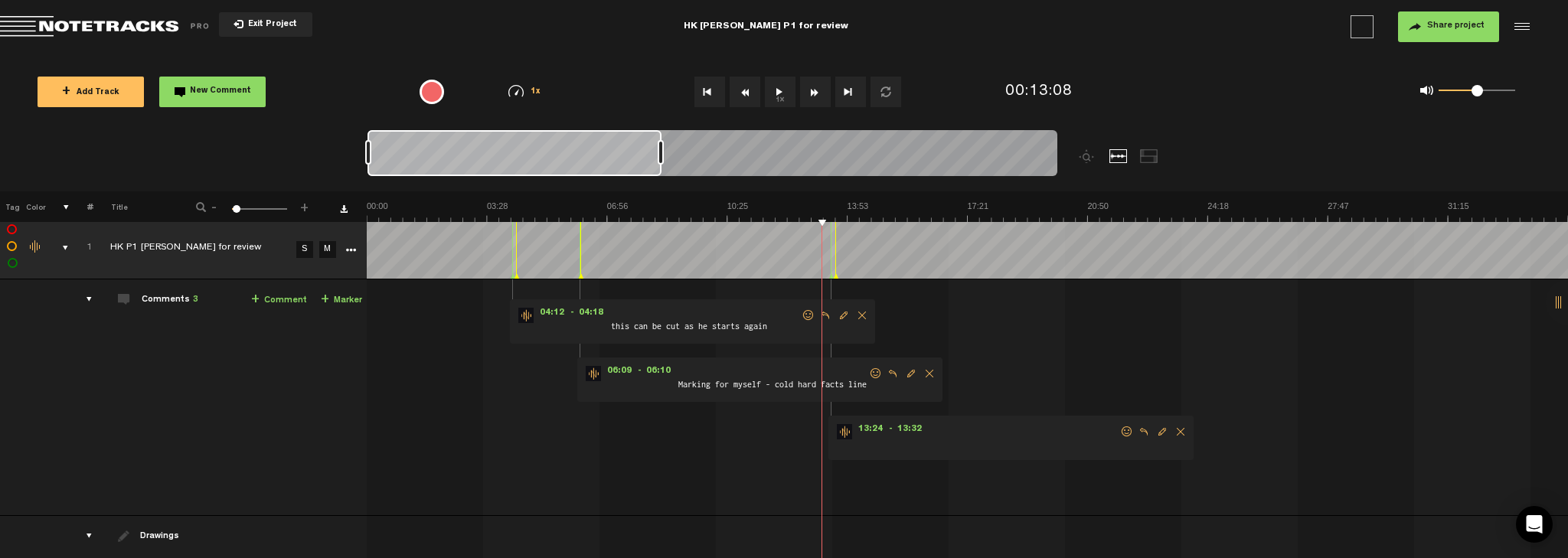
scroll to position [0, 11]
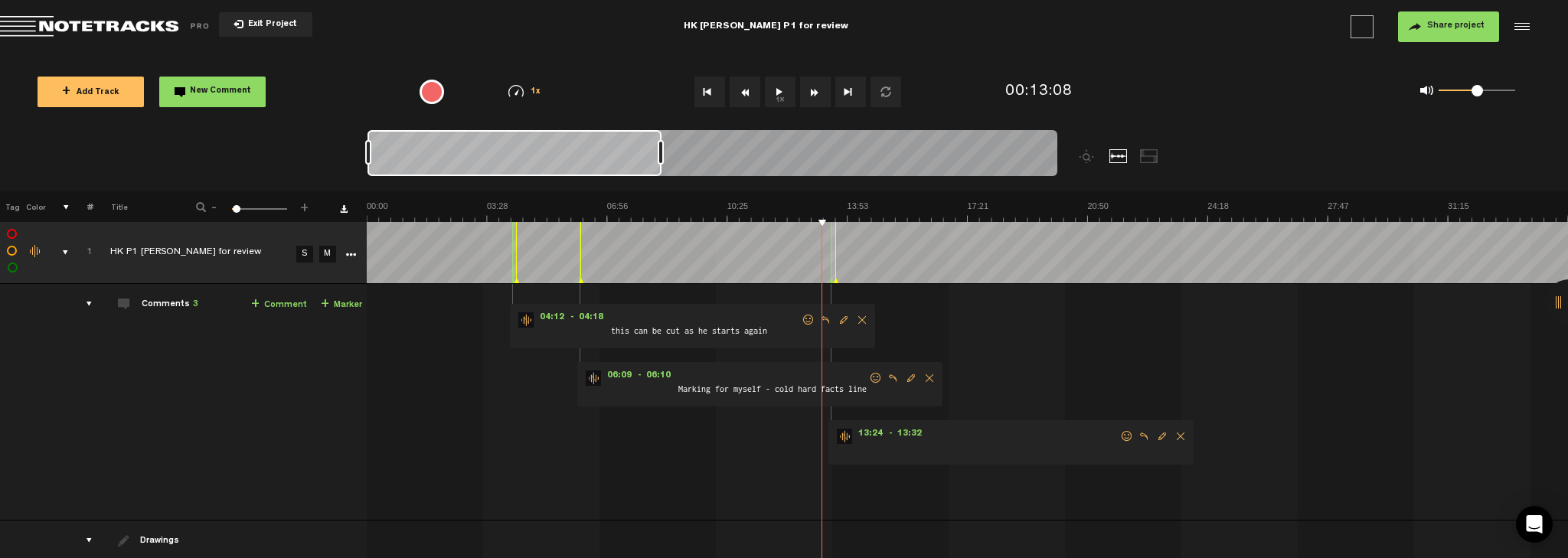
click at [784, 88] on button "1x" at bounding box center [780, 91] width 30 height 30
click at [979, 441] on span "Delete comment" at bounding box center [1180, 435] width 18 height 10
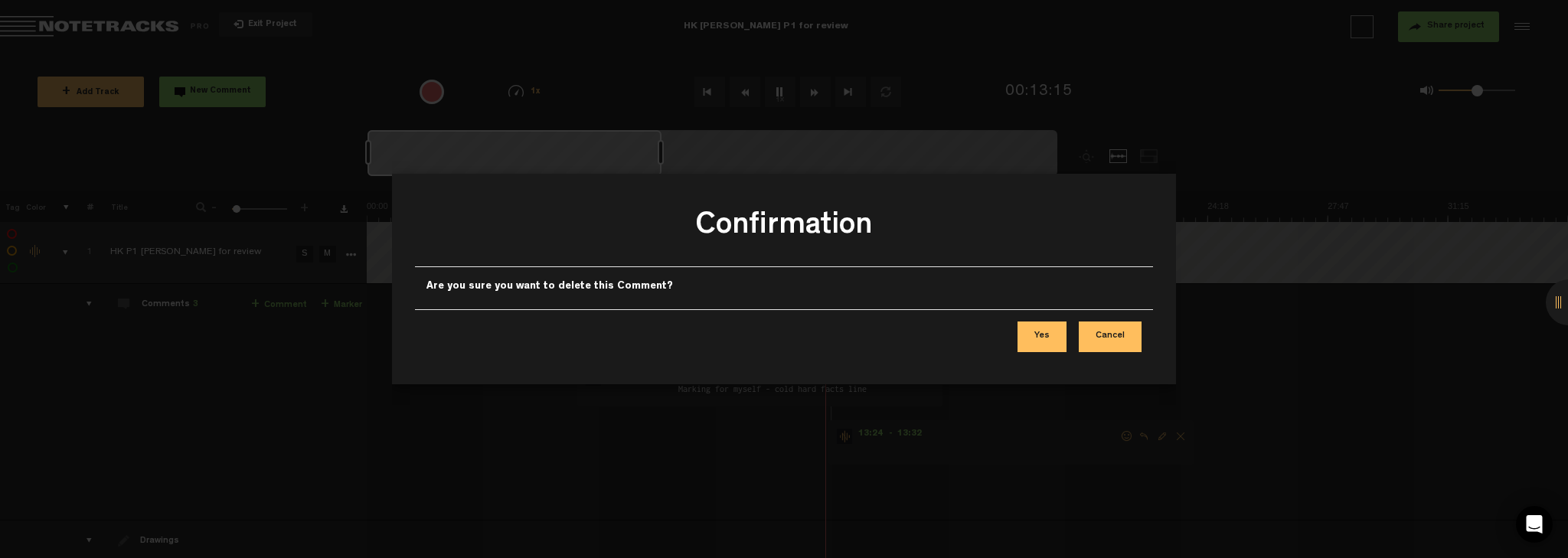
click at [979, 324] on button "Yes" at bounding box center [1042, 337] width 49 height 30
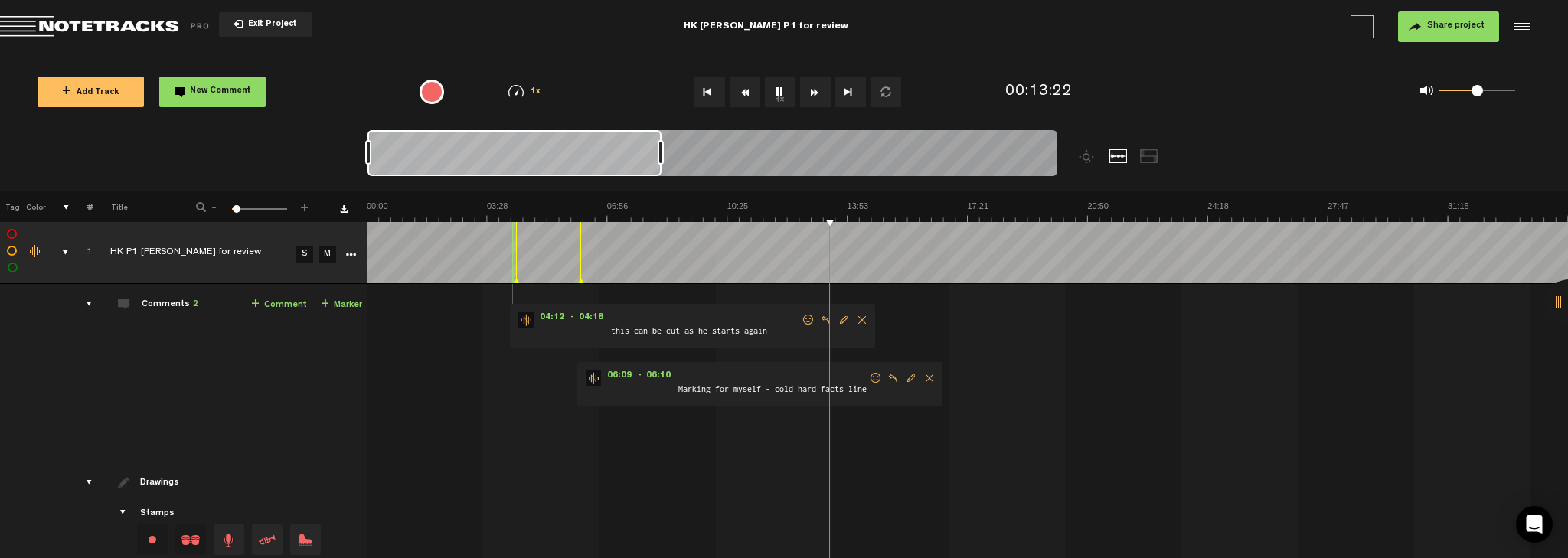
click at [811, 221] on img at bounding box center [1568, 211] width 2402 height 22
click at [802, 217] on img at bounding box center [1568, 211] width 2402 height 22
click at [795, 216] on img at bounding box center [1568, 211] width 2402 height 22
click at [788, 219] on img at bounding box center [1568, 211] width 2402 height 22
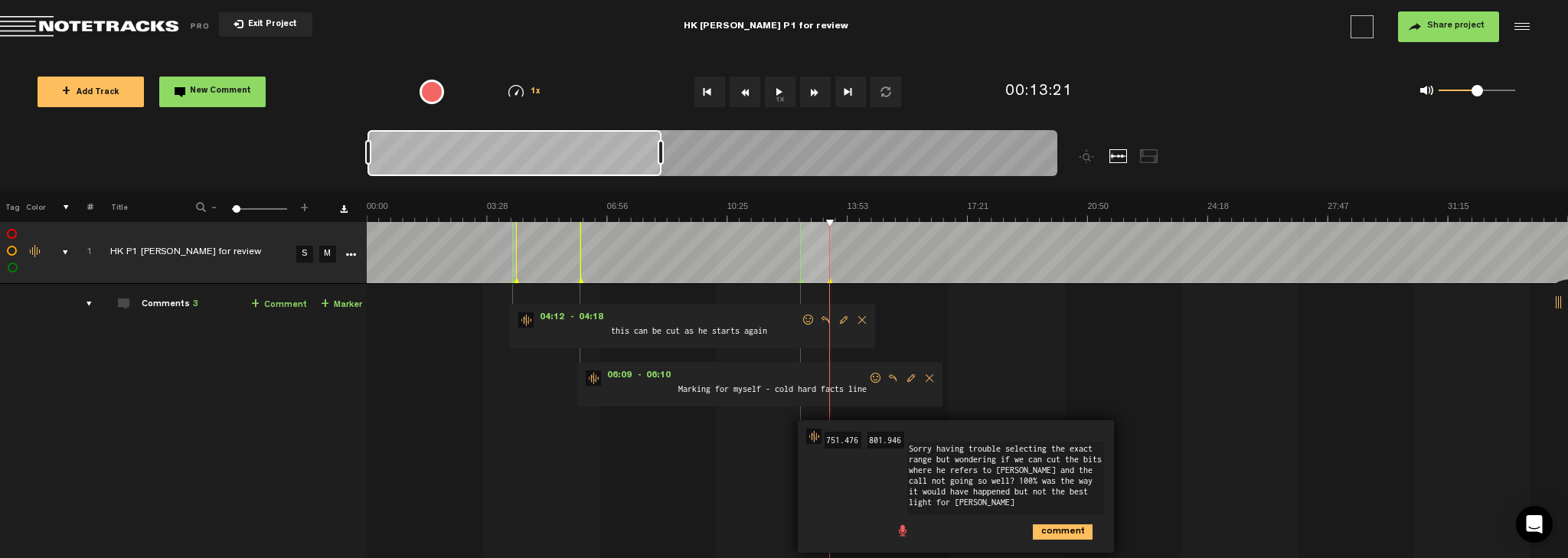
click at [979, 482] on textarea "Sorry having trouble selecting the exact range but wondering if we can cut the …" at bounding box center [1005, 477] width 197 height 72
drag, startPoint x: 1005, startPoint y: 496, endPoint x: 983, endPoint y: 476, distance: 29.7
click at [979, 476] on textarea "Sorry having trouble selecting the exact range but wondering if we can cut the …" at bounding box center [1005, 477] width 197 height 72
type textarea "Sorry having trouble selecting the exact range but wondering if we can cut the …"
click at [979, 482] on icon "comment" at bounding box center [1062, 508] width 60 height 15
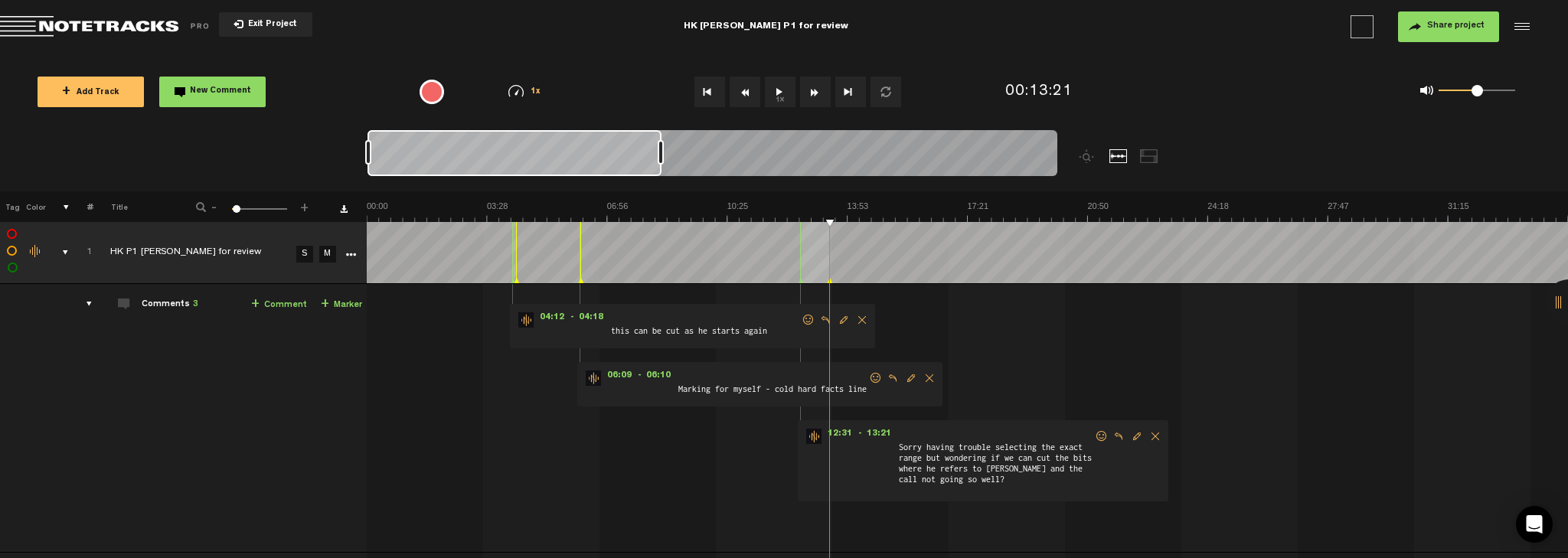
click at [797, 225] on div "+ New drawing Tag Color # Title - 1 100 2 + 1 HK P1 [PERSON_NAME] for review S …" at bounding box center [783, 465] width 1568 height 548
click at [787, 218] on img at bounding box center [1568, 211] width 2402 height 22
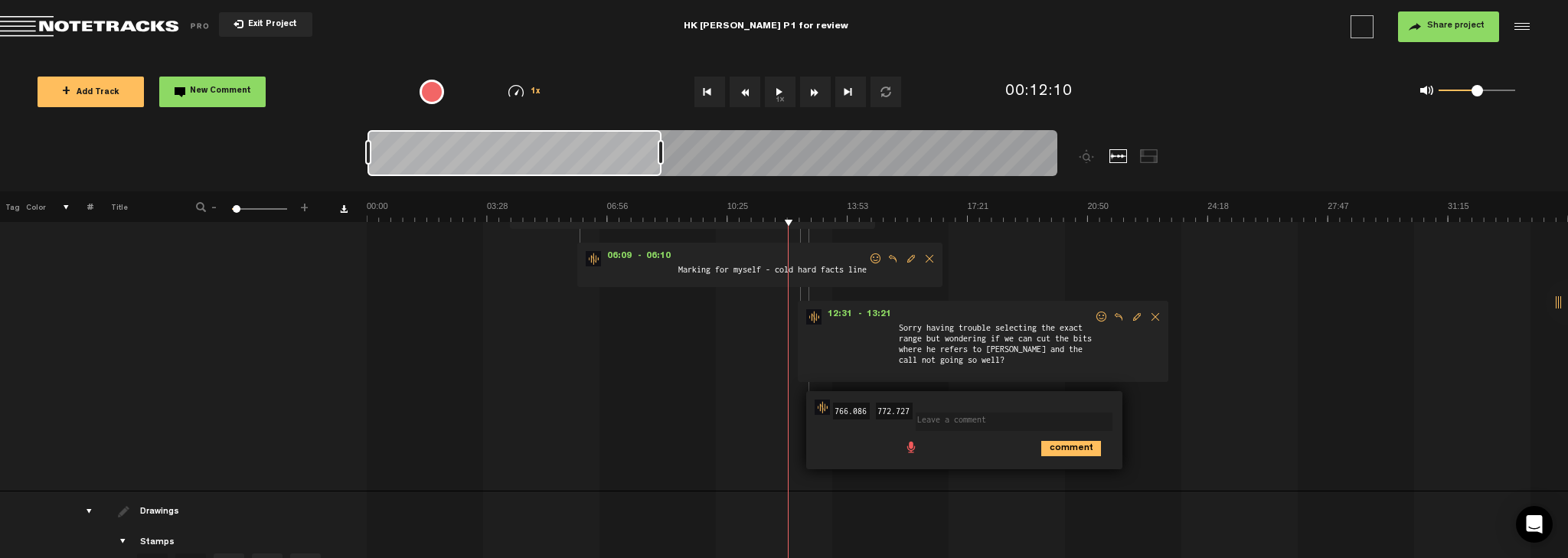
scroll to position [123, 11]
click at [979, 441] on icon "comment" at bounding box center [1071, 445] width 60 height 15
click at [979, 401] on span "Delete comment" at bounding box center [1157, 403] width 18 height 10
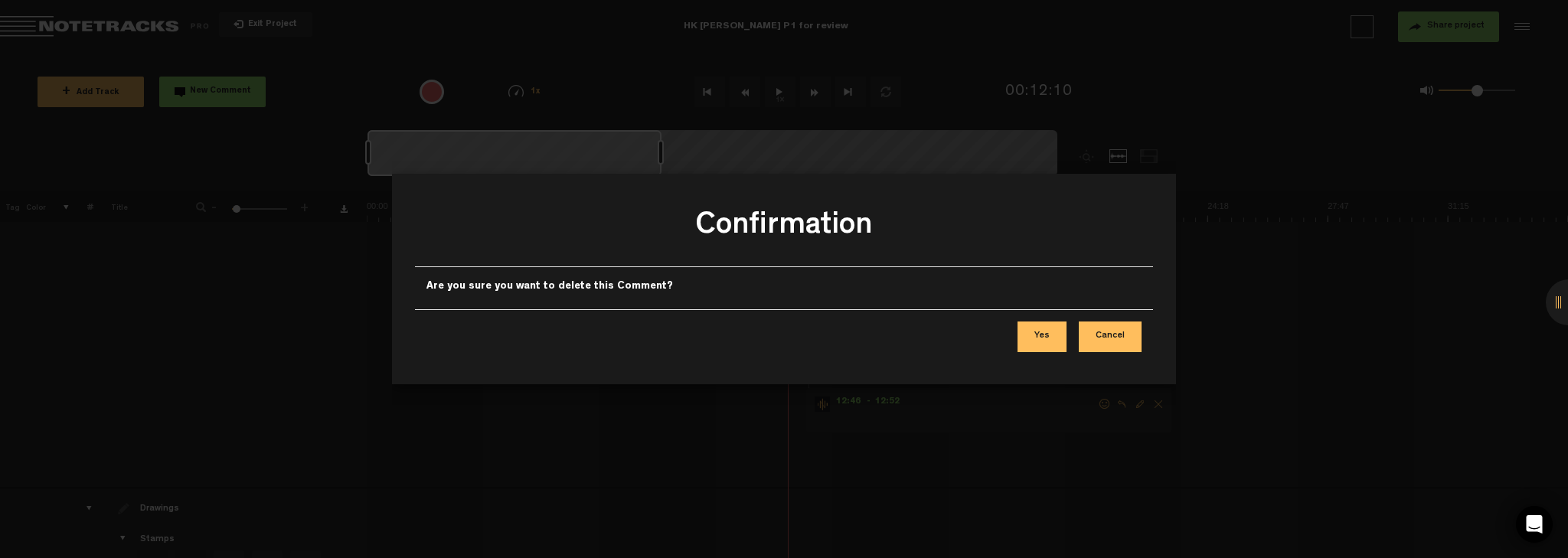
click at [979, 331] on button "Yes" at bounding box center [1042, 337] width 49 height 30
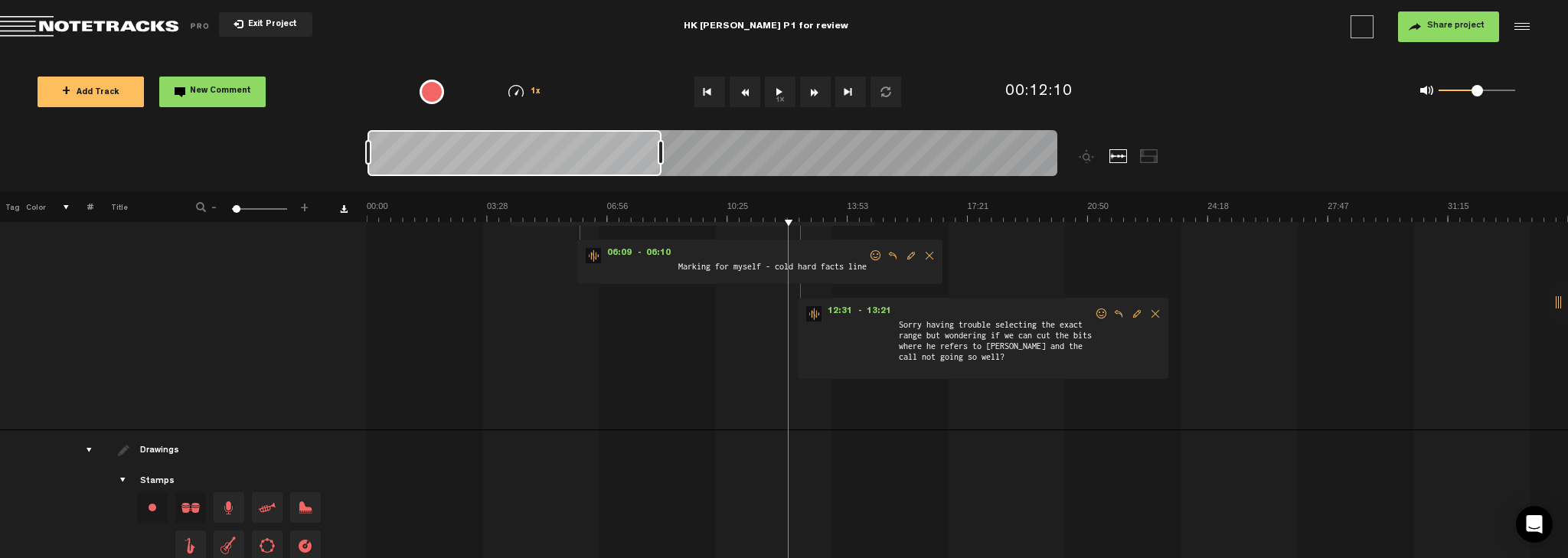
click at [979, 298] on div at bounding box center [1568, 302] width 46 height 46
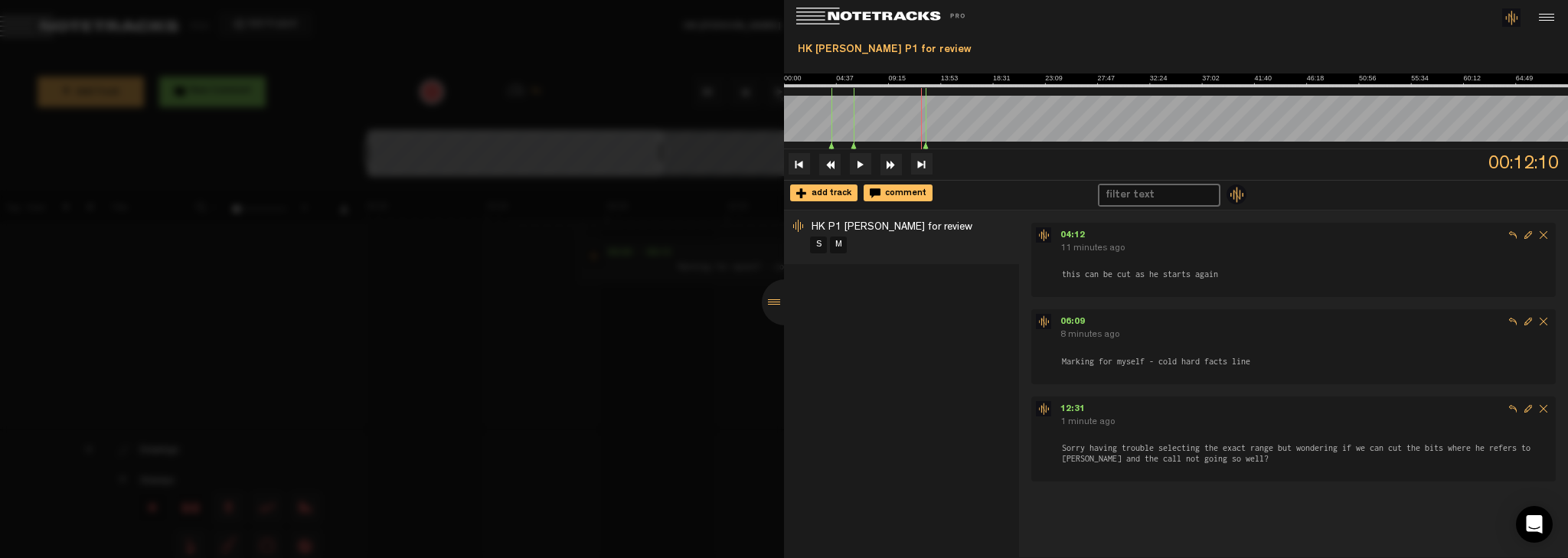
click at [979, 439] on form "Sorry having trouble selecting the exact range but wondering if we can cut the …" at bounding box center [1306, 447] width 491 height 35
drag, startPoint x: 1072, startPoint y: 405, endPoint x: 1055, endPoint y: 394, distance: 20.2
click at [979, 405] on span "12:31" at bounding box center [1075, 410] width 30 height 10
click at [856, 162] on button at bounding box center [861, 164] width 22 height 22
click at [678, 330] on div at bounding box center [784, 279] width 1568 height 558
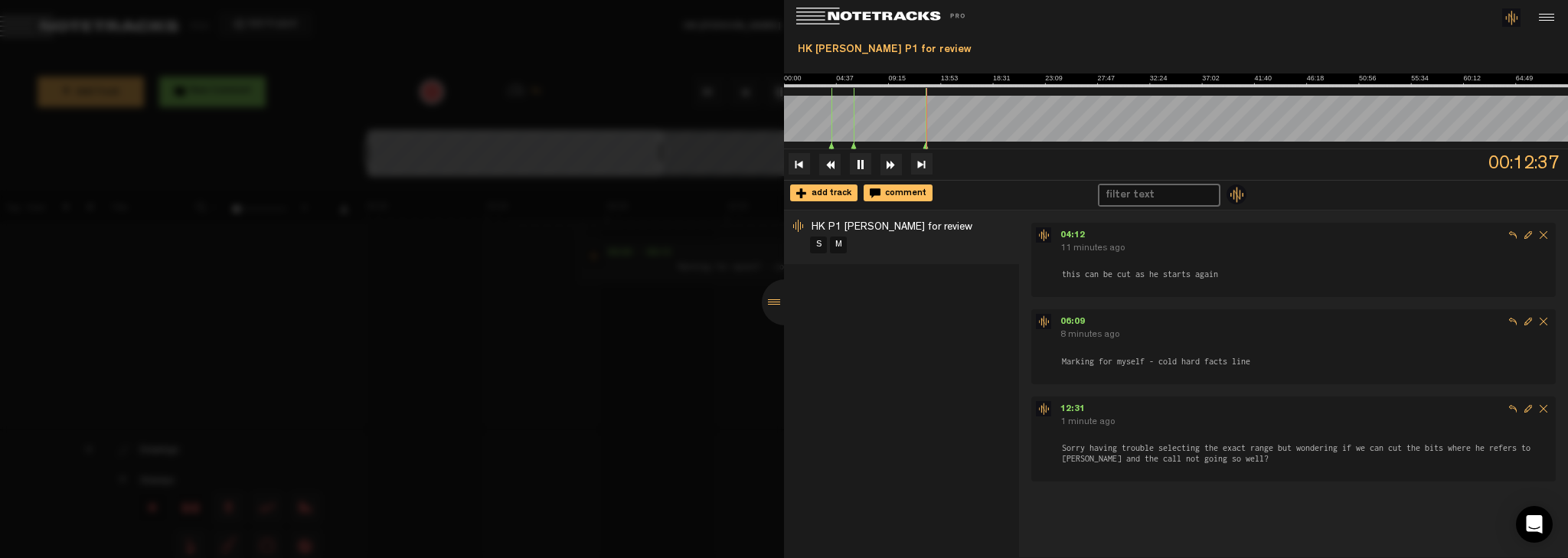
click at [775, 300] on div at bounding box center [784, 302] width 46 height 46
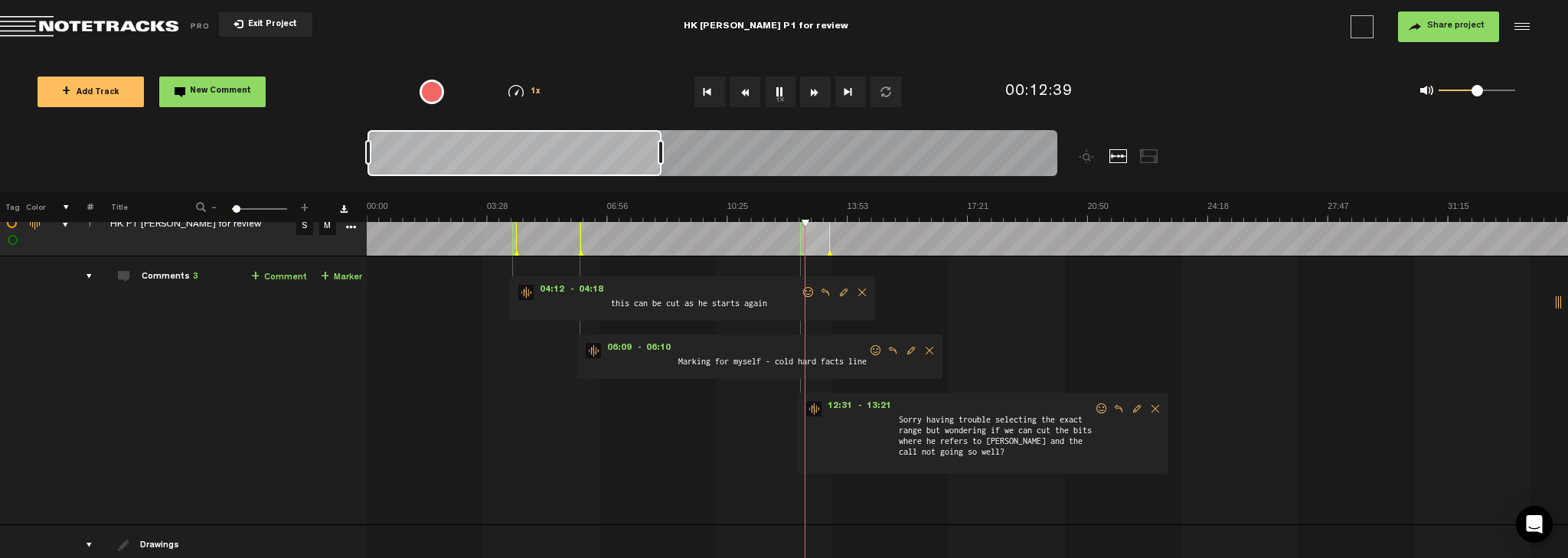
scroll to position [0, 11]
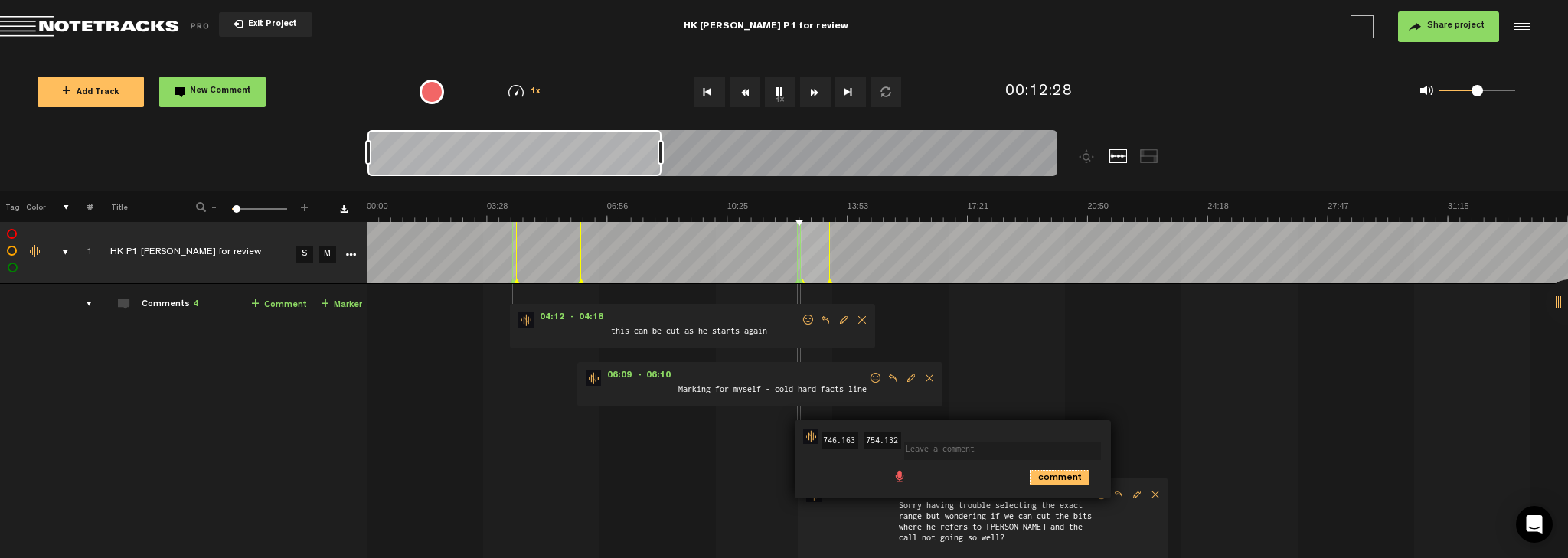
click at [979, 478] on icon "comment" at bounding box center [1059, 477] width 60 height 15
click at [979, 433] on span "Delete comment" at bounding box center [1146, 435] width 18 height 10
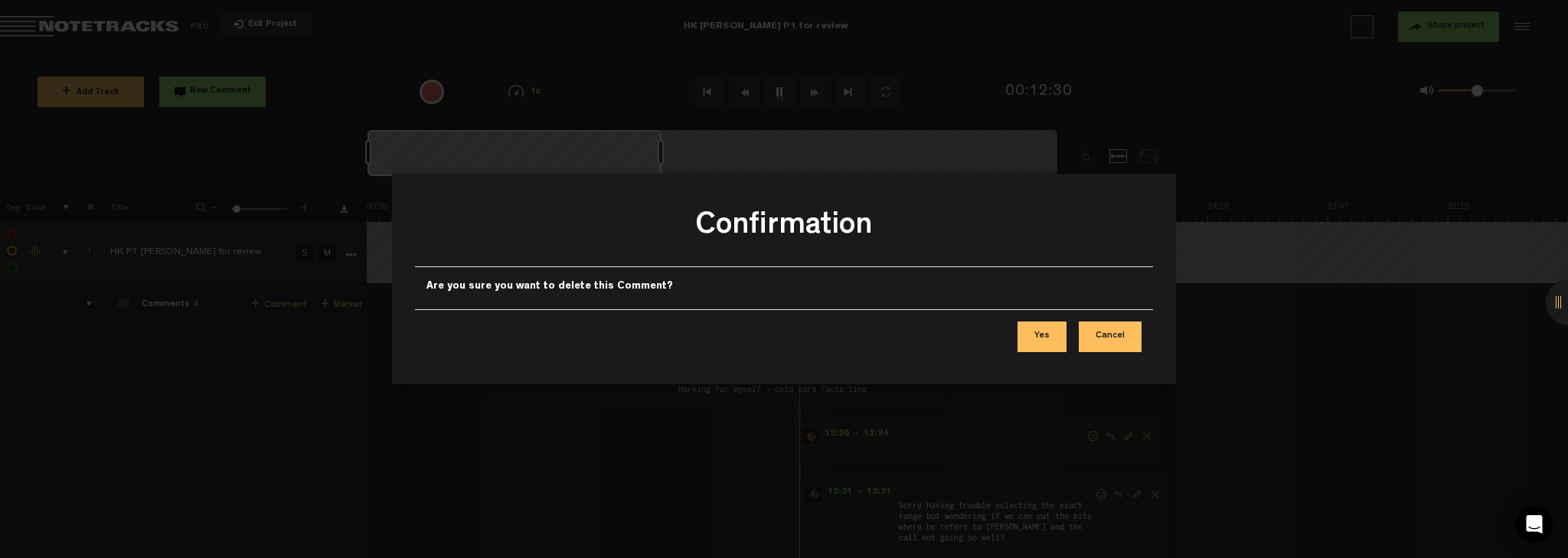
click at [979, 333] on button "Yes" at bounding box center [1042, 337] width 49 height 30
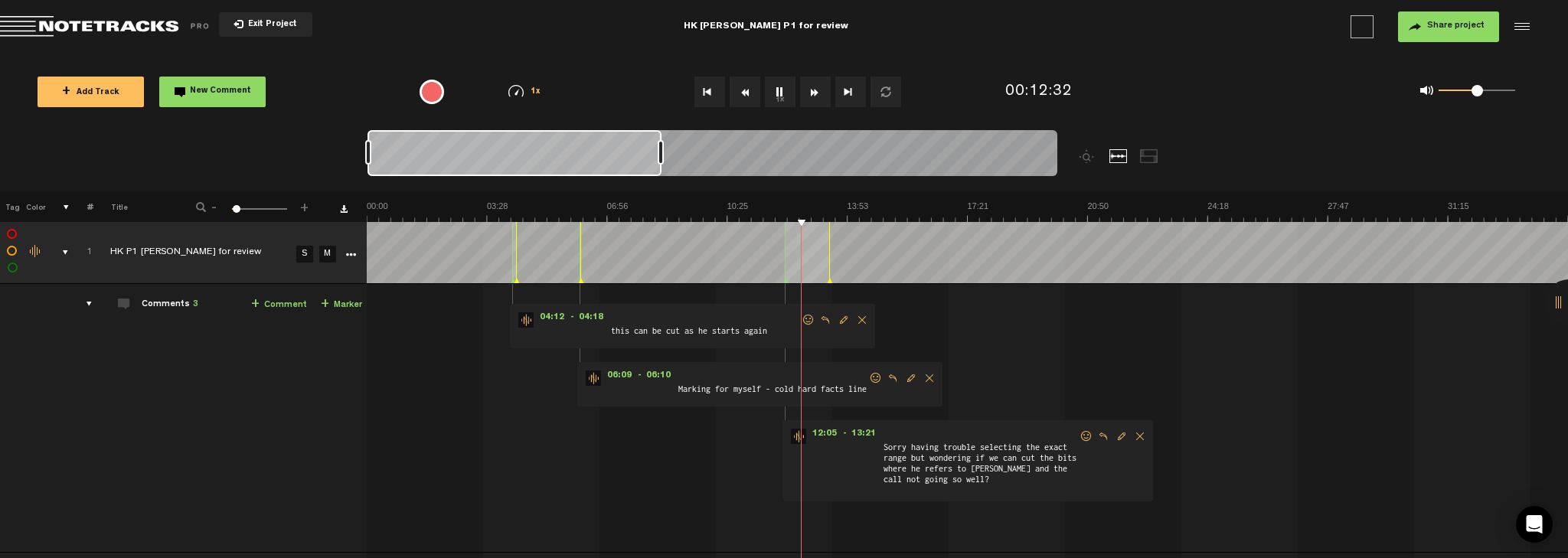
drag, startPoint x: 788, startPoint y: 282, endPoint x: 773, endPoint y: 282, distance: 15.0
click at [784, 282] on polygon at bounding box center [785, 281] width 5 height 6
click at [774, 215] on img at bounding box center [1568, 211] width 2402 height 22
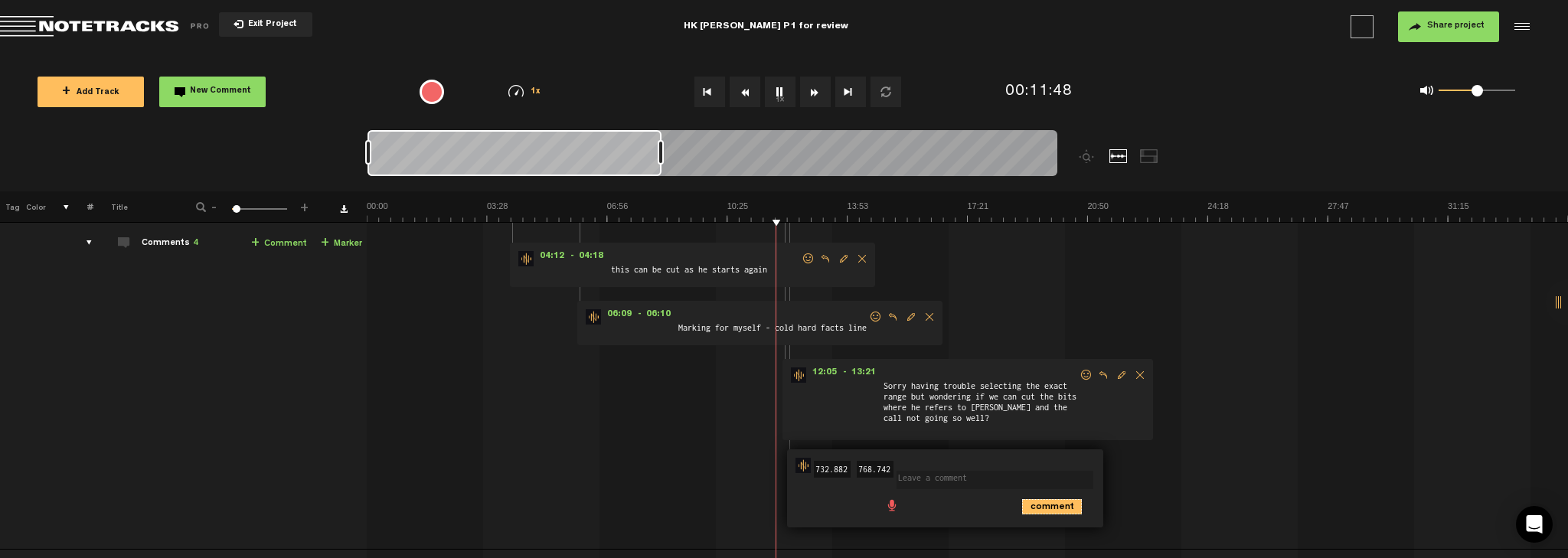
click at [979, 482] on icon "comment" at bounding box center [1052, 507] width 60 height 15
click at [979, 460] on span "Delete comment" at bounding box center [1138, 465] width 18 height 10
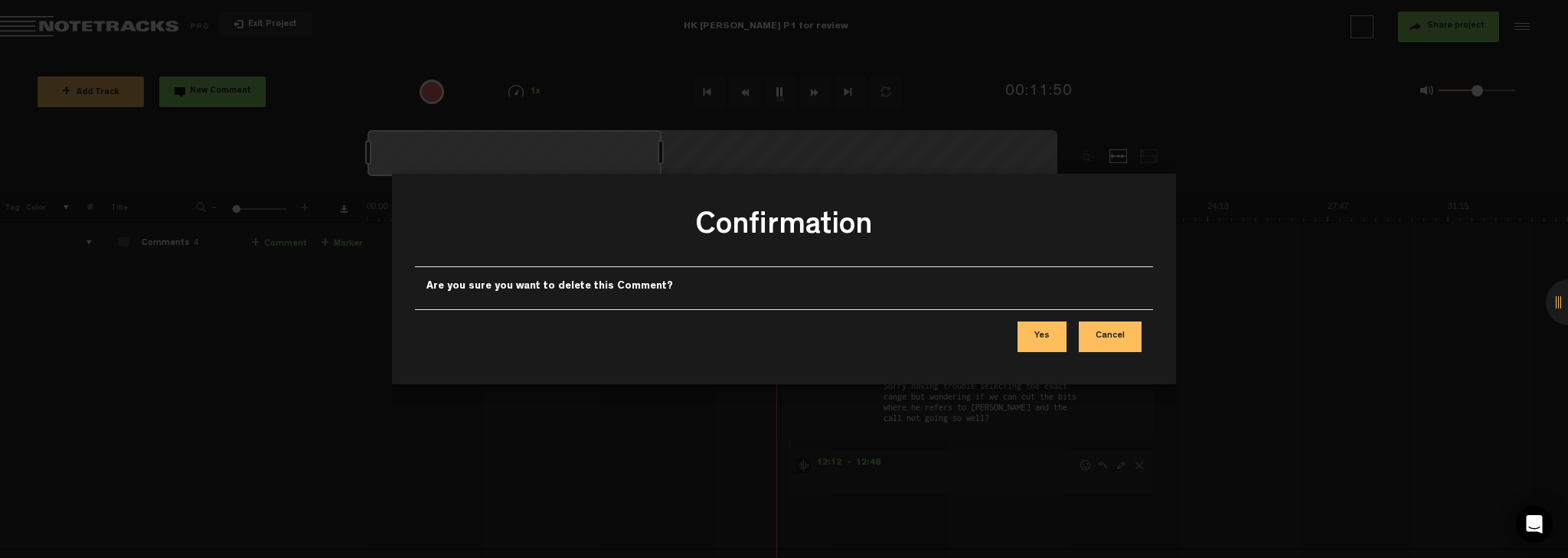
click at [979, 339] on button "Yes" at bounding box center [1042, 337] width 49 height 30
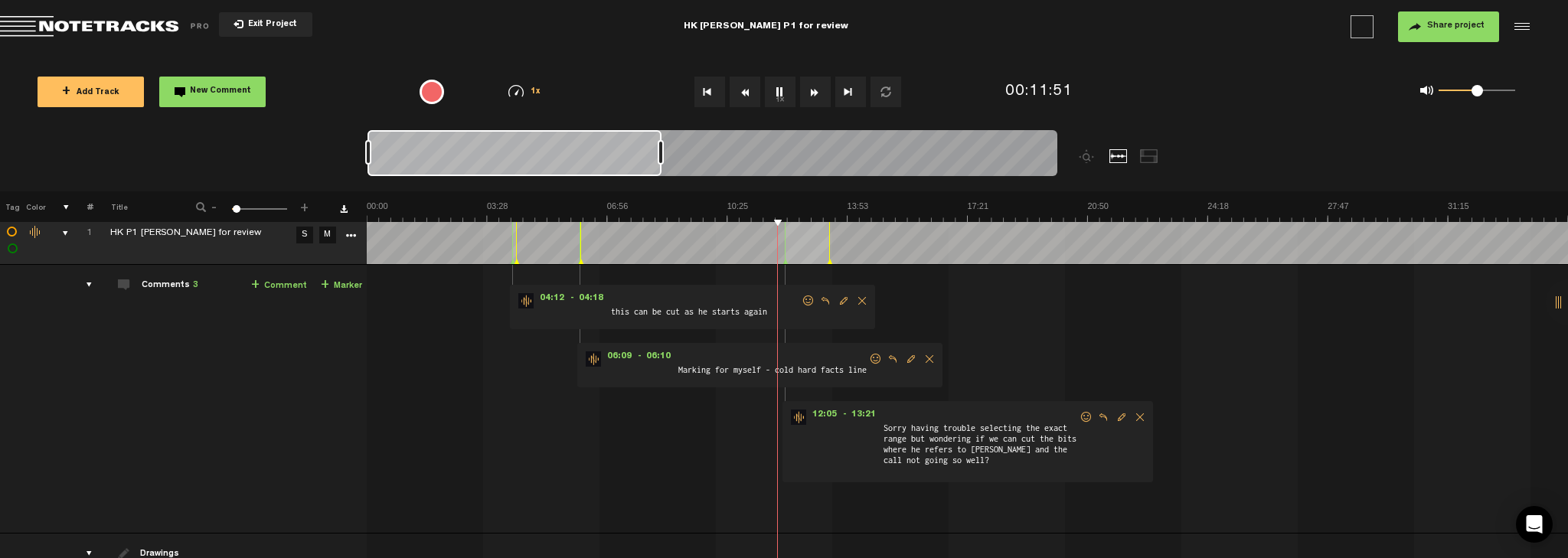
scroll to position [0, 11]
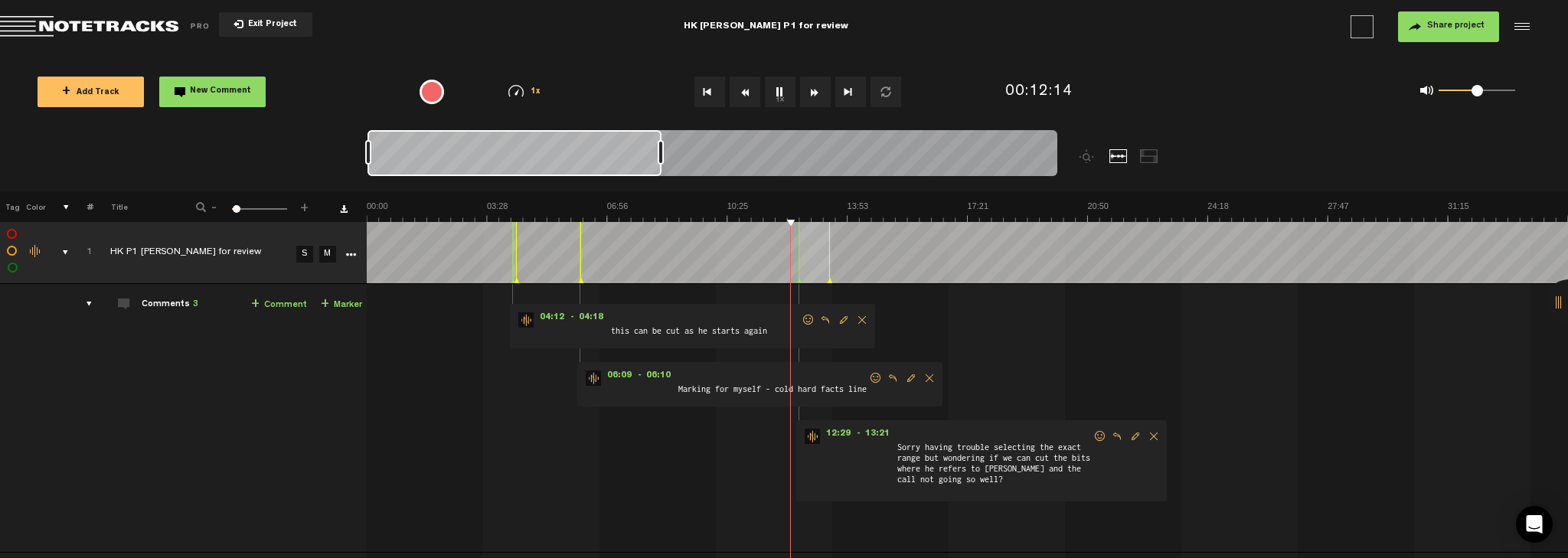
drag, startPoint x: 773, startPoint y: 251, endPoint x: 787, endPoint y: 251, distance: 14.0
click at [799, 251] on div at bounding box center [799, 252] width 1 height 61
drag, startPoint x: 662, startPoint y: 153, endPoint x: 699, endPoint y: 156, distance: 37.1
click at [699, 156] on div at bounding box center [698, 152] width 6 height 25
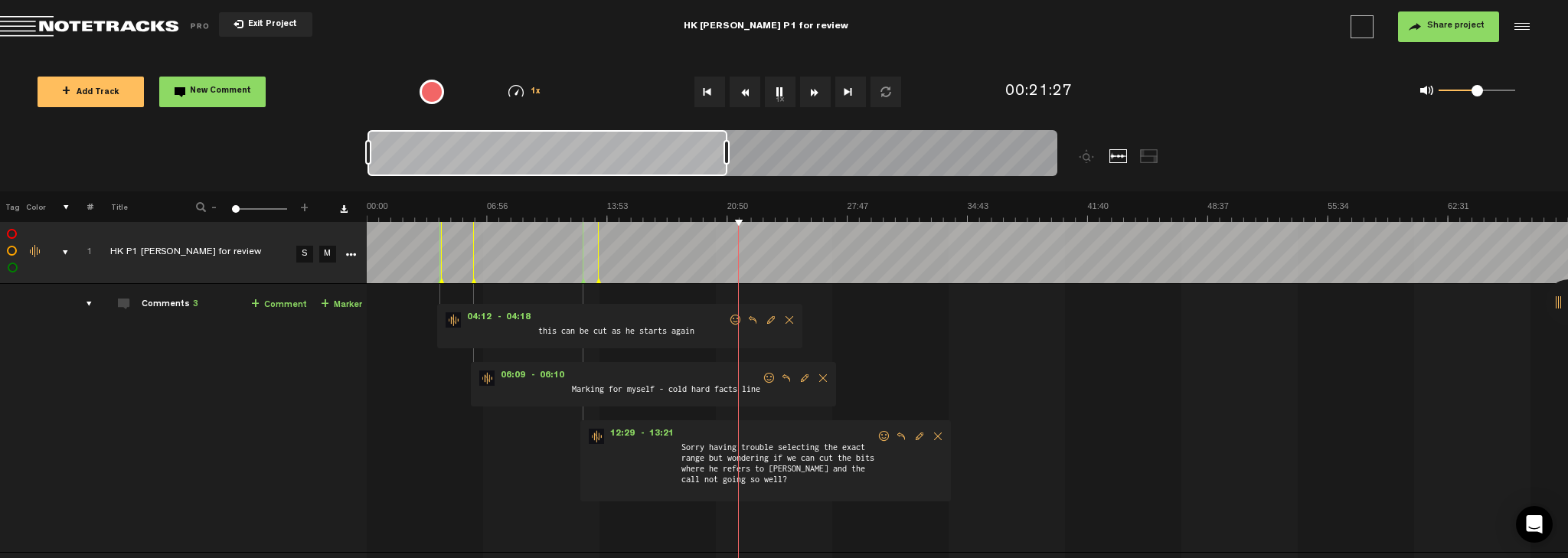
drag, startPoint x: 698, startPoint y: 155, endPoint x: 766, endPoint y: 159, distance: 68.1
click at [729, 159] on div at bounding box center [726, 152] width 6 height 25
click at [839, 163] on div at bounding box center [711, 156] width 689 height 51
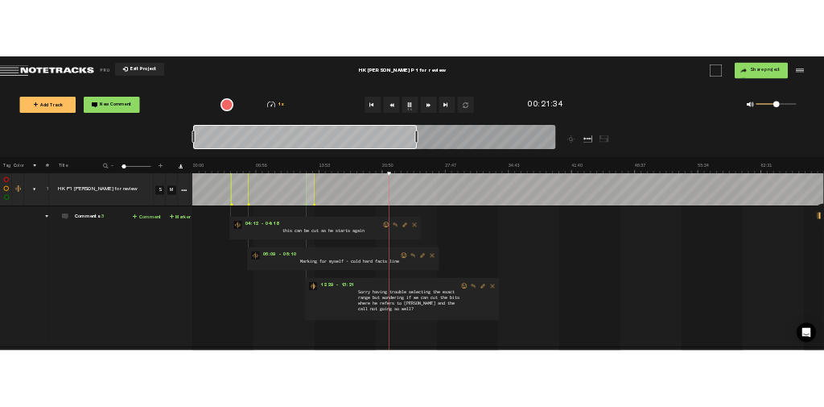
scroll to position [0, 10]
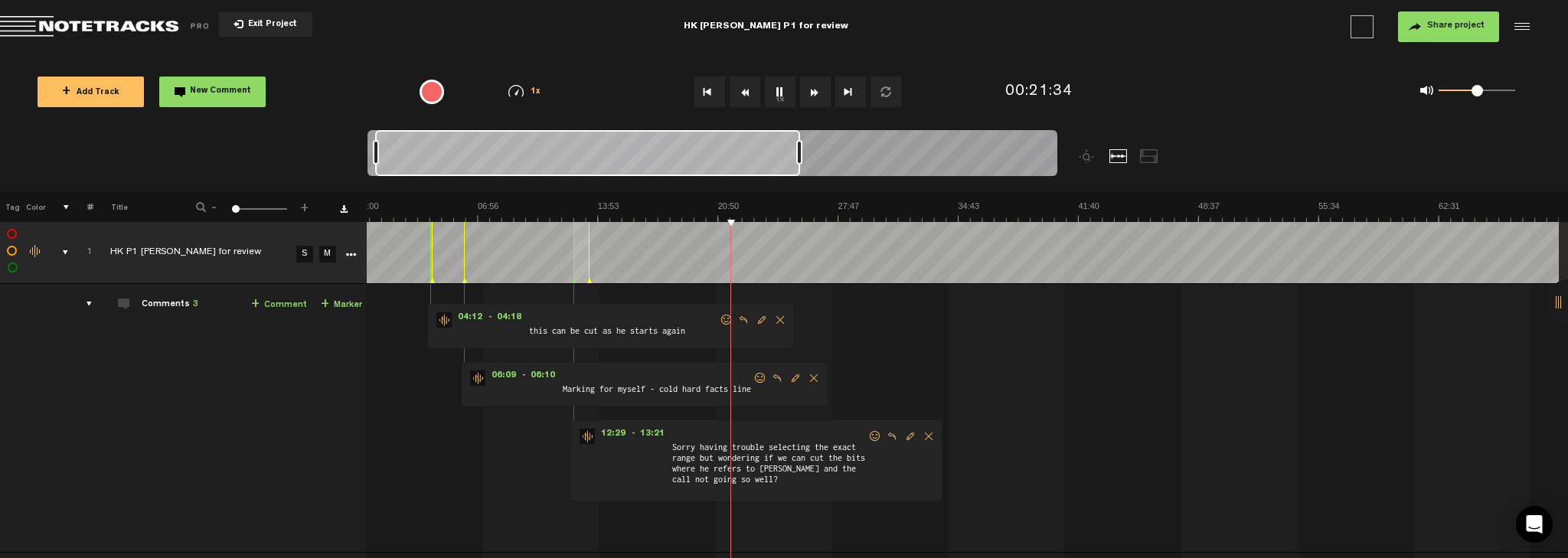
click at [858, 158] on div at bounding box center [711, 156] width 689 height 51
click at [830, 221] on img at bounding box center [958, 211] width 1201 height 22
click at [824, 221] on img at bounding box center [958, 211] width 1201 height 22
click at [821, 221] on img at bounding box center [958, 211] width 1201 height 22
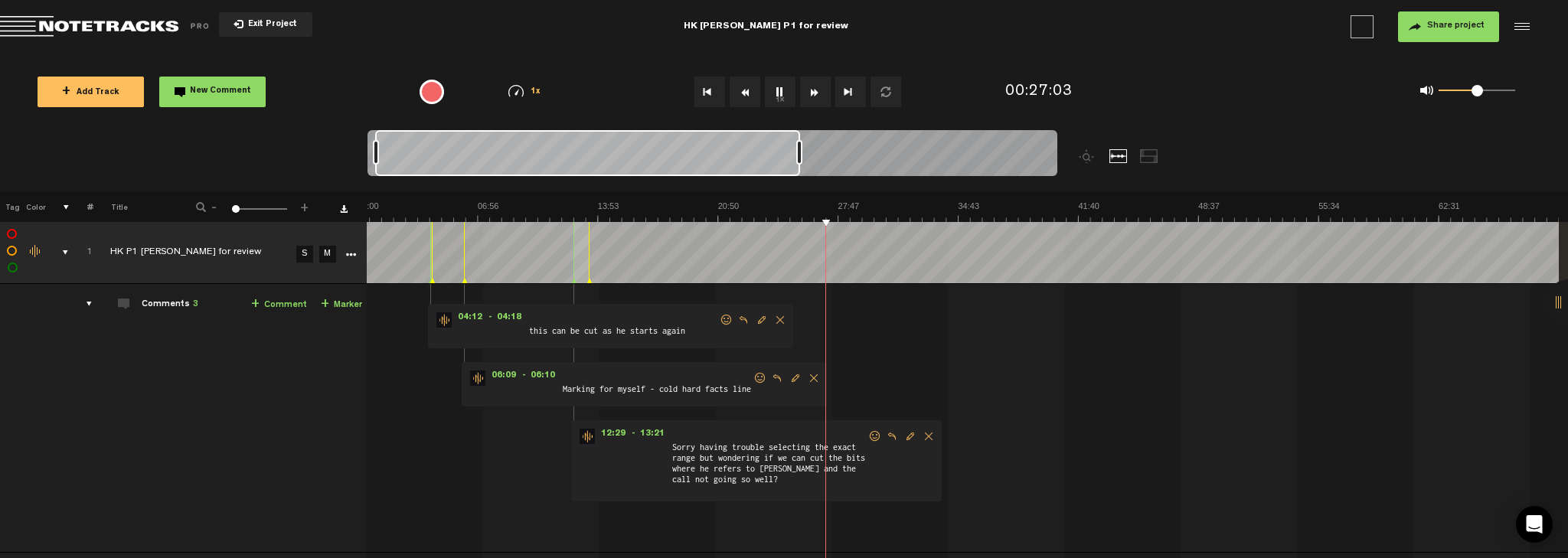
click at [956, 221] on img at bounding box center [958, 211] width 1201 height 22
click at [947, 163] on div at bounding box center [711, 156] width 689 height 51
click at [920, 219] on img at bounding box center [958, 211] width 1201 height 22
click at [803, 218] on img at bounding box center [958, 211] width 1201 height 22
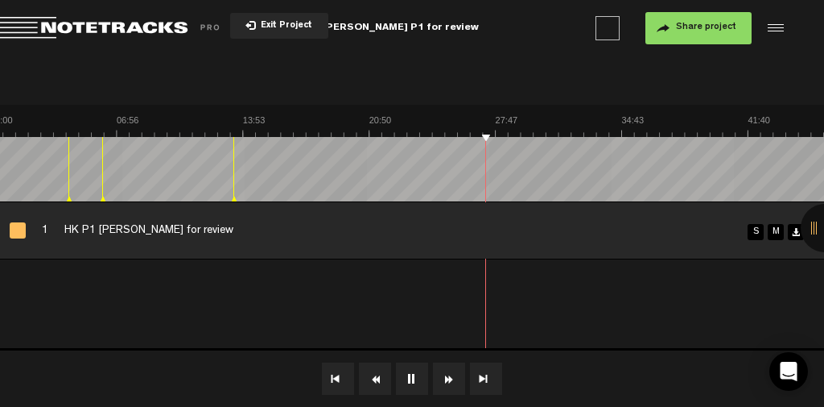
scroll to position [0, 0]
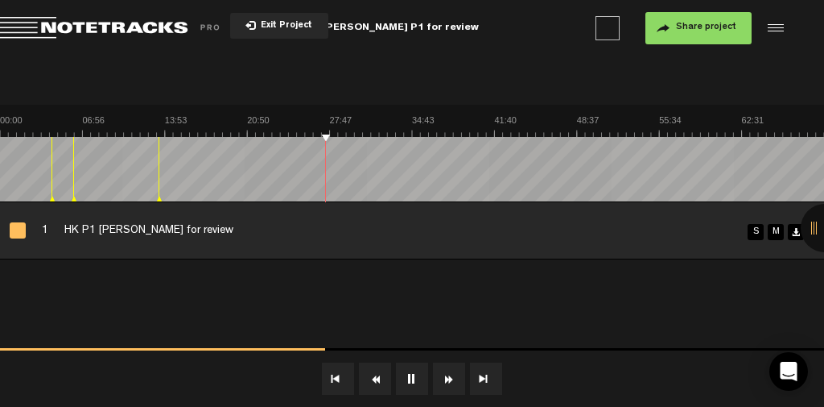
click at [417, 379] on button "1x" at bounding box center [412, 378] width 32 height 32
